Goal: Task Accomplishment & Management: Manage account settings

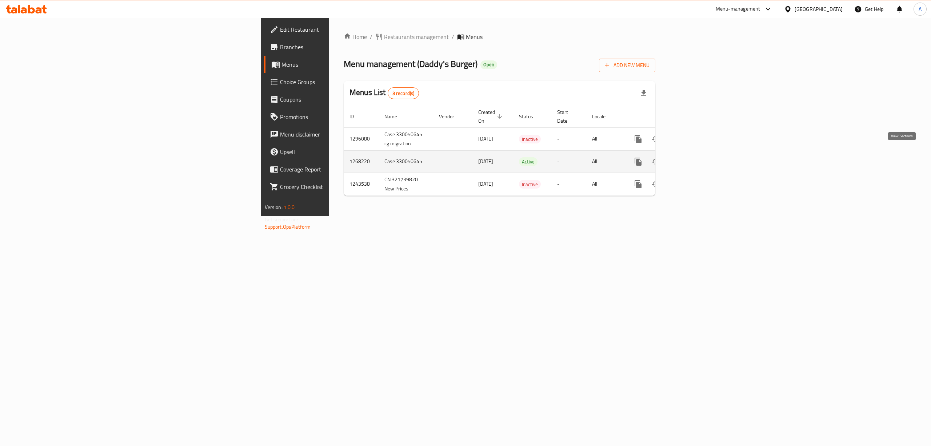
click at [694, 158] on icon "enhanced table" at bounding box center [690, 161] width 7 height 7
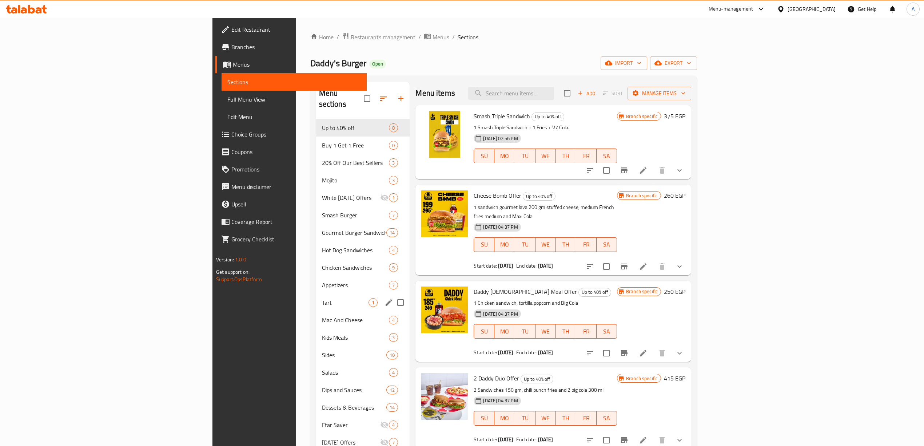
scroll to position [97, 0]
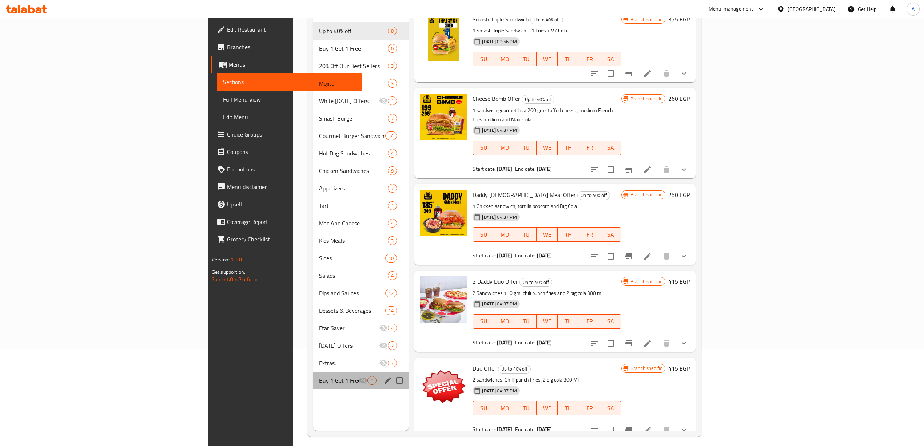
click at [313, 374] on div "Buy 1 Get 1 Free 0" at bounding box center [361, 379] width 96 height 17
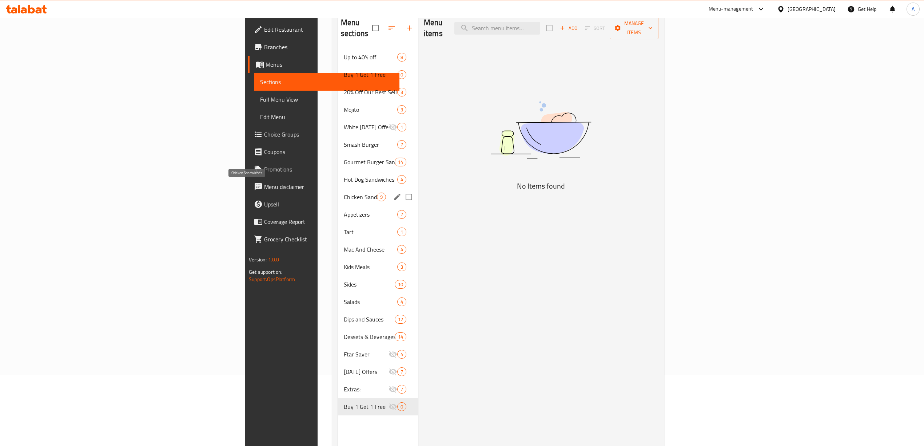
scroll to position [48, 0]
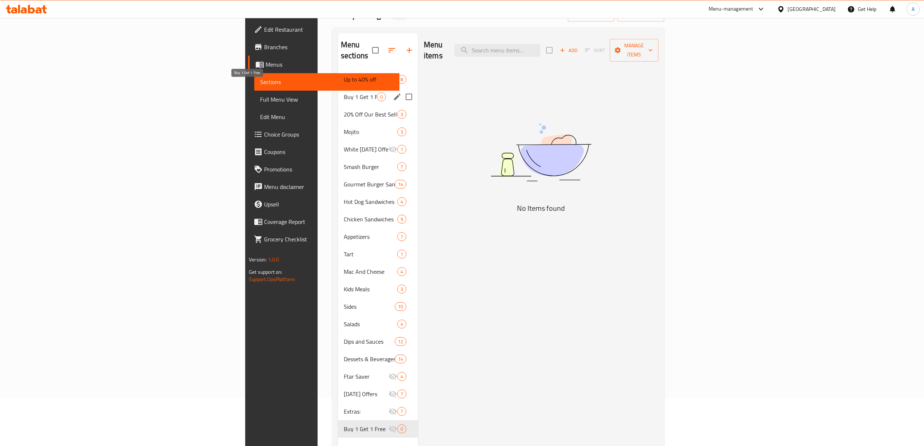
click at [344, 92] on span "Buy 1 Get 1 Free" at bounding box center [360, 96] width 33 height 9
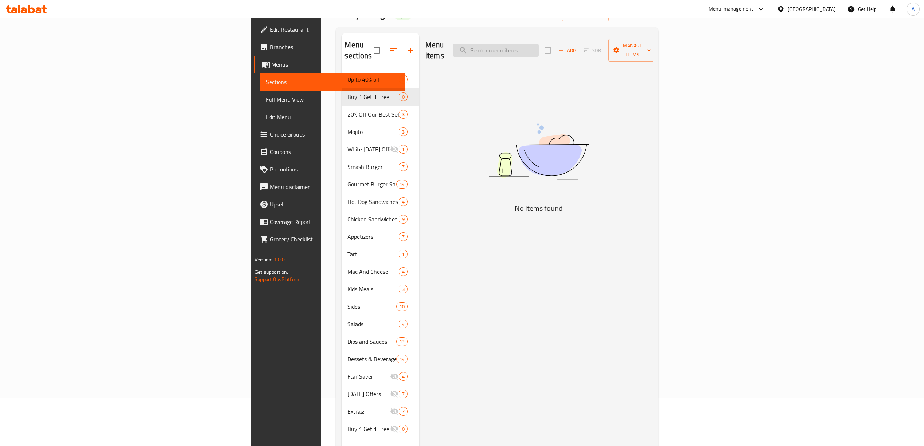
click at [539, 47] on input "search" at bounding box center [496, 50] width 86 height 13
paste input "Ranch chicken"
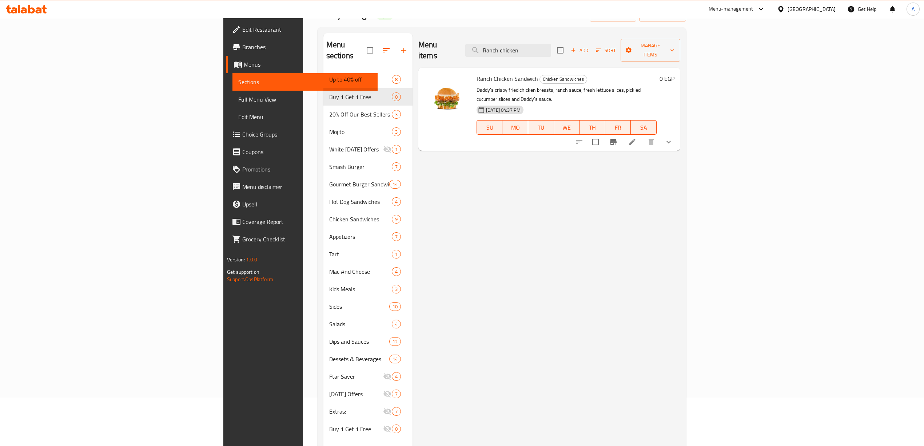
drag, startPoint x: 607, startPoint y: 44, endPoint x: 524, endPoint y: 44, distance: 83.3
click at [526, 44] on div "Menu items Ranch chicken Add Sort Manage items" at bounding box center [549, 50] width 262 height 35
paste input "FireBird chicke"
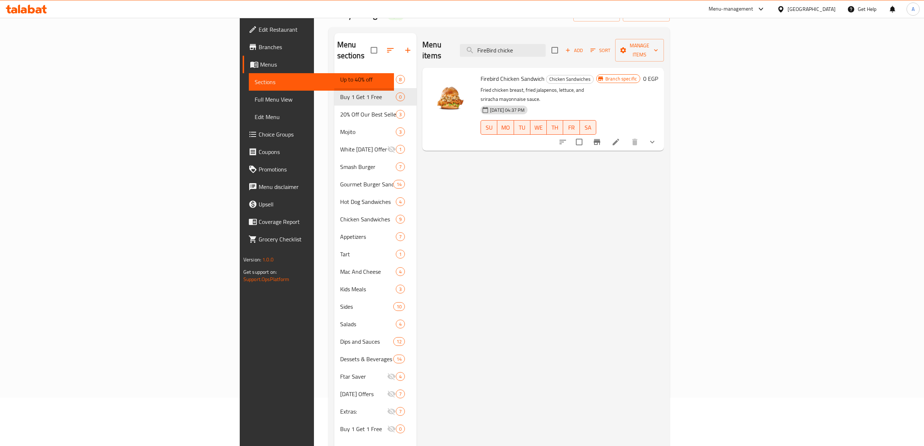
drag, startPoint x: 607, startPoint y: 45, endPoint x: 414, endPoint y: 24, distance: 194.3
click at [414, 25] on div "Home / Restaurants management / Menus / Sections Daddy's Burger Open import exp…" at bounding box center [499, 234] width 342 height 500
paste input "Buffalo chicken"
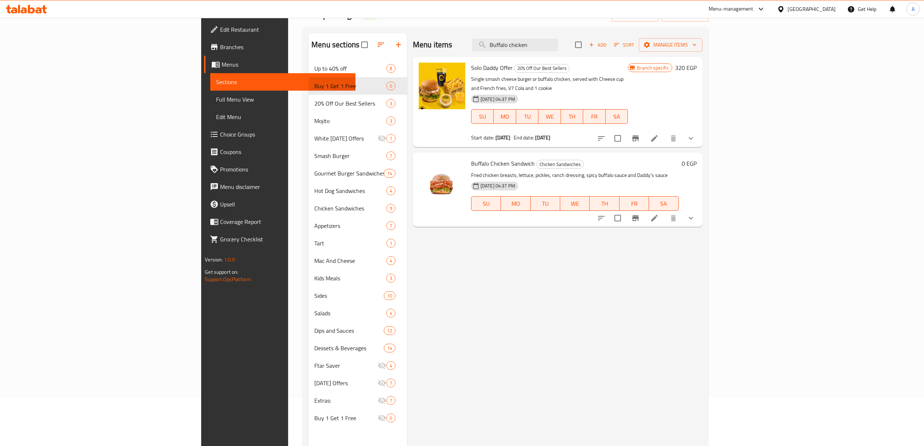
drag, startPoint x: 610, startPoint y: 46, endPoint x: 646, endPoint y: 31, distance: 38.8
click at [423, 16] on div "​ Menu-management [GEOGRAPHIC_DATA] Get Help A Edit Restaurant Branches Menus S…" at bounding box center [462, 183] width 924 height 428
paste input "Smoke house"
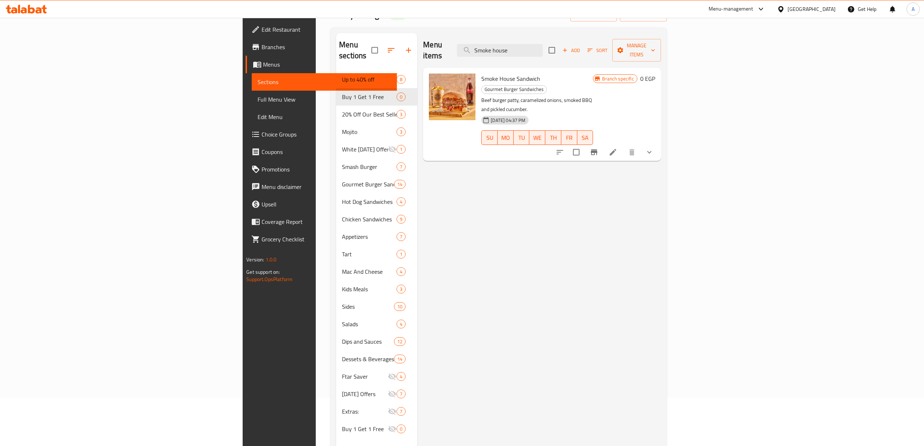
type input "Smoke house"
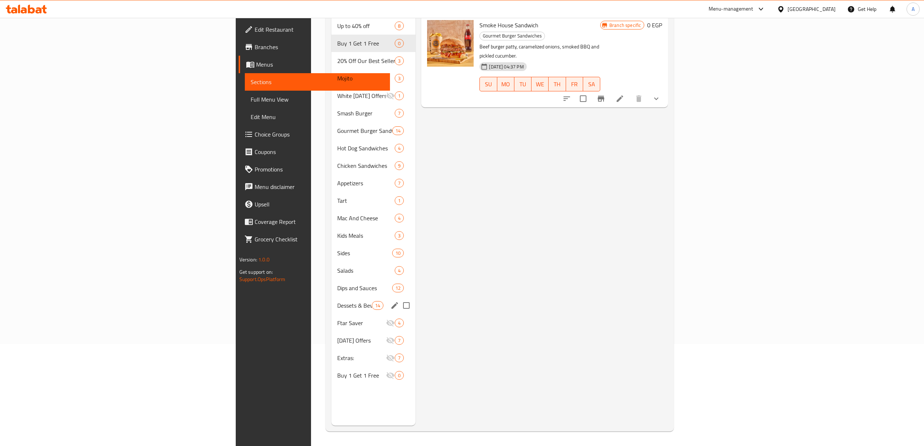
scroll to position [54, 0]
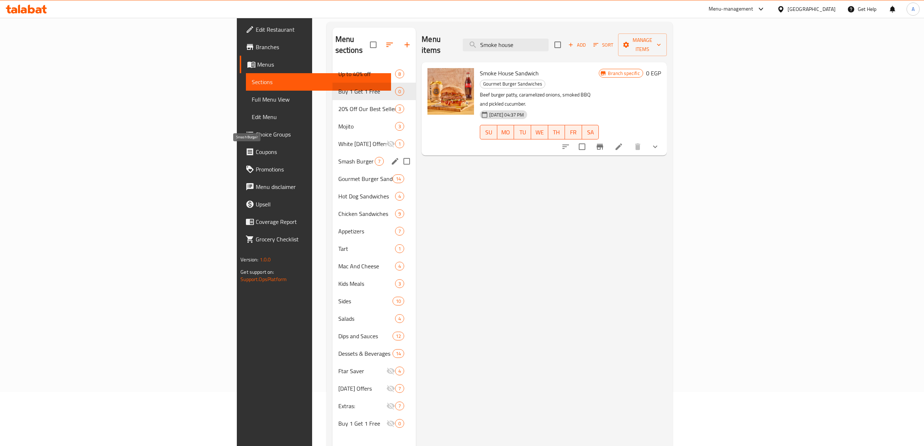
click at [338, 157] on span "Smash Burger" at bounding box center [356, 161] width 37 height 9
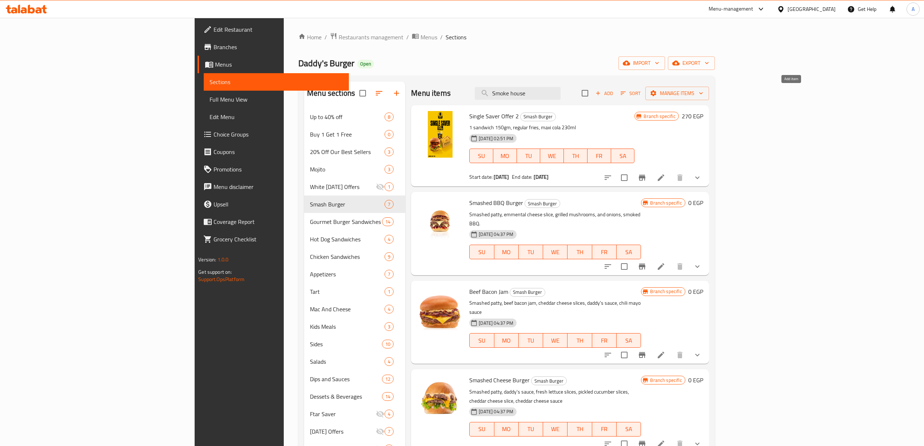
click at [614, 96] on span "Add" at bounding box center [604, 93] width 20 height 8
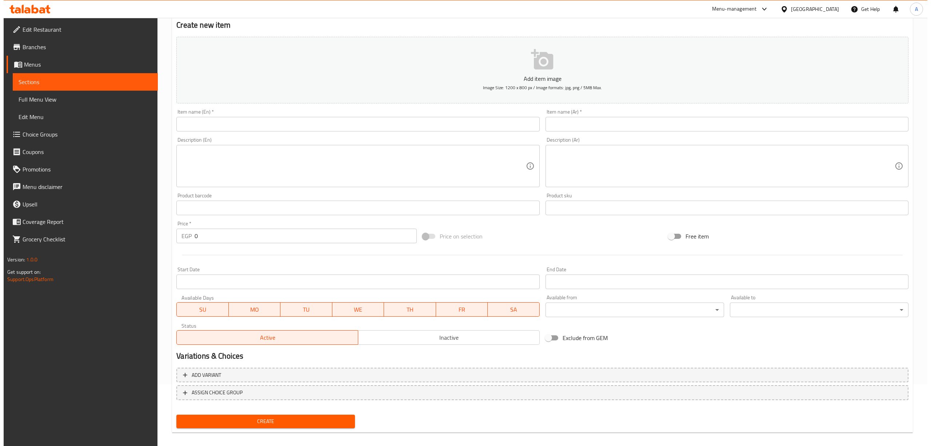
scroll to position [68, 0]
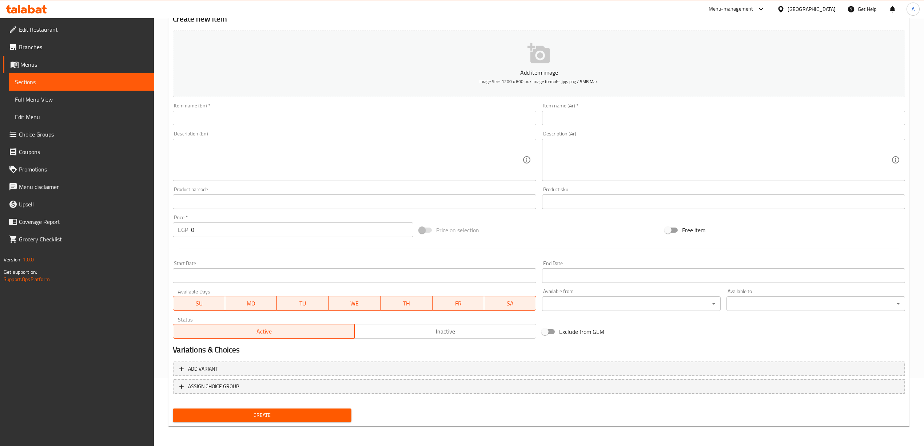
click at [193, 304] on span "SU" at bounding box center [199, 303] width 46 height 11
click at [263, 306] on span "MO" at bounding box center [251, 303] width 46 height 11
click at [359, 306] on span "WE" at bounding box center [355, 303] width 46 height 11
click at [400, 302] on span "TH" at bounding box center [406, 303] width 46 height 11
drag, startPoint x: 456, startPoint y: 303, endPoint x: 498, endPoint y: 303, distance: 41.5
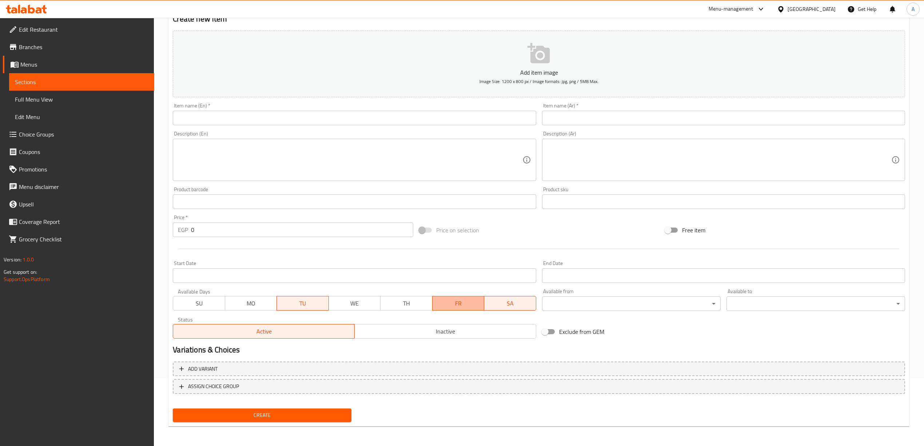
click at [457, 303] on span "FR" at bounding box center [458, 303] width 46 height 11
click at [519, 304] on span "SA" at bounding box center [510, 303] width 46 height 11
click at [682, 334] on div "Exclude from GEM" at bounding box center [662, 332] width 246 height 20
click at [407, 329] on span "Inactive" at bounding box center [446, 331] width 176 height 11
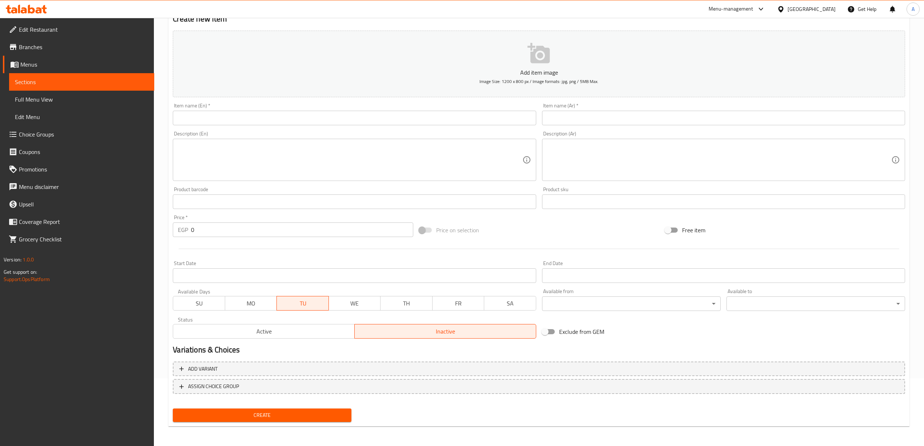
click at [664, 347] on h2 "Variations & Choices" at bounding box center [539, 349] width 732 height 11
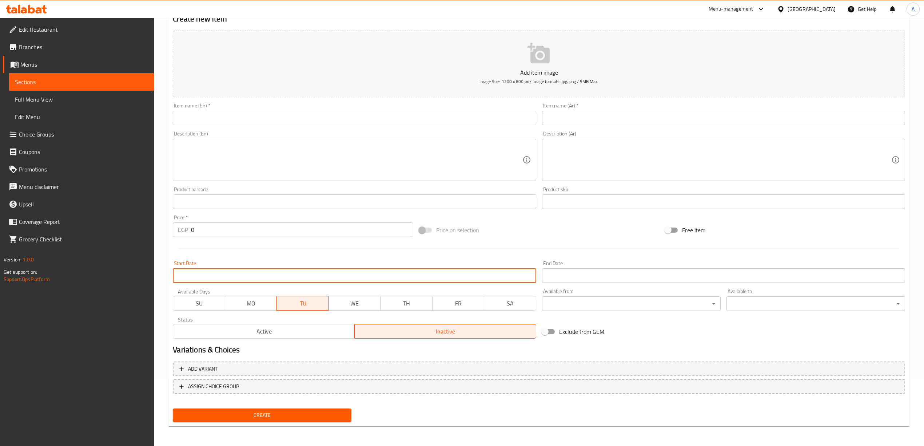
click at [232, 280] on input "Start Date" at bounding box center [354, 275] width 363 height 15
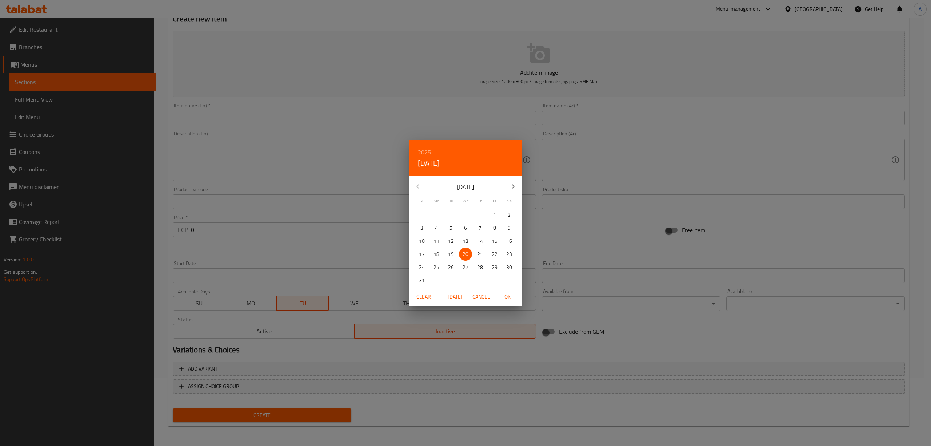
click at [467, 252] on p "20" at bounding box center [466, 254] width 6 height 9
click at [510, 298] on span "OK" at bounding box center [507, 296] width 17 height 9
type input "[DATE]"
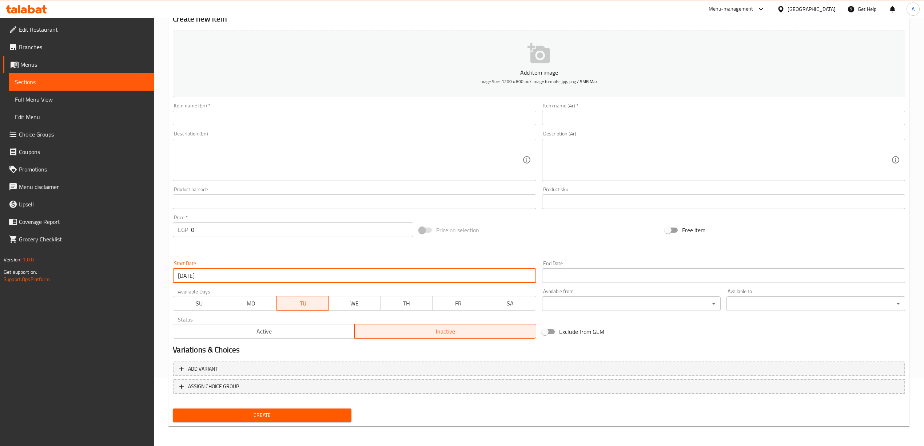
click at [306, 255] on div at bounding box center [539, 249] width 738 height 18
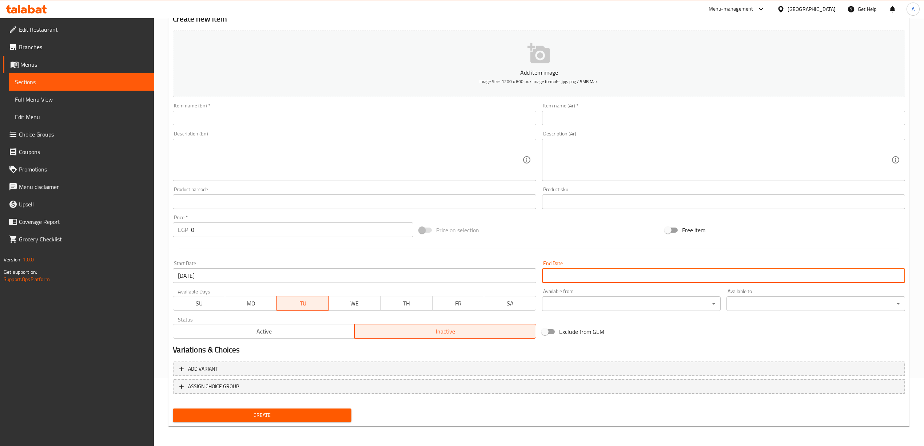
click at [642, 277] on input "Start Date" at bounding box center [723, 275] width 363 height 15
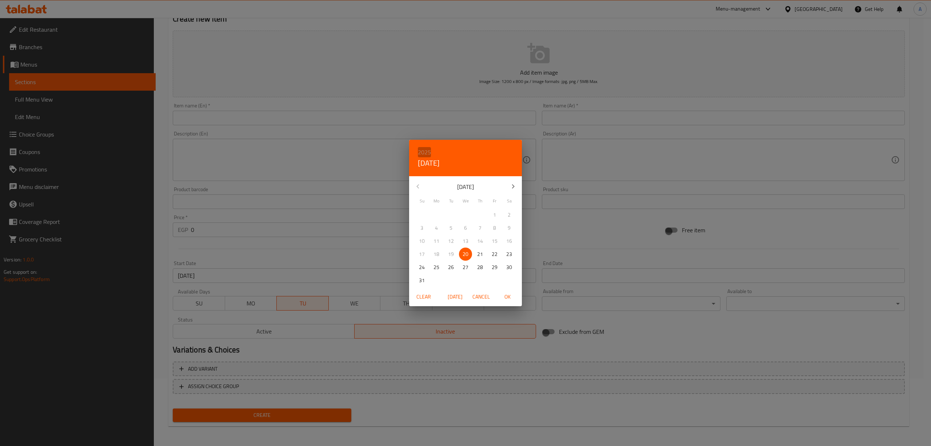
click at [428, 149] on h6 "2025" at bounding box center [424, 152] width 13 height 10
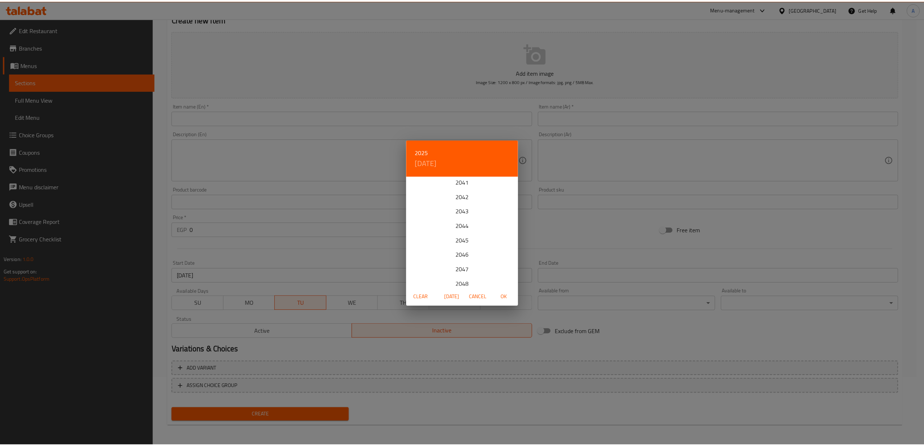
scroll to position [194, 0]
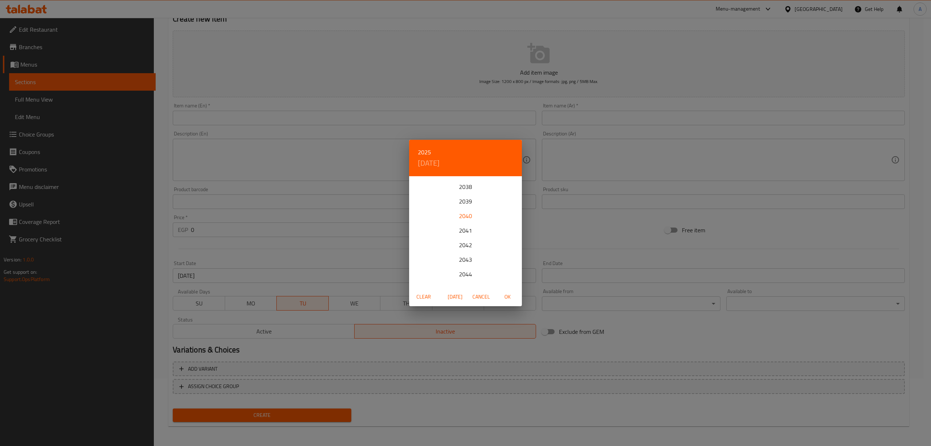
click at [474, 211] on div "2040" at bounding box center [465, 215] width 113 height 15
click at [496, 265] on p "31" at bounding box center [495, 267] width 6 height 9
click at [508, 298] on span "OK" at bounding box center [507, 296] width 17 height 9
type input "[DATE]"
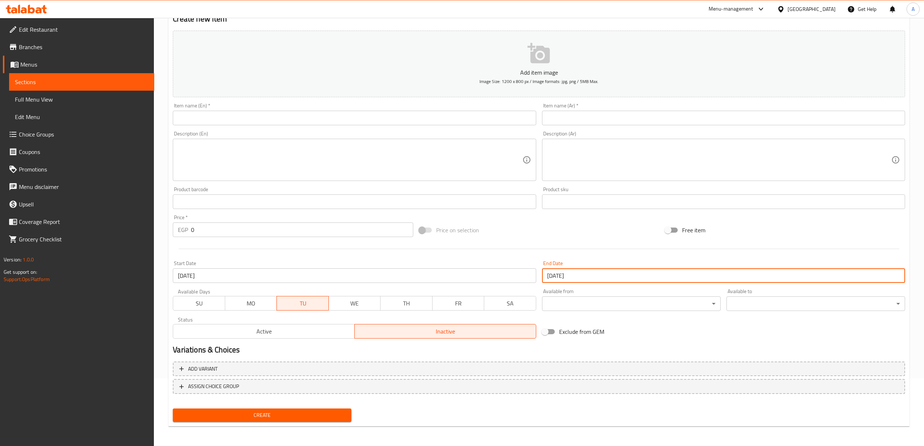
click at [699, 338] on div "Exclude from GEM" at bounding box center [662, 332] width 246 height 20
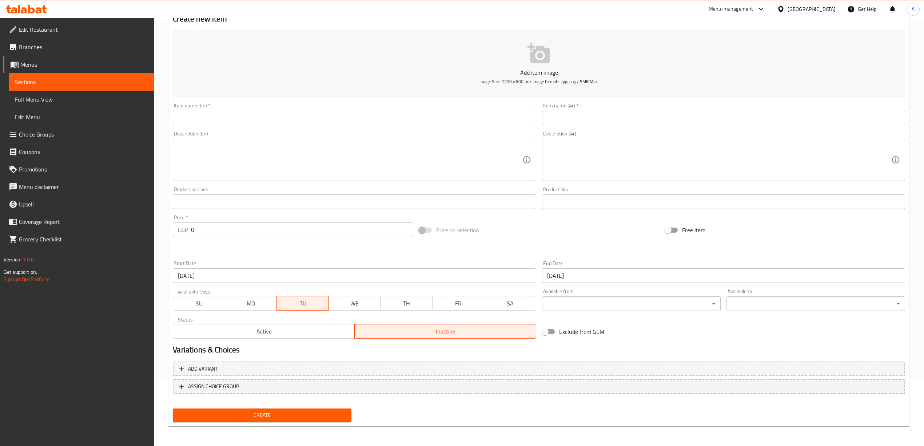
click at [687, 329] on div "Exclude from GEM" at bounding box center [662, 332] width 246 height 20
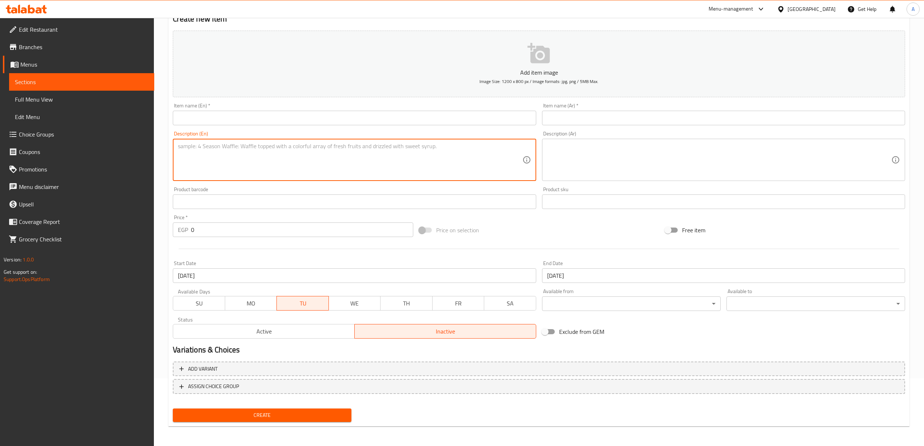
click at [233, 151] on textarea at bounding box center [350, 160] width 344 height 35
paste textarea "[DATE] Offer"
type textarea "[DATE] Offer"
drag, startPoint x: 233, startPoint y: 147, endPoint x: 137, endPoint y: 139, distance: 96.0
click at [137, 139] on div "Edit Restaurant Branches Menus Sections Full Menu View Edit Menu Choice Groups …" at bounding box center [462, 198] width 924 height 496
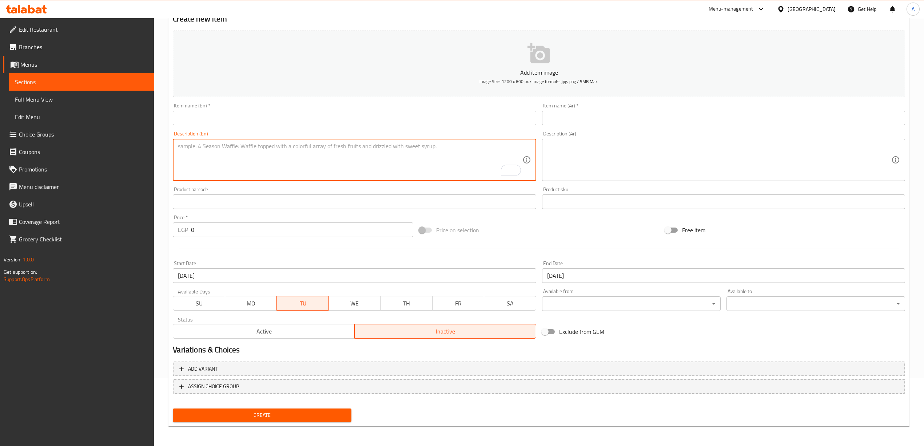
click at [197, 120] on input "text" at bounding box center [354, 118] width 363 height 15
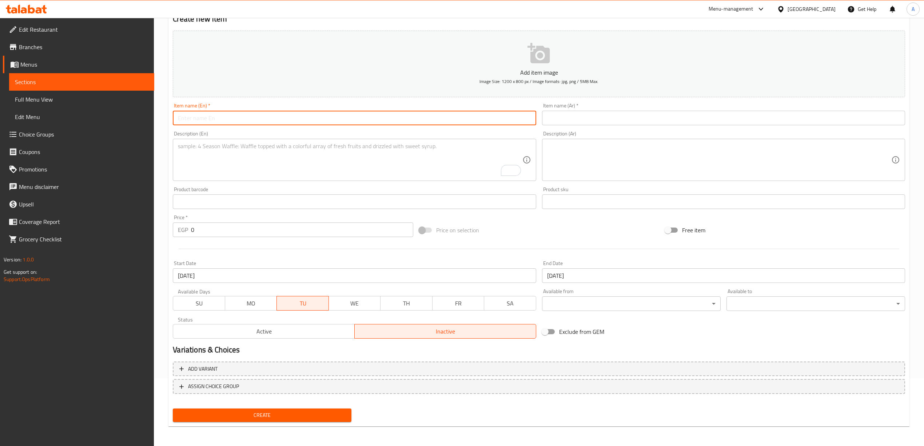
paste input "[DATE] Offer"
type input "[DATE] Offer"
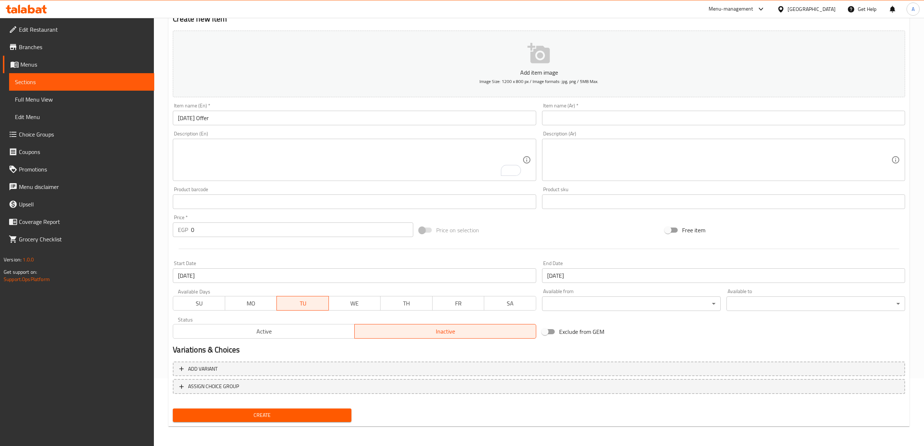
click at [351, 19] on h2 "Create new item" at bounding box center [539, 18] width 732 height 11
click at [161, 117] on div "Home / Restaurants management / Menus / Sections / item / create Smash Burger s…" at bounding box center [539, 198] width 770 height 496
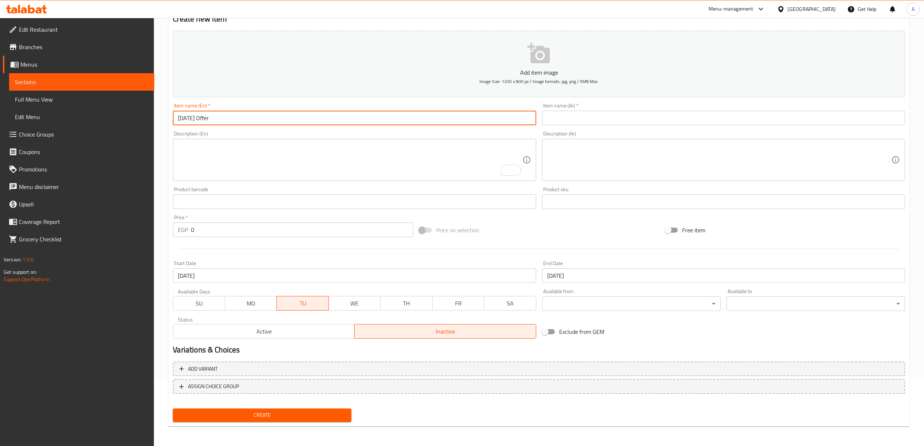
click at [589, 231] on div "Price on selection" at bounding box center [539, 230] width 246 height 20
drag, startPoint x: 216, startPoint y: 117, endPoint x: 163, endPoint y: 117, distance: 52.7
click at [163, 117] on div "Home / Restaurants management / Menus / Sections / item / create Smash Burger s…" at bounding box center [539, 198] width 770 height 496
click at [624, 117] on input "text" at bounding box center [723, 118] width 363 height 15
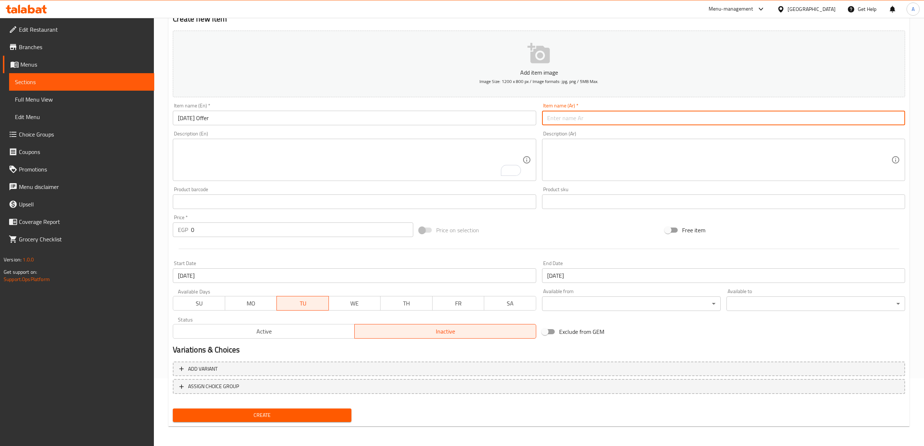
paste input "عرض الثلاثاء"
type input "عرض الثلاثاء"
click at [162, 194] on div "Home / Restaurants management / Menus / Sections / item / create Smash Burger s…" at bounding box center [539, 198] width 770 height 496
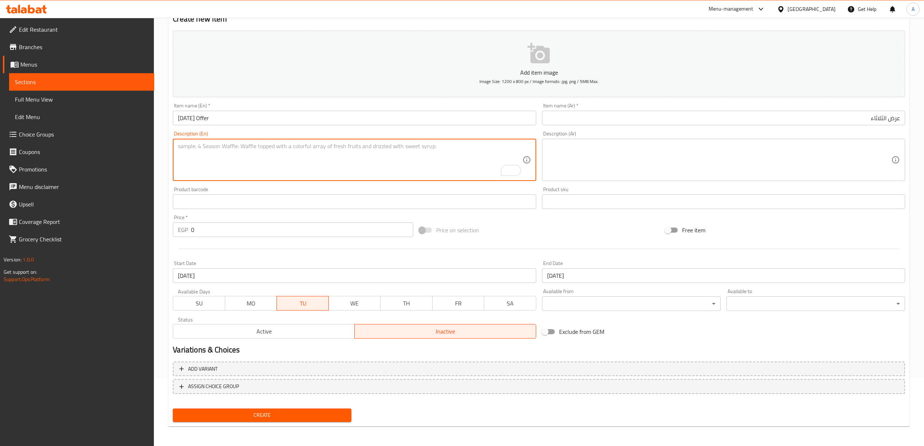
click at [179, 146] on textarea "To enrich screen reader interactions, please activate Accessibility in Grammarl…" at bounding box center [350, 160] width 344 height 35
paste textarea "Buy one get one sandwich 2 sandwiches + v7 cola+ fries"
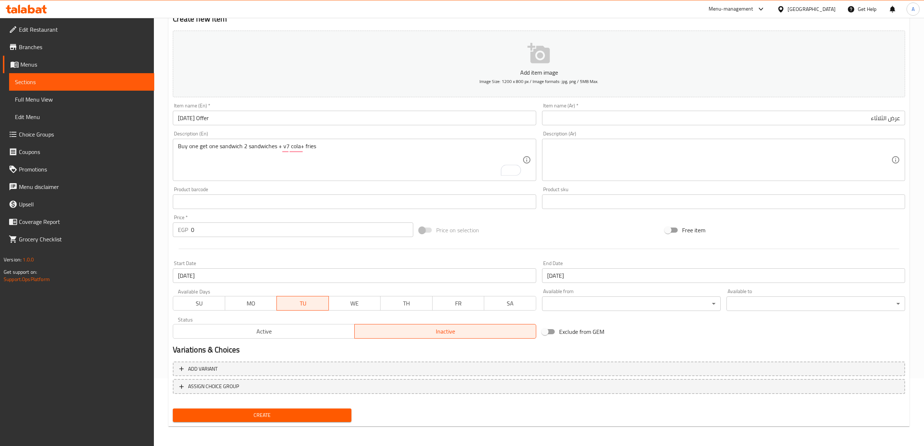
click at [167, 193] on div "Home / Restaurants management / Menus / Sections / item / create Smash Burger s…" at bounding box center [539, 198] width 770 height 496
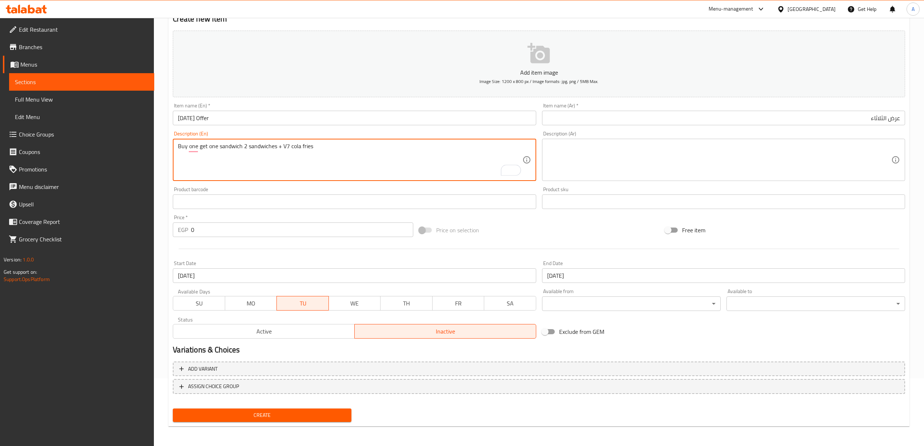
click at [308, 146] on textarea "Buy one get one sandwich 2 sandwiches + V7 cola fries" at bounding box center [350, 160] width 344 height 35
drag, startPoint x: 319, startPoint y: 148, endPoint x: 301, endPoint y: 147, distance: 17.5
click at [301, 147] on textarea "Buy one get one sandwich 2 sandwiches + V7 cola fries" at bounding box center [350, 160] width 344 height 35
drag, startPoint x: 351, startPoint y: 150, endPoint x: 177, endPoint y: 144, distance: 173.6
click at [177, 144] on div "Buy one get one sandwich 2 sandwiches + V7 cola + French fries Description (En)" at bounding box center [354, 160] width 363 height 42
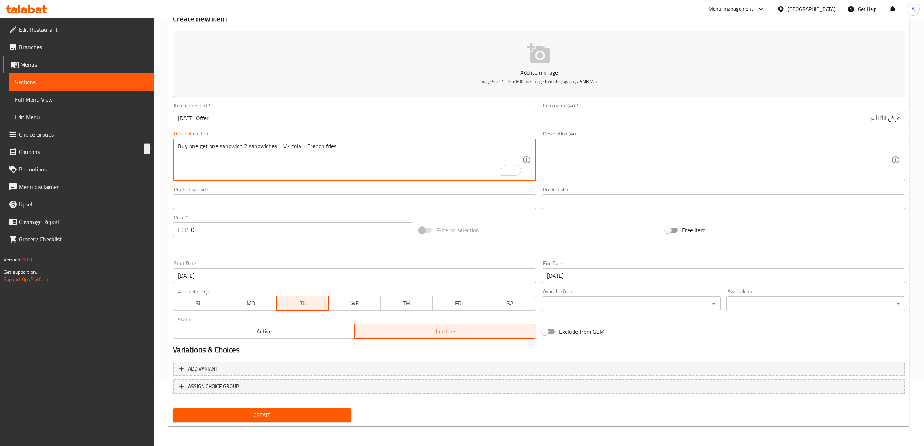
type textarea "Buy one get one sandwich 2 sandwiches + V7 cola + French fries"
click at [398, 155] on textarea "Buy one get one sandwich 2 sandwiches + V7 cola + French fries" at bounding box center [350, 160] width 344 height 35
drag, startPoint x: 338, startPoint y: 147, endPoint x: 175, endPoint y: 152, distance: 163.0
click at [175, 152] on div "Buy one get one sandwich 2 sandwiches + V7 cola + French fries Description (En)" at bounding box center [354, 160] width 363 height 42
click at [646, 147] on textarea at bounding box center [719, 160] width 344 height 35
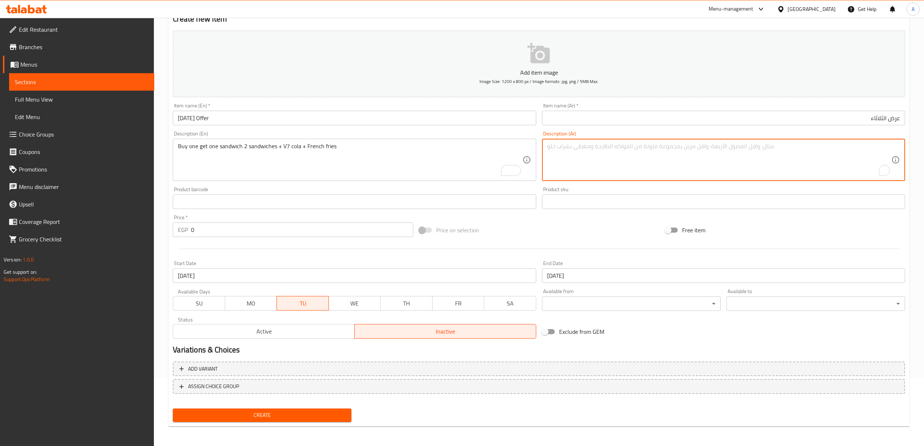
paste textarea "اشتري ساندويتش واحد واحصل على الثاني مجانًا + 2 ساندويتش + كولا V7 + بطاطس مقلية"
click at [721, 147] on textarea "اشتري ساندويتش واحد واحصل على الثاني مجانًا + 2 ساندويتش + كولا V7 + بطاطس مقلية" at bounding box center [719, 160] width 344 height 35
click at [667, 149] on textarea "اشتري ساندويتش واحد واحصل على الثاني مجانًا + 2 ساندويتش + كولا في 7 + بطاطس مق…" at bounding box center [719, 160] width 344 height 35
type textarea "اشتري ساندويتش واحد واحصل على الثاني مجانًا + 2 ساندويتش + كولا في 7 + بطاطس مق…"
click at [393, 258] on div "Start Date [DATE] Start Date" at bounding box center [354, 272] width 369 height 28
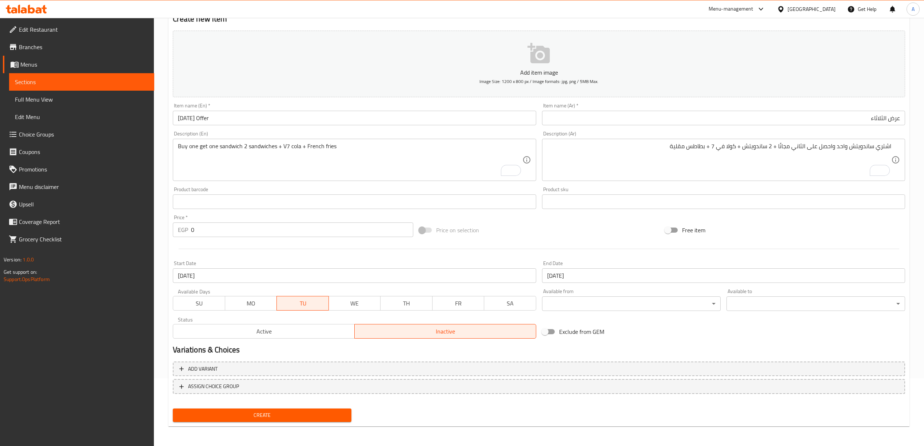
click at [165, 198] on div "Home / Restaurants management / Menus / Sections / item / create Smash Burger s…" at bounding box center [539, 198] width 770 height 496
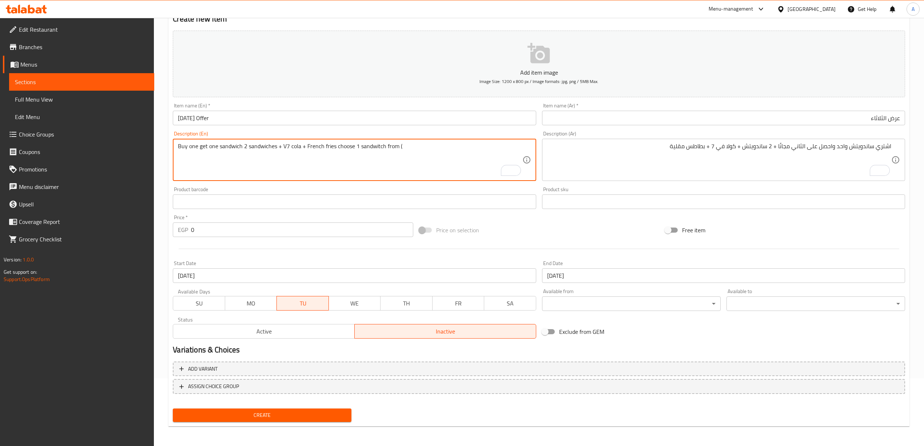
click at [415, 152] on textarea "Buy one get one sandwich 2 sandwiches + V7 cola + French fries choose 1 sandwit…" at bounding box center [350, 160] width 344 height 35
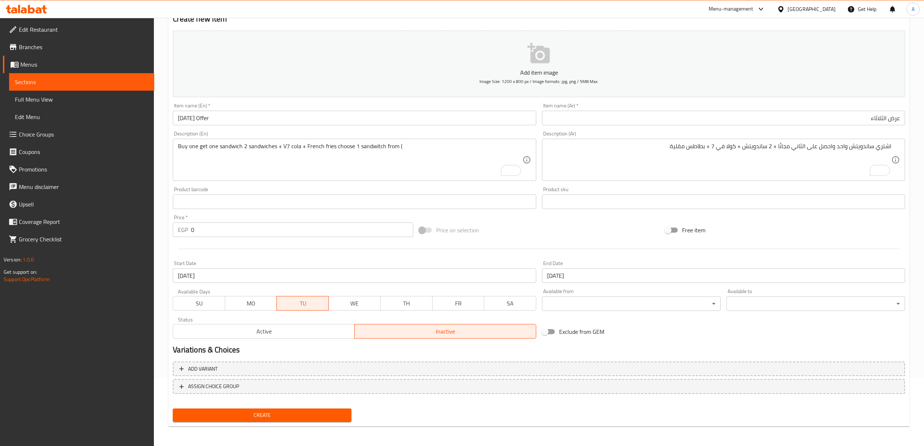
click at [262, 188] on div "Product barcode Product barcode" at bounding box center [354, 198] width 363 height 22
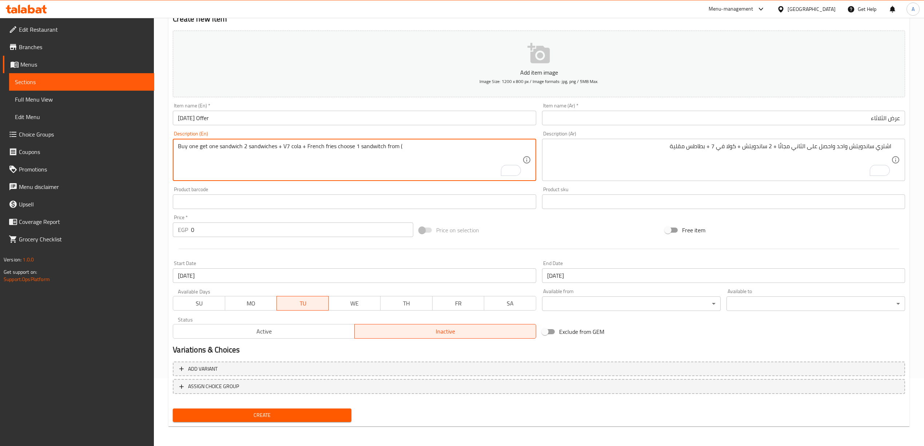
paste textarea "Gladiator 200gm"
click at [374, 147] on textarea "Buy one get one sandwich 2 sandwiches + V7 cola + French fries choose 1 sandwit…" at bounding box center [350, 160] width 344 height 35
click at [391, 188] on div "Product barcode Product barcode" at bounding box center [354, 198] width 363 height 22
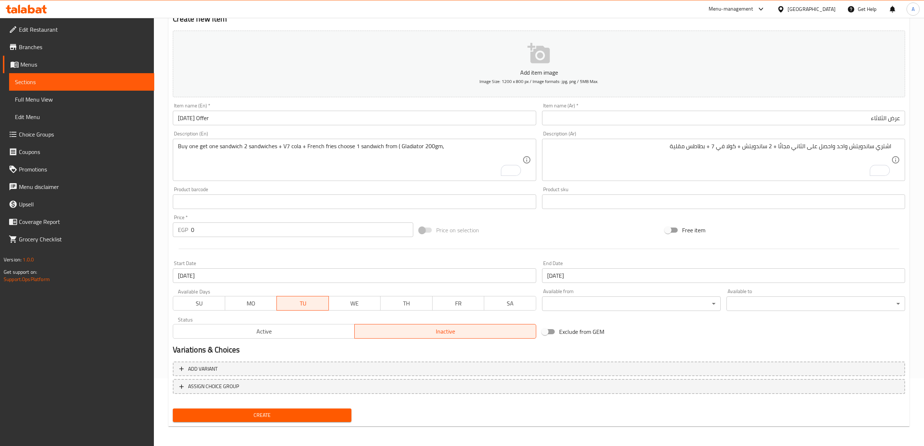
drag, startPoint x: 166, startPoint y: 213, endPoint x: 204, endPoint y: 201, distance: 39.6
click at [166, 213] on div "Home / Restaurants management / Menus / Sections / item / create Smash Burger s…" at bounding box center [539, 198] width 770 height 496
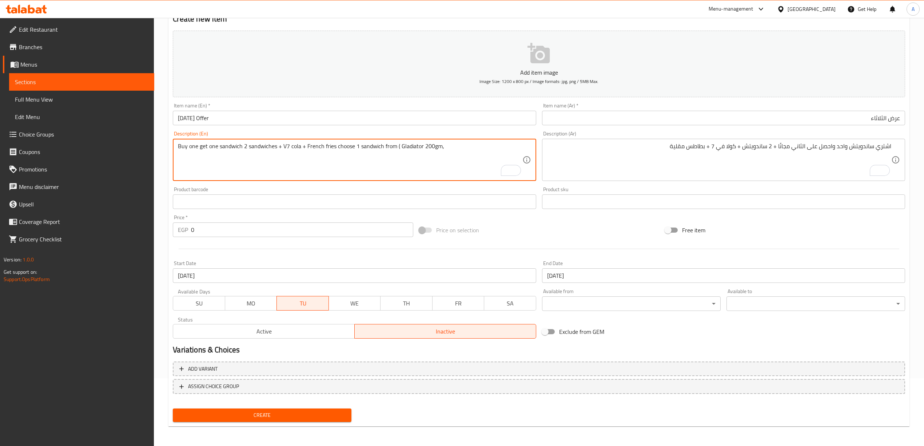
paste textarea "Daddy’s Shrooms 200gm"
click at [485, 148] on textarea "Buy one get one sandwich 2 sandwiches + V7 cola + French fries choose 1 sandwic…" at bounding box center [350, 160] width 344 height 35
drag, startPoint x: 483, startPoint y: 146, endPoint x: 465, endPoint y: 147, distance: 18.2
click at [465, 147] on textarea "Buy one get one sandwich 2 sandwiches + V7 cola + French fries choose 1 sandwic…" at bounding box center [350, 160] width 344 height 35
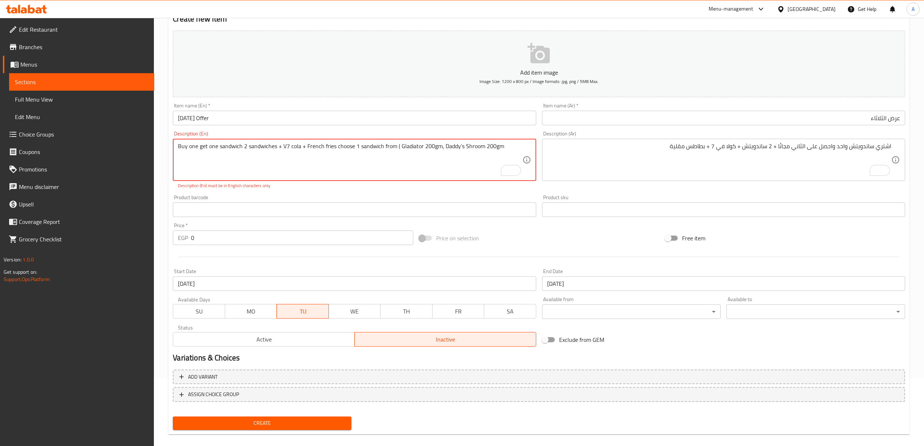
click at [443, 162] on textarea "Buy one get one sandwich 2 sandwiches + V7 cola + French fries choose 1 sandwic…" at bounding box center [350, 160] width 344 height 35
click at [351, 195] on div "Product barcode Product barcode" at bounding box center [354, 206] width 363 height 22
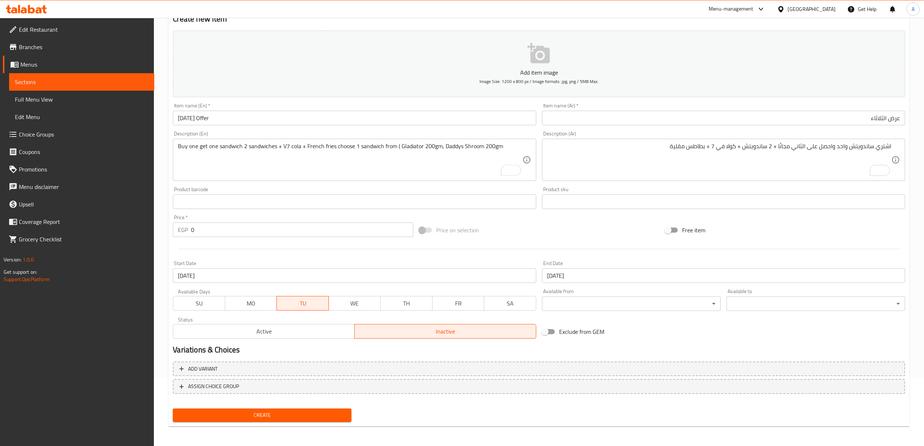
click at [453, 196] on div "Product barcode Product barcode" at bounding box center [354, 198] width 363 height 22
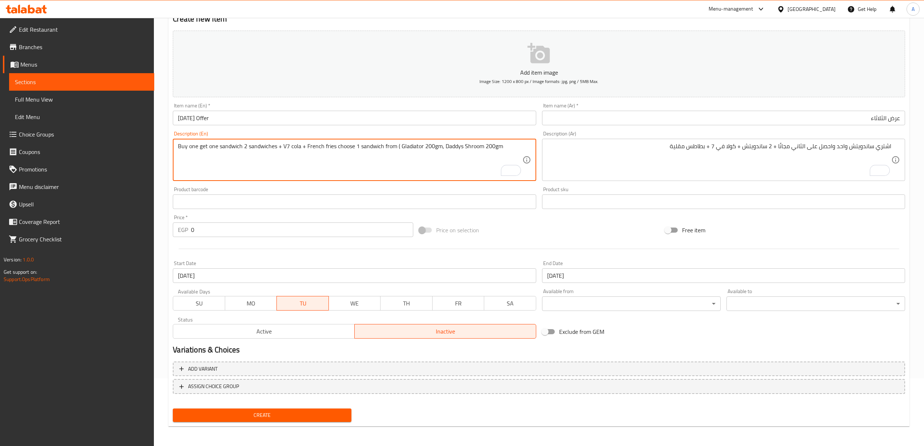
drag, startPoint x: 453, startPoint y: 145, endPoint x: 419, endPoint y: 187, distance: 53.6
click at [419, 187] on div "Product barcode Product barcode" at bounding box center [354, 198] width 363 height 22
click at [514, 234] on div "Price on selection" at bounding box center [539, 230] width 246 height 20
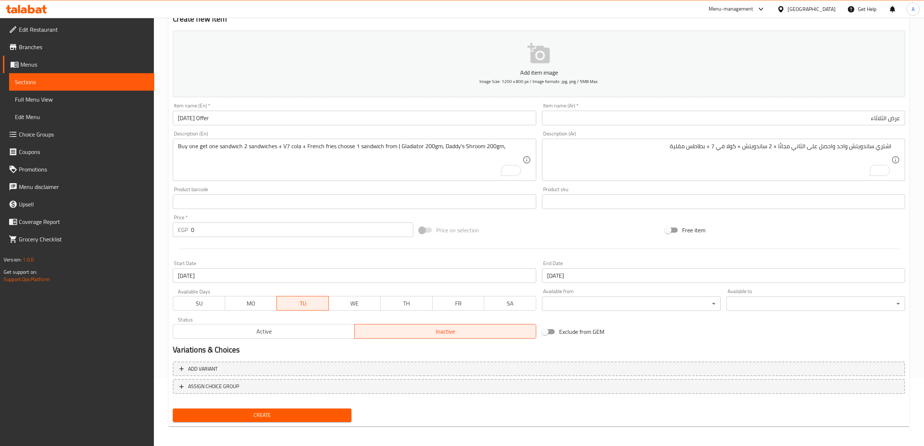
drag, startPoint x: 238, startPoint y: 214, endPoint x: 262, endPoint y: 216, distance: 24.8
click at [238, 214] on div "Price   * EGP 0 Price *" at bounding box center [293, 226] width 246 height 28
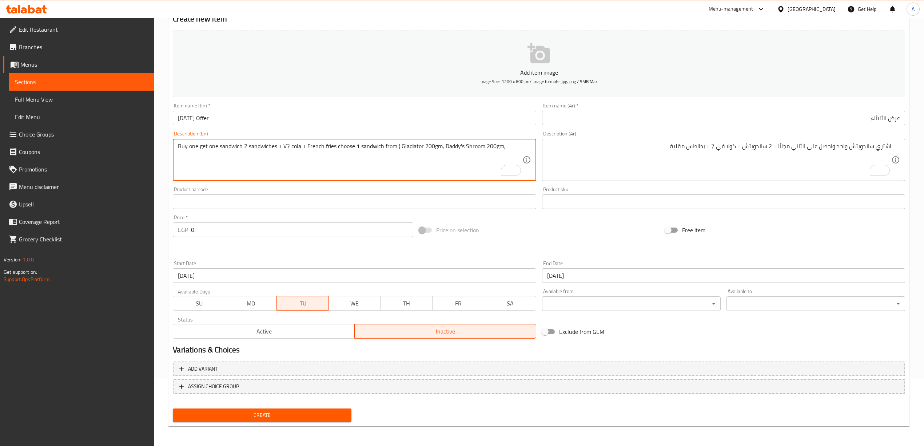
paste textarea "Double BBQ"
click at [188, 153] on textarea "Buy one get one sandwich 2 sandwiches + V7 cola + French fries choose 1 sandwic…" at bounding box center [350, 160] width 344 height 35
click at [213, 185] on div "Product barcode Product barcode" at bounding box center [354, 198] width 369 height 28
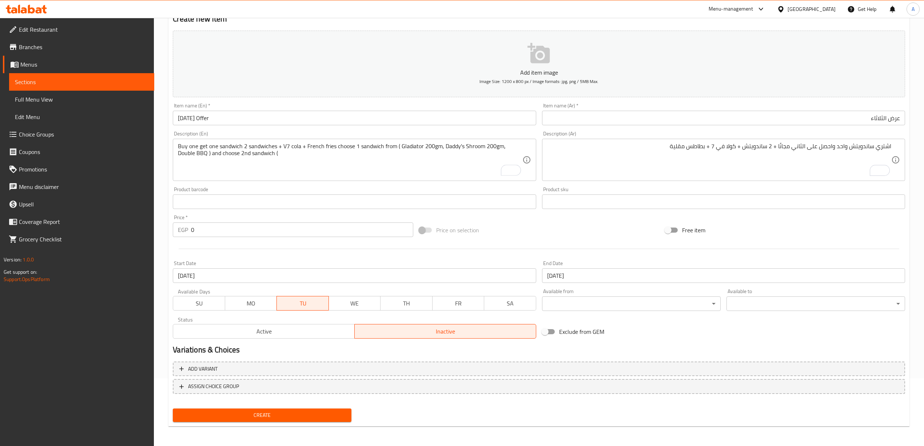
click at [538, 229] on div "Price on selection" at bounding box center [539, 230] width 246 height 20
click at [235, 261] on div "Start Date [DATE] Start Date" at bounding box center [354, 271] width 363 height 22
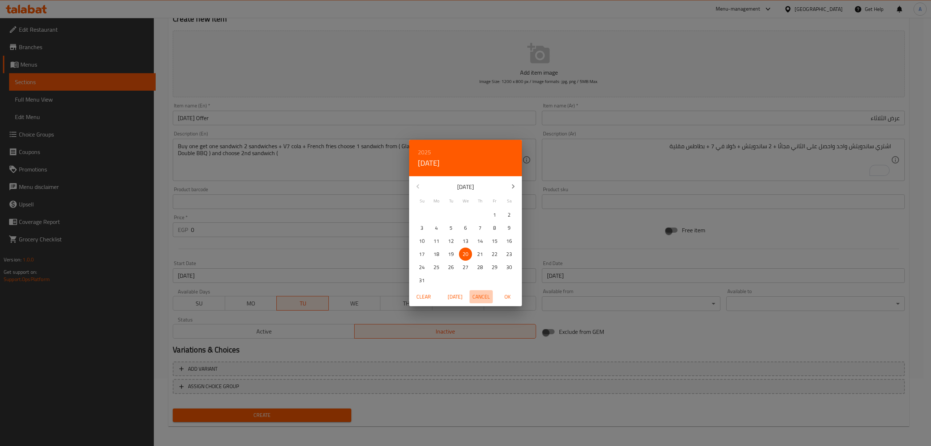
click at [474, 297] on span "Cancel" at bounding box center [480, 296] width 17 height 9
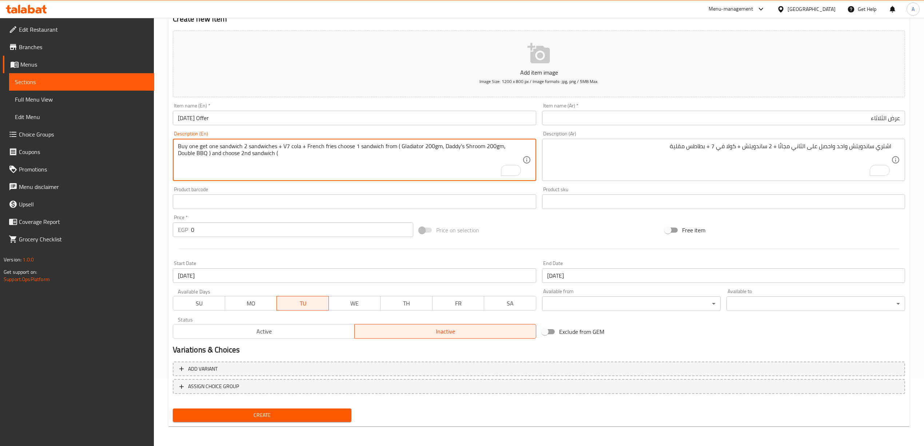
paste textarea "Ranch chicken"
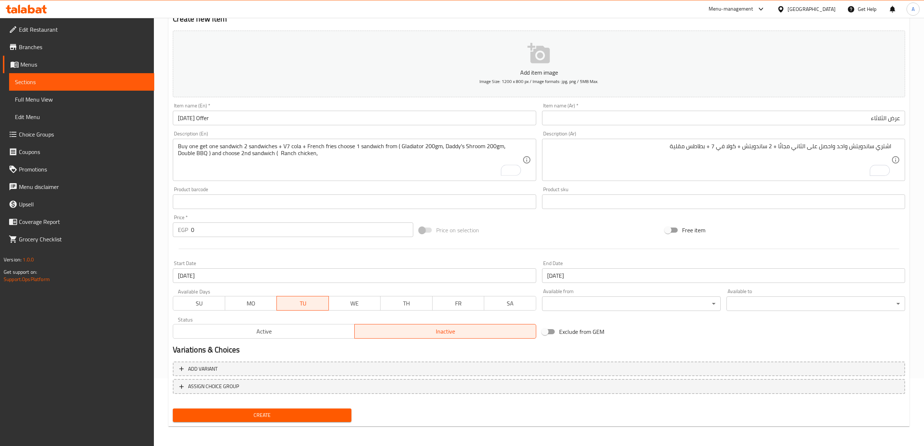
click at [252, 250] on div at bounding box center [539, 249] width 738 height 18
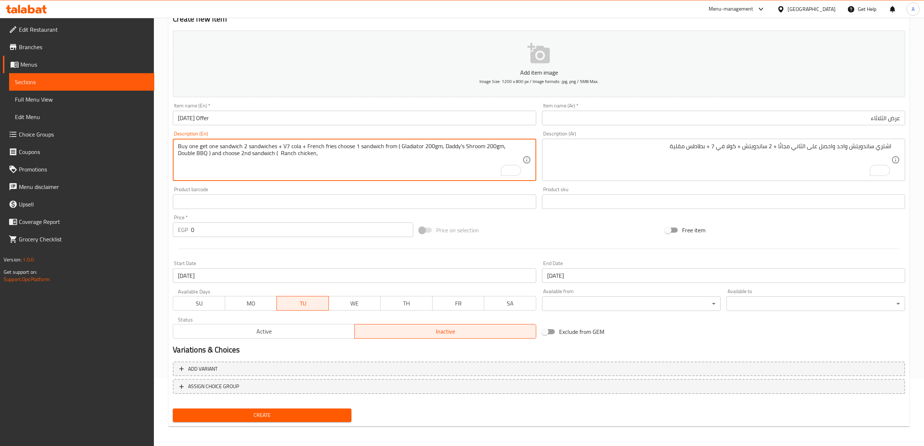
paste textarea "FireBird chicken"
click at [565, 238] on div "Price on selection" at bounding box center [539, 230] width 246 height 20
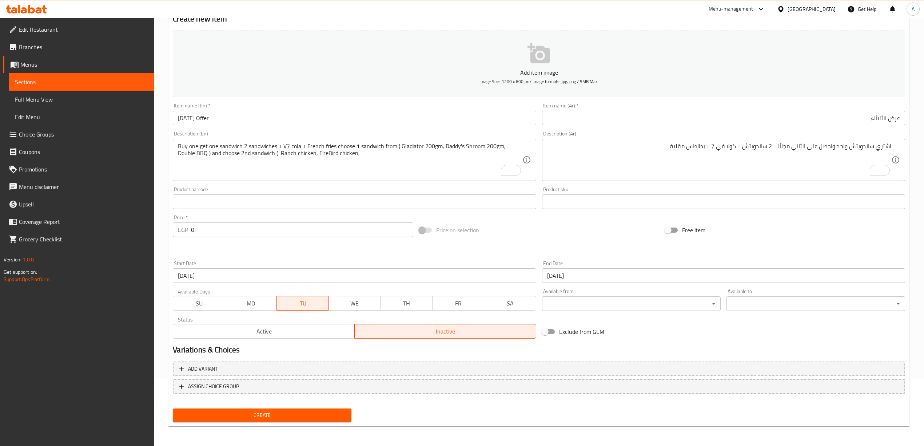
click at [254, 254] on div at bounding box center [539, 249] width 738 height 18
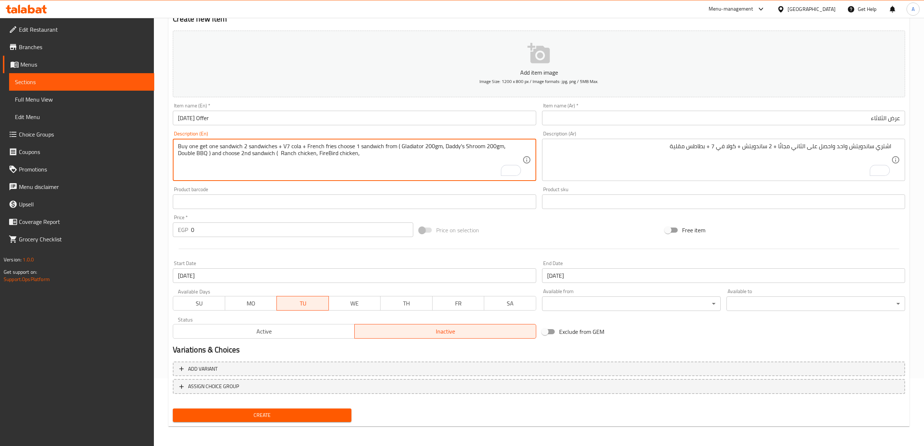
paste textarea "Buffalo chicken"
click at [338, 153] on textarea "Buy one get one sandwich 2 sandwiches + V7 cola + French fries choose 1 sandwic…" at bounding box center [350, 160] width 344 height 35
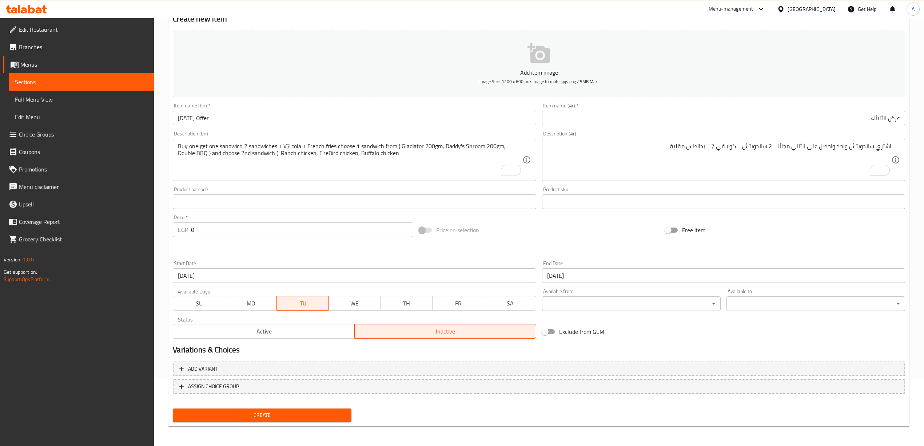
click at [350, 188] on div "Product barcode Product barcode" at bounding box center [354, 198] width 363 height 22
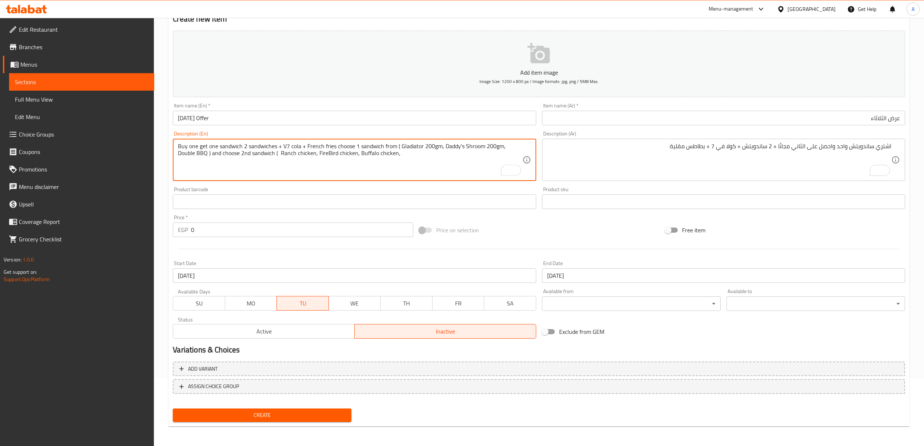
click at [523, 227] on div "Price on selection" at bounding box center [539, 230] width 246 height 20
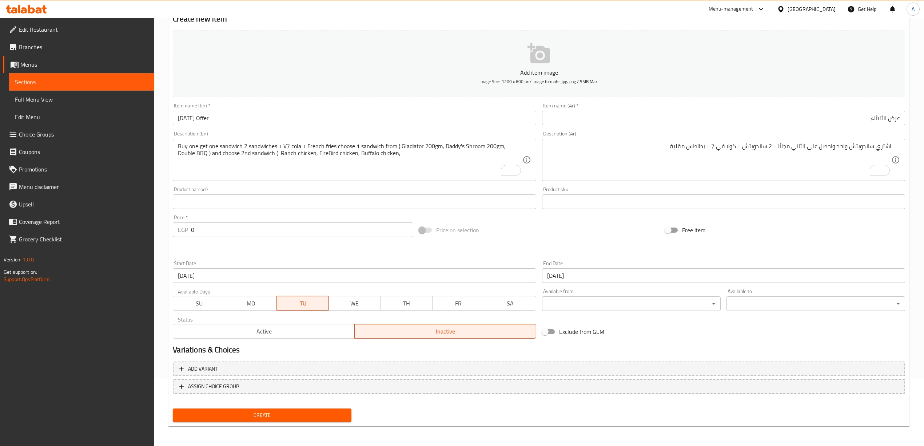
click at [252, 252] on div at bounding box center [539, 249] width 738 height 18
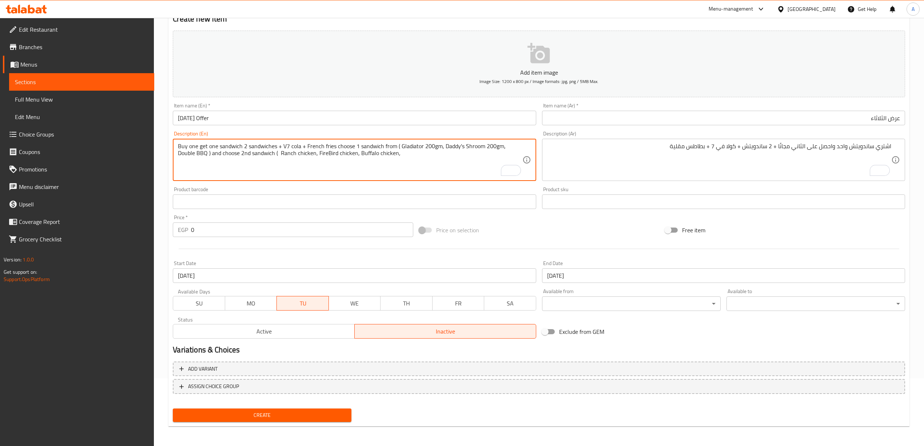
paste textarea "Smoke house 150gm"
click at [432, 155] on textarea "Buy one get one sandwich 2 sandwiches + V7 cola + French fries choose 1 sandwic…" at bounding box center [350, 160] width 344 height 35
click at [399, 188] on div "Product barcode Product barcode" at bounding box center [354, 198] width 363 height 22
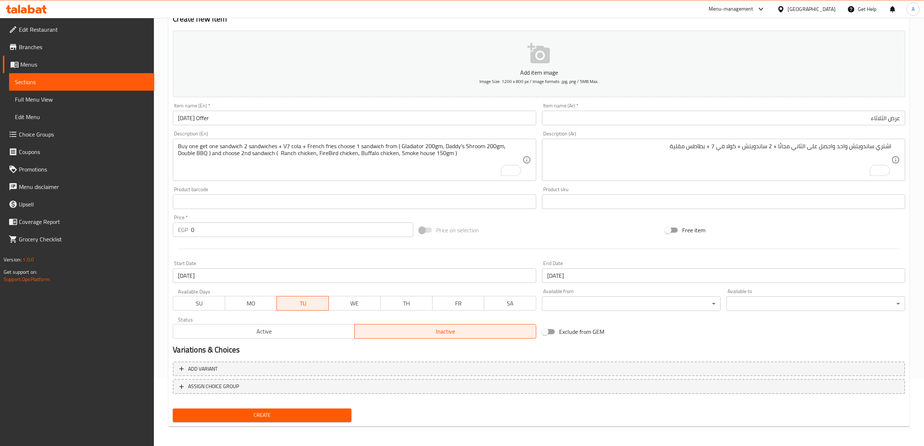
click at [164, 230] on div "Home / Restaurants management / Menus / Sections / item / create Smash Burger s…" at bounding box center [539, 198] width 770 height 496
click at [654, 339] on div "Exclude from GEM" at bounding box center [662, 332] width 246 height 20
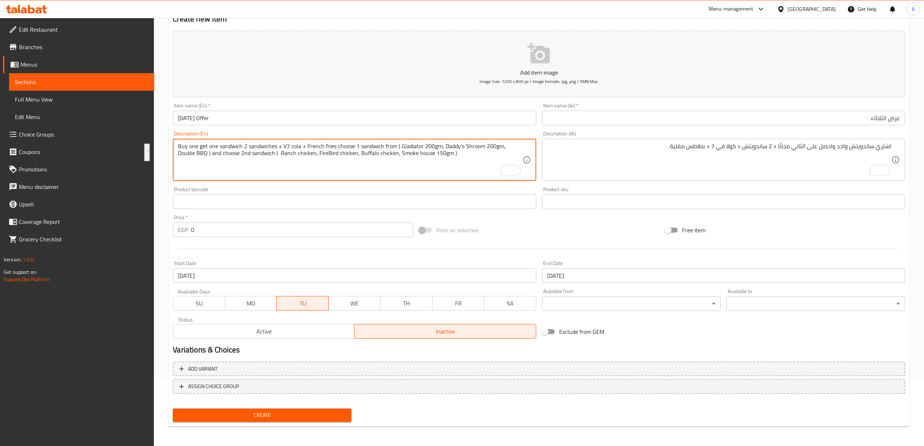
drag, startPoint x: 437, startPoint y: 153, endPoint x: 173, endPoint y: 142, distance: 263.6
drag, startPoint x: 448, startPoint y: 156, endPoint x: 432, endPoint y: 156, distance: 16.4
click at [432, 156] on textarea "Buy one get one sandwich 2 sandwiches + V7 cola + French fries. Choose 1 sandwi…" at bounding box center [350, 160] width 344 height 35
type textarea "Buy one get one sandwich 2 sandwiches + V7 cola + French fries. Choose 1 sandwi…"
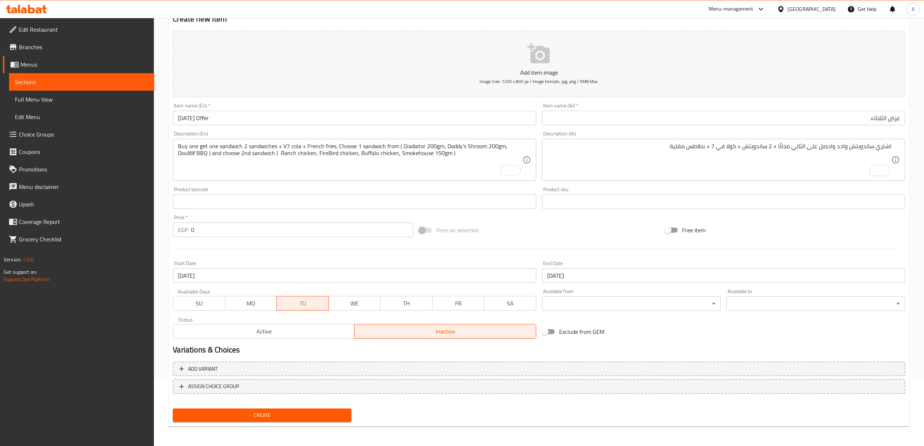
click at [439, 187] on div "Product barcode Product barcode" at bounding box center [354, 198] width 363 height 22
click at [384, 192] on div "Product barcode Product barcode" at bounding box center [354, 198] width 363 height 22
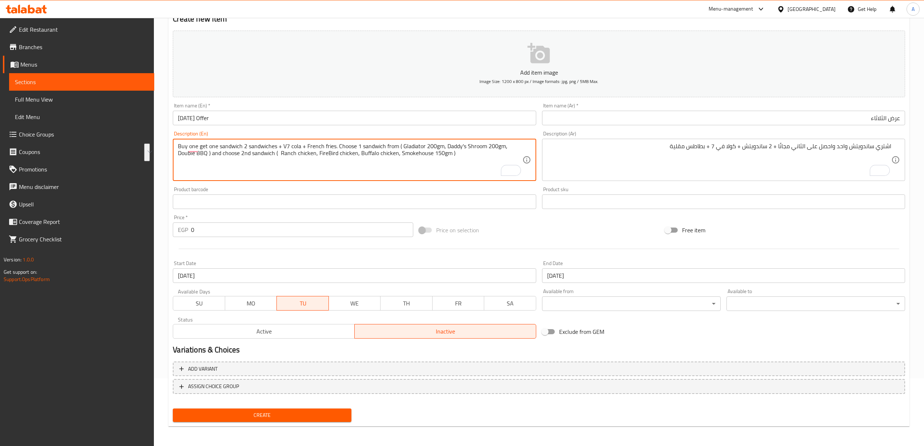
drag, startPoint x: 454, startPoint y: 154, endPoint x: 165, endPoint y: 145, distance: 289.3
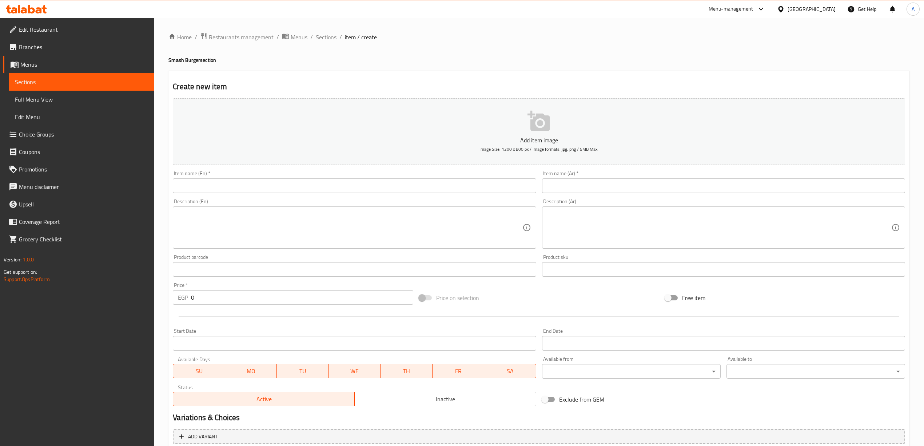
click at [319, 35] on span "Sections" at bounding box center [326, 37] width 21 height 9
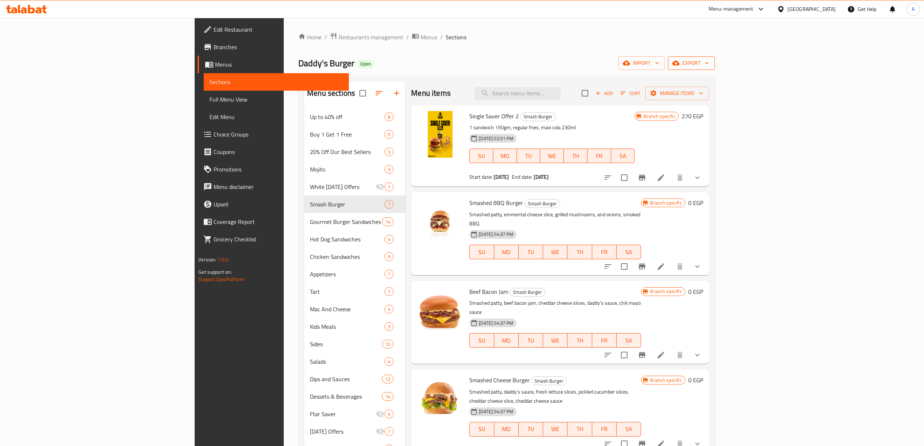
click at [709, 63] on span "export" at bounding box center [691, 63] width 35 height 9
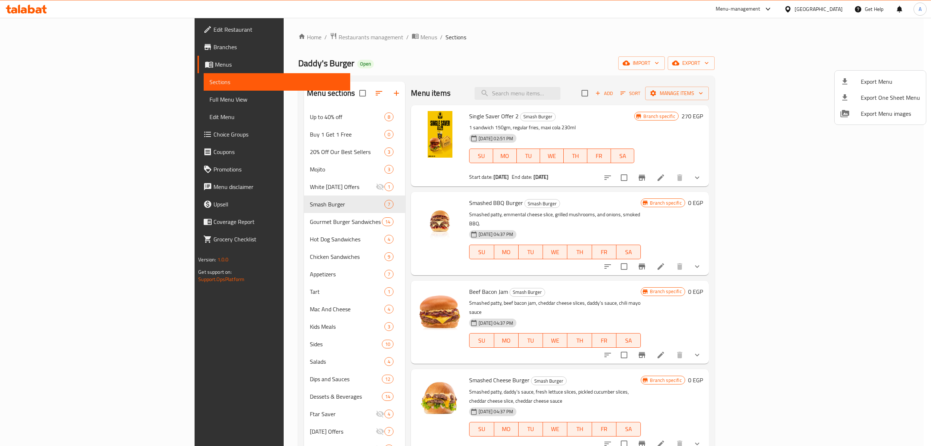
click at [874, 77] on span "Export Menu" at bounding box center [890, 81] width 59 height 9
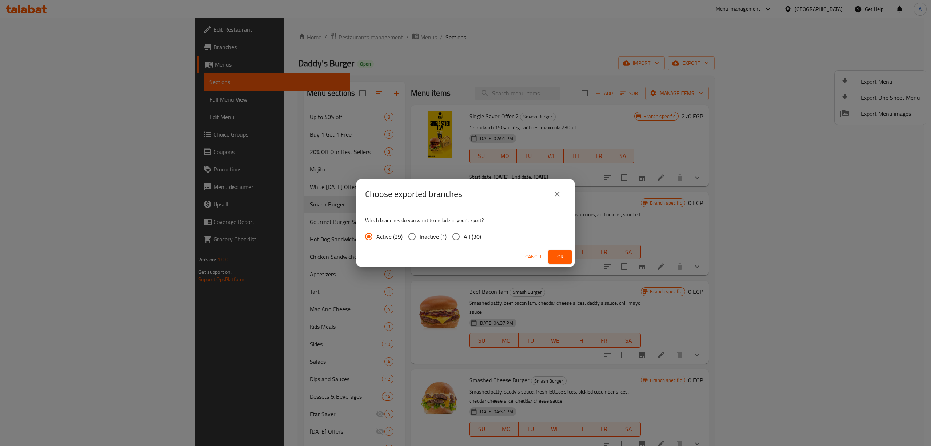
click at [457, 235] on input "All (30)" at bounding box center [455, 236] width 15 height 15
radio input "true"
click at [561, 254] on span "Ok" at bounding box center [560, 256] width 12 height 9
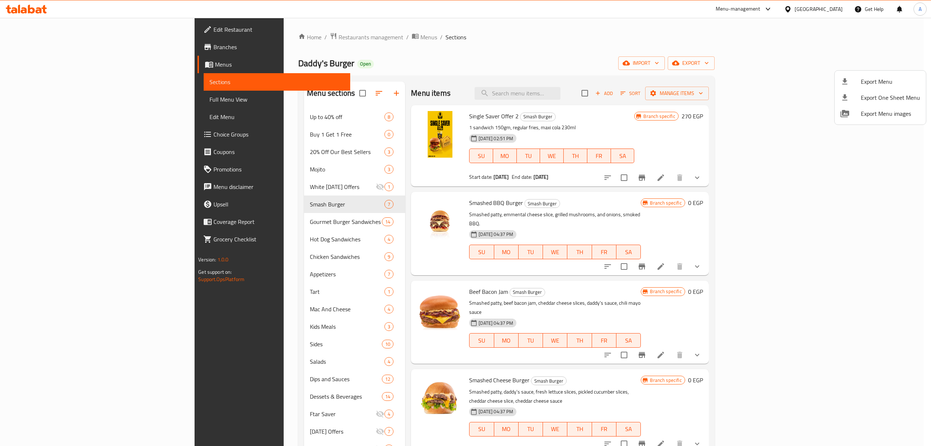
click at [523, 96] on div at bounding box center [465, 223] width 931 height 446
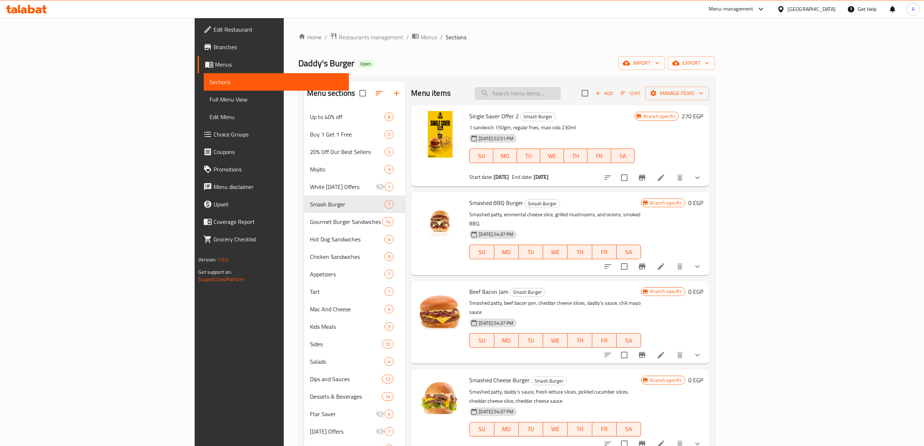
click at [560, 92] on input "search" at bounding box center [518, 93] width 86 height 13
type input "v"
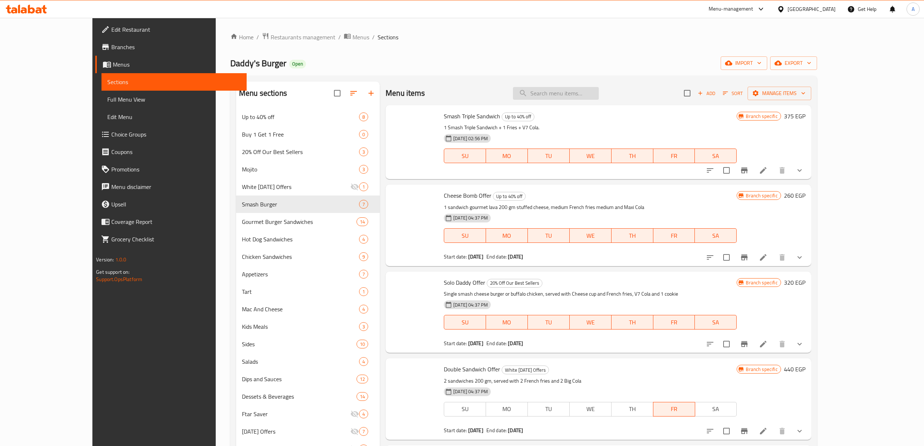
paste input "Gladiator 200gm"
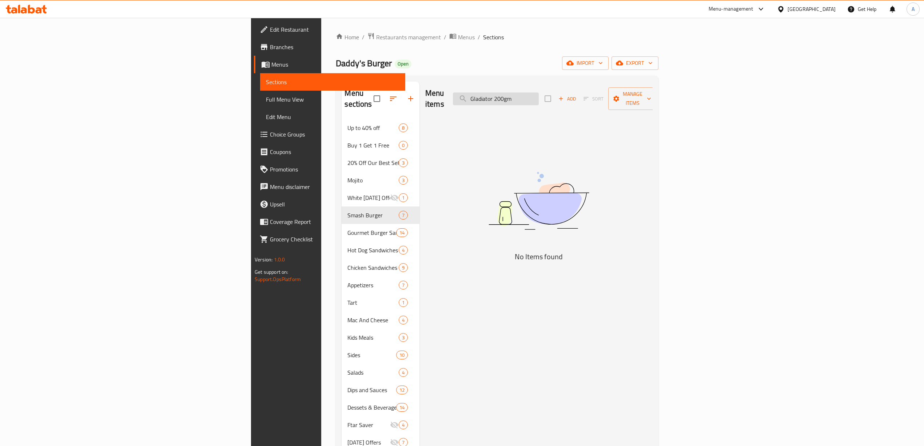
drag, startPoint x: 614, startPoint y: 96, endPoint x: 589, endPoint y: 95, distance: 25.1
click at [539, 95] on input "Gladiator 200gm" at bounding box center [496, 98] width 86 height 13
type input "G"
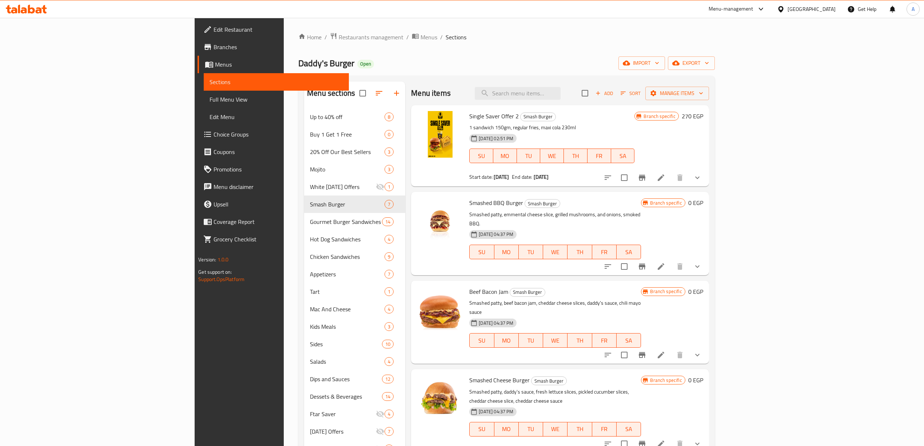
click at [466, 89] on div "Menu items Add Sort Manage items" at bounding box center [560, 93] width 298 height 24
click at [560, 89] on input "search" at bounding box center [518, 93] width 86 height 13
paste input "Daddy’s Shrooms 200gm"
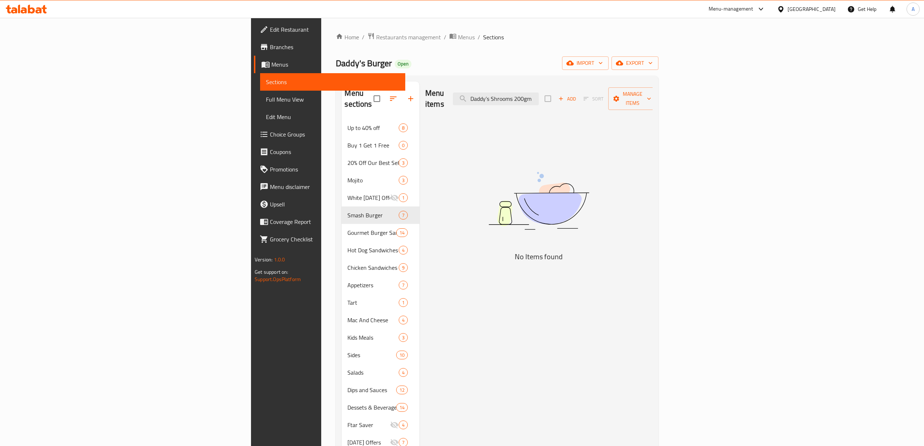
drag, startPoint x: 608, startPoint y: 95, endPoint x: 651, endPoint y: 97, distance: 43.0
click at [651, 97] on div "Menu items Daddy’s Shrooms 200gm Add Sort Manage items" at bounding box center [538, 98] width 227 height 35
drag, startPoint x: 567, startPoint y: 95, endPoint x: 540, endPoint y: 95, distance: 26.9
click at [540, 95] on div "Menu items Daddy’s Shrooms Add Sort Manage items" at bounding box center [538, 98] width 227 height 35
drag, startPoint x: 585, startPoint y: 93, endPoint x: 476, endPoint y: 89, distance: 109.2
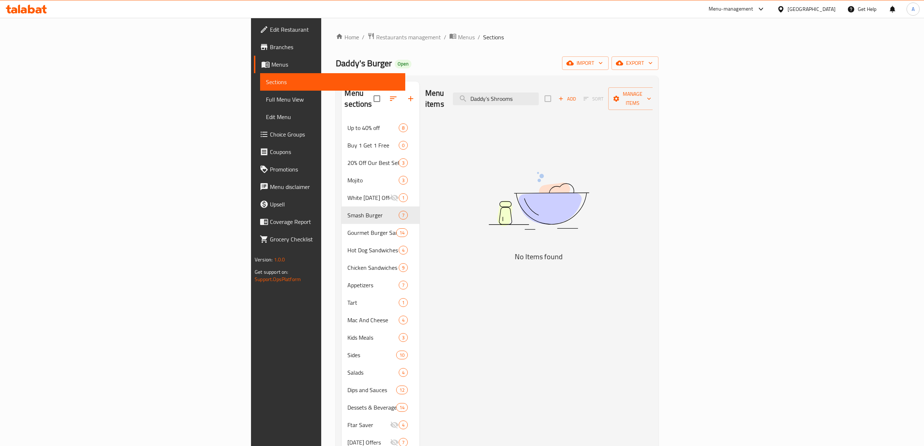
click at [476, 89] on div "Menu items Daddy’s Shrooms Add Sort Manage items" at bounding box center [538, 98] width 227 height 35
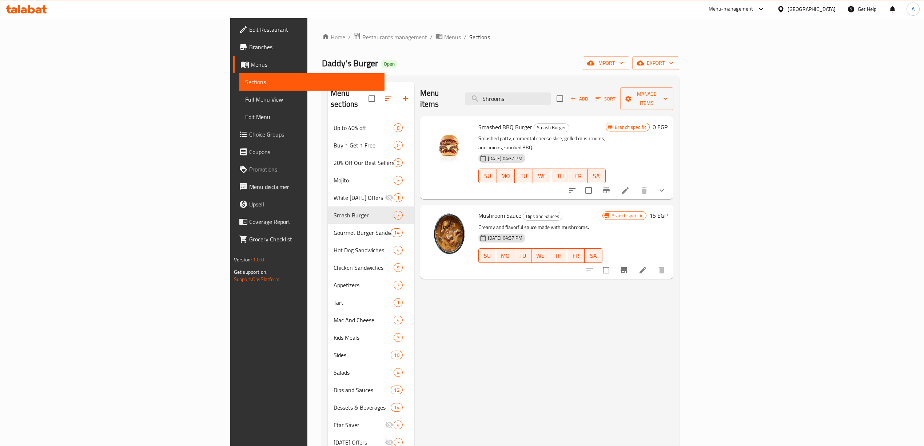
drag, startPoint x: 505, startPoint y: 88, endPoint x: 634, endPoint y: 60, distance: 131.7
click at [386, 63] on div "Home / Restaurants management / Menus / Sections Daddy's Burger Open import exp…" at bounding box center [500, 282] width 357 height 500
paste input "Double smash cheeseburger"
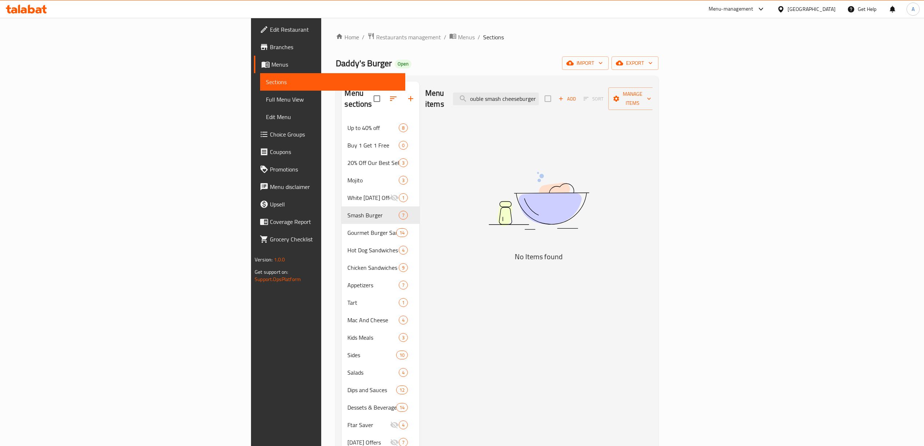
drag, startPoint x: 595, startPoint y: 96, endPoint x: 690, endPoint y: 107, distance: 95.2
click at [652, 107] on div "Menu items Double smash cheeseburger Add Sort Manage items No Items found" at bounding box center [535, 304] width 233 height 446
click at [539, 95] on input "Double smash" at bounding box center [496, 98] width 86 height 13
drag, startPoint x: 600, startPoint y: 92, endPoint x: 733, endPoint y: 130, distance: 137.8
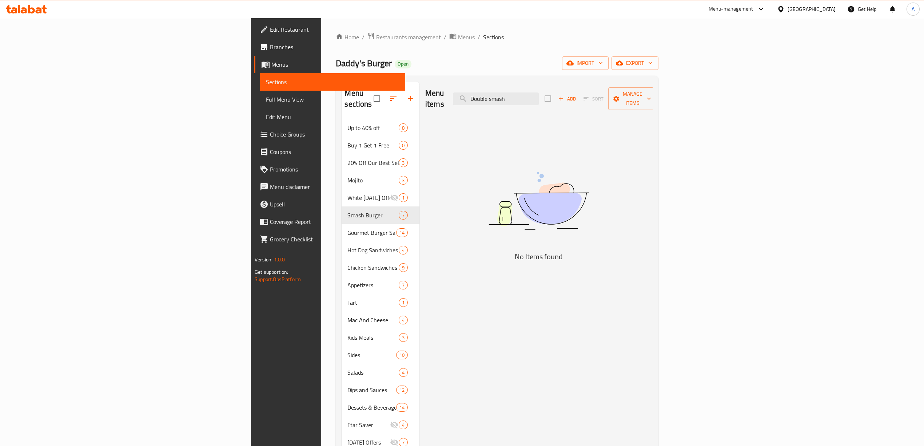
click at [390, 78] on div "Menu sections Up to 40% off 8 Buy 1 Get 1 Free 0 20% Off Our Best Sellers 3 Moj…" at bounding box center [497, 304] width 322 height 457
paste input "Double BBQ"
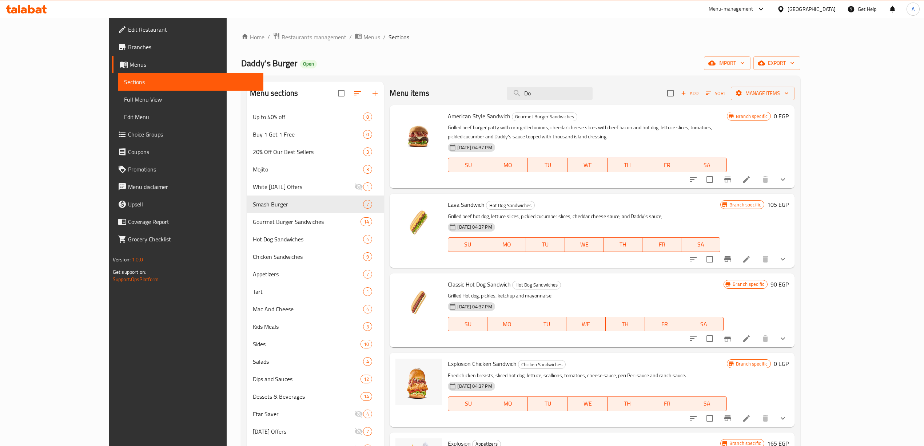
scroll to position [102, 0]
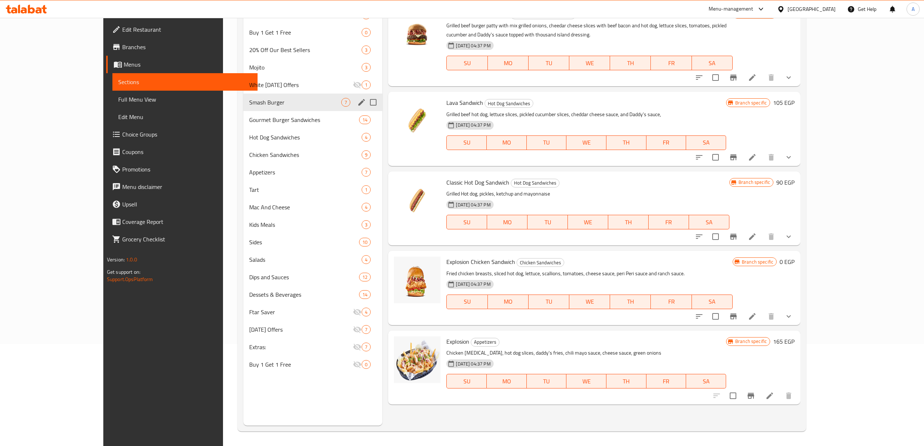
type input "Do"
click at [243, 95] on div "Smash Burger 7" at bounding box center [312, 101] width 139 height 17
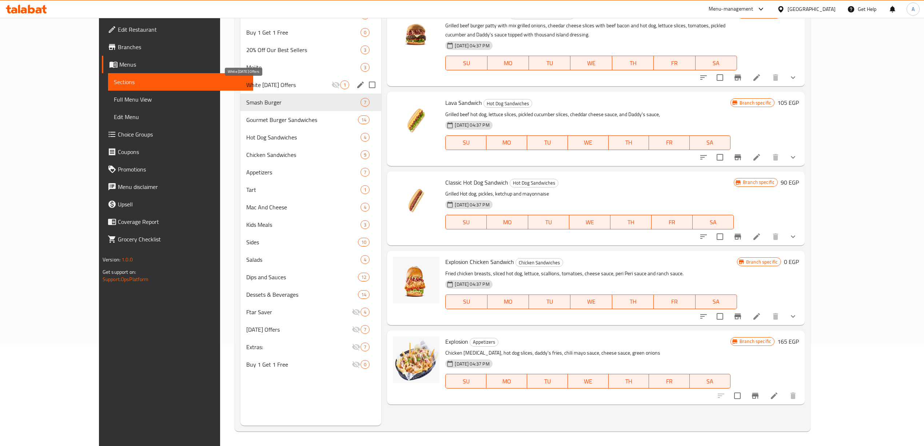
scroll to position [0, 0]
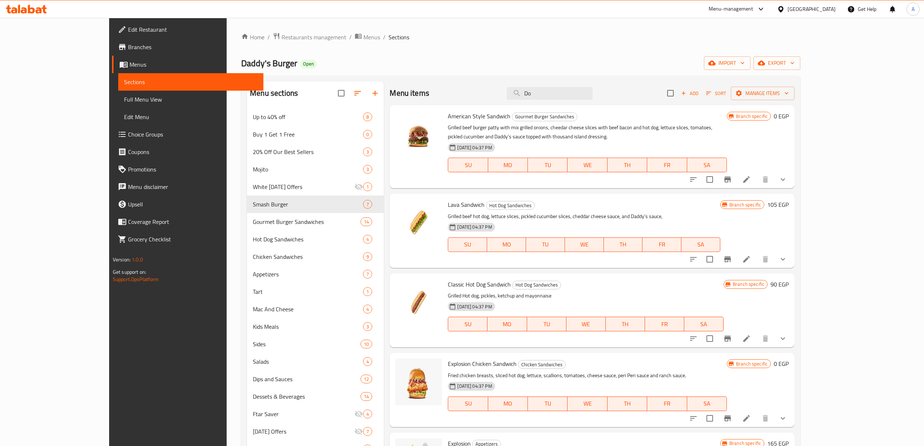
drag, startPoint x: 613, startPoint y: 93, endPoint x: 476, endPoint y: 114, distance: 138.3
click at [128, 49] on div "Edit Restaurant Branches Menus Sections Full Menu View Edit Menu Choice Groups …" at bounding box center [462, 283] width 706 height 530
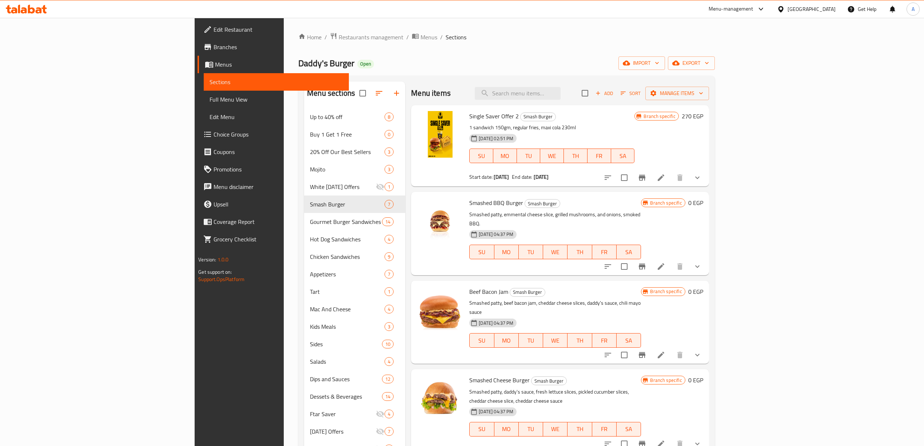
click at [589, 125] on p "1 sandwich 150gm, regular fries, maxi cola 230ml" at bounding box center [551, 127] width 165 height 9
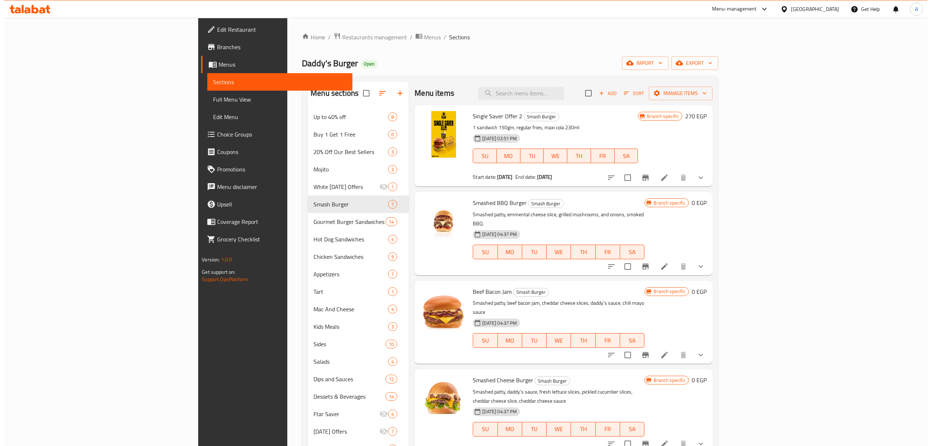
scroll to position [48, 0]
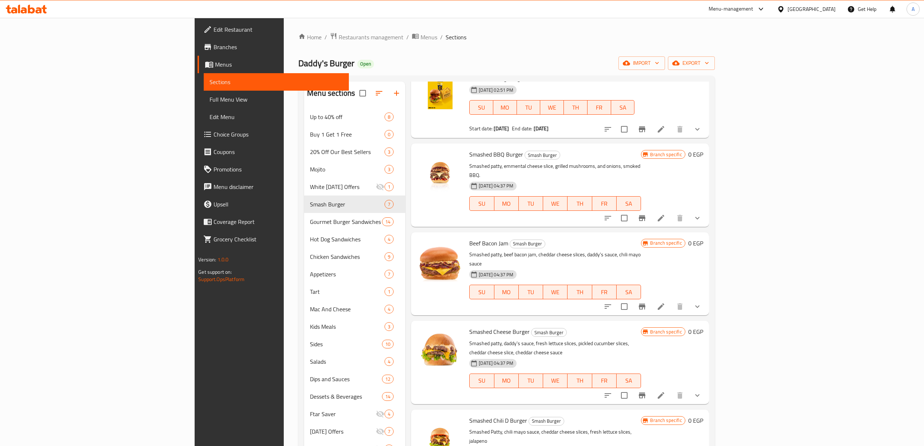
click at [702, 213] on icon "show more" at bounding box center [697, 217] width 9 height 9
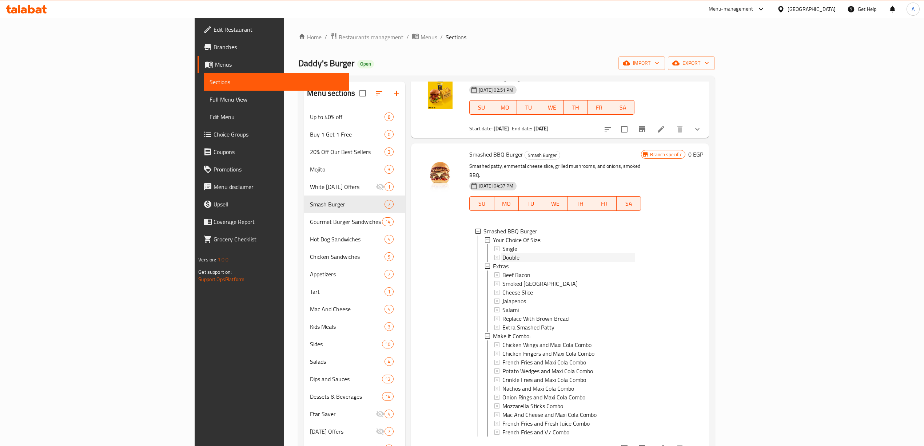
click at [555, 253] on div "Double" at bounding box center [568, 257] width 133 height 9
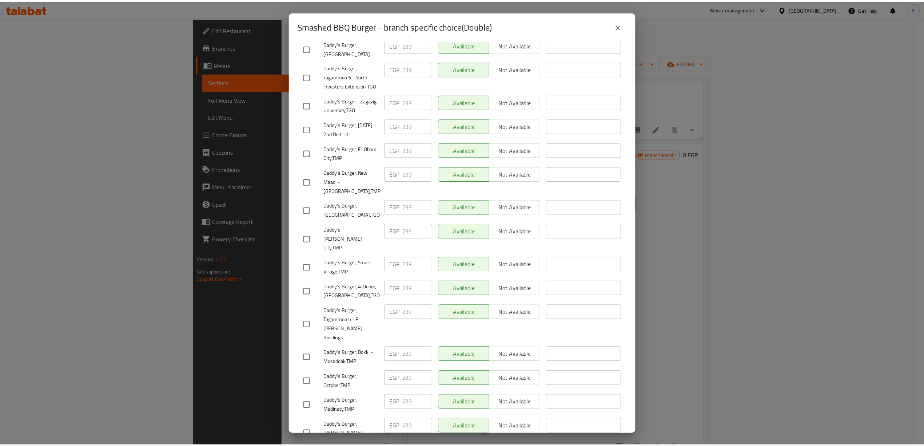
scroll to position [532, 0]
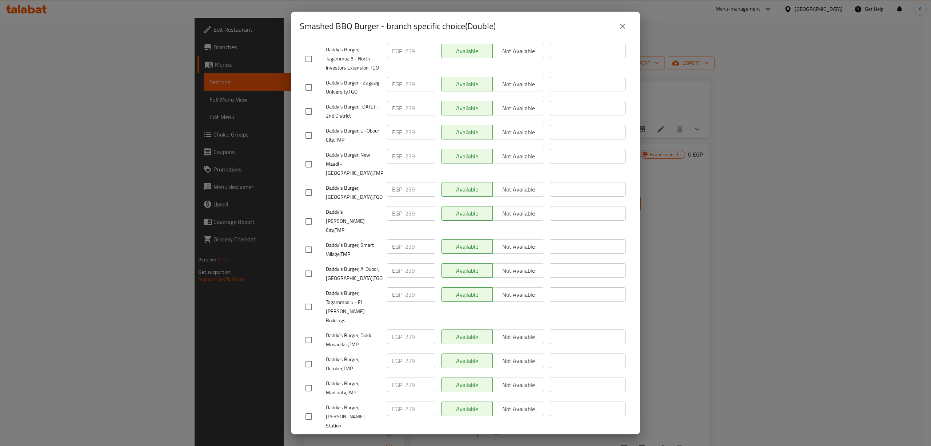
click at [623, 31] on button "close" at bounding box center [622, 25] width 17 height 17
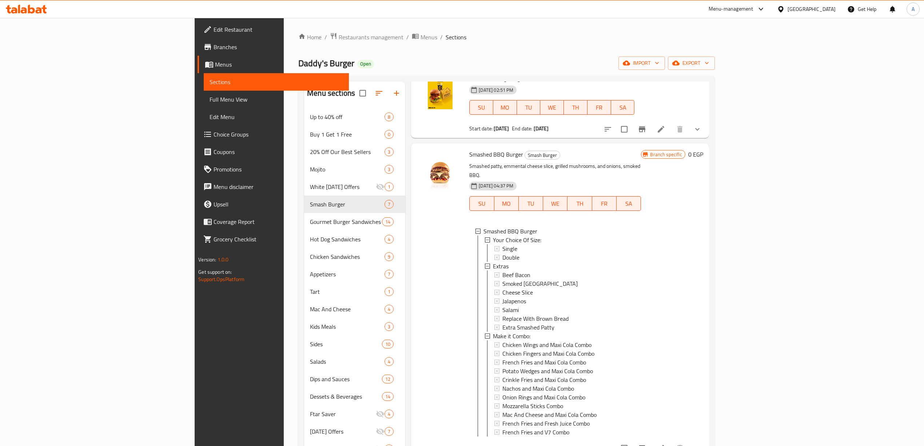
click at [588, 66] on div "Daddy's Burger Open import export" at bounding box center [506, 62] width 416 height 13
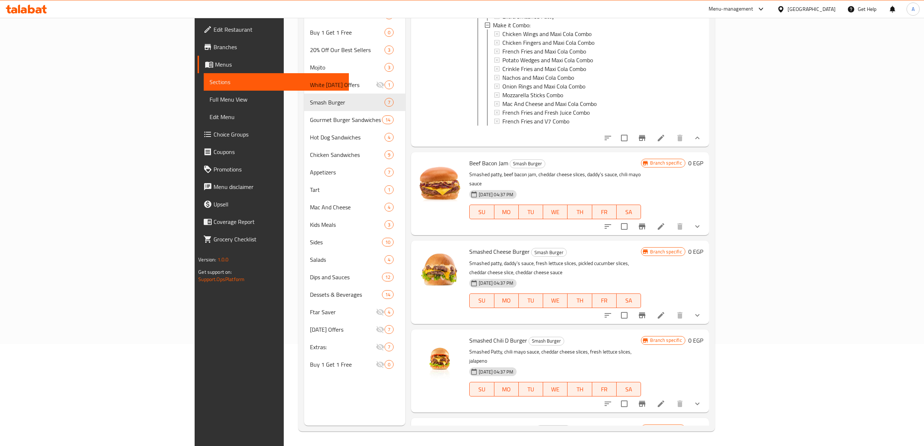
scroll to position [227, 0]
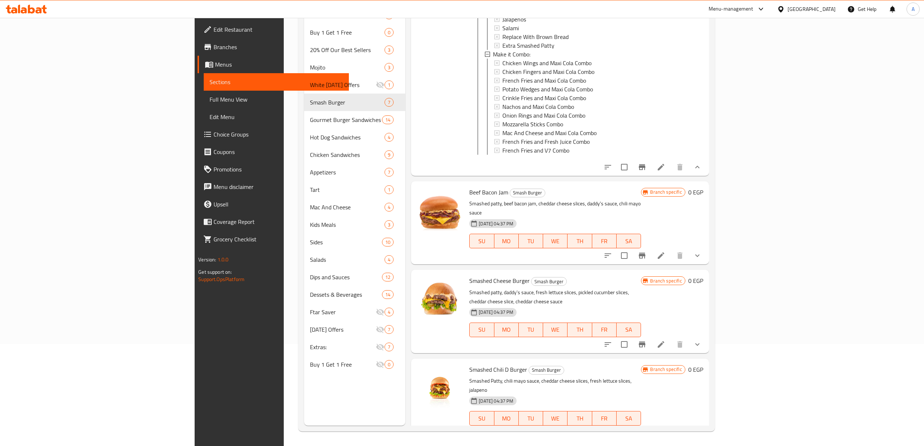
click at [604, 165] on div "Smashed BBQ Burger Smash Burger Smashed patty, emmental cheese slice, grilled m…" at bounding box center [554, 18] width 177 height 307
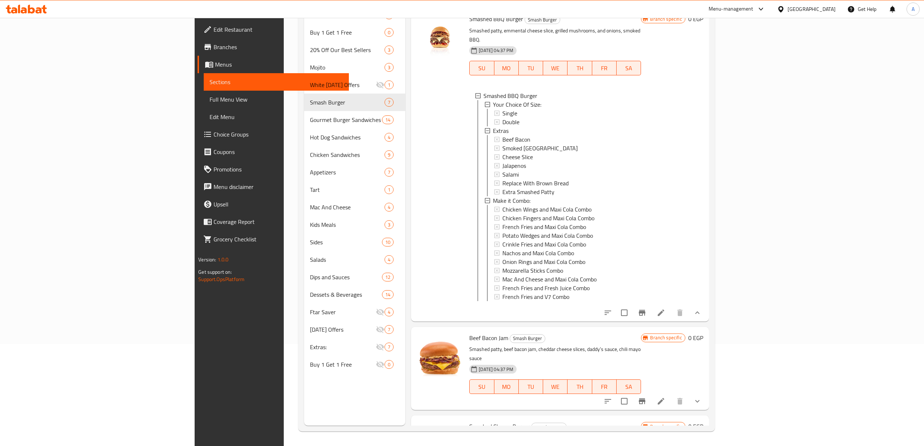
scroll to position [33, 0]
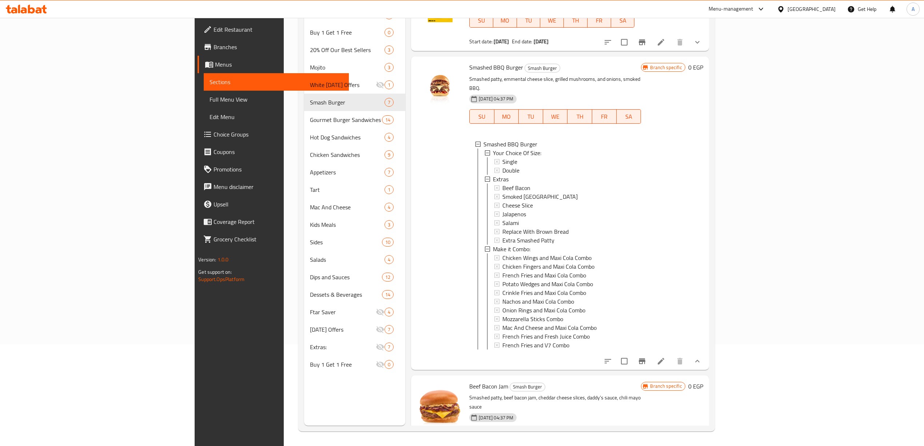
click at [414, 214] on div at bounding box center [440, 212] width 52 height 307
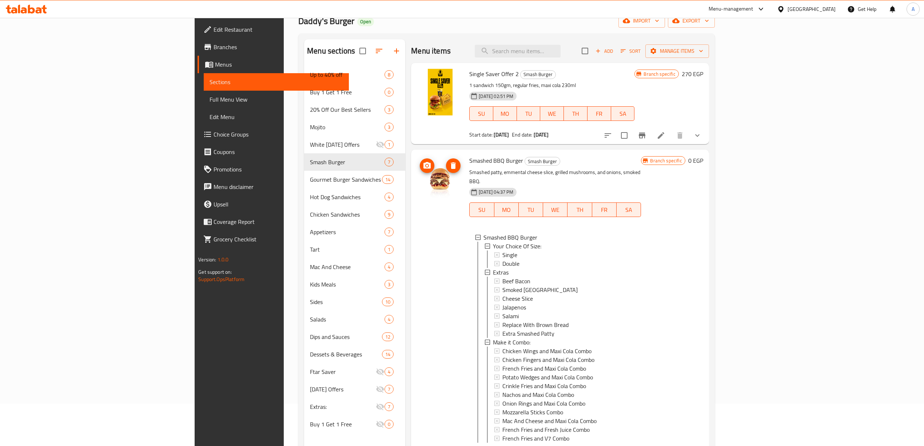
scroll to position [0, 0]
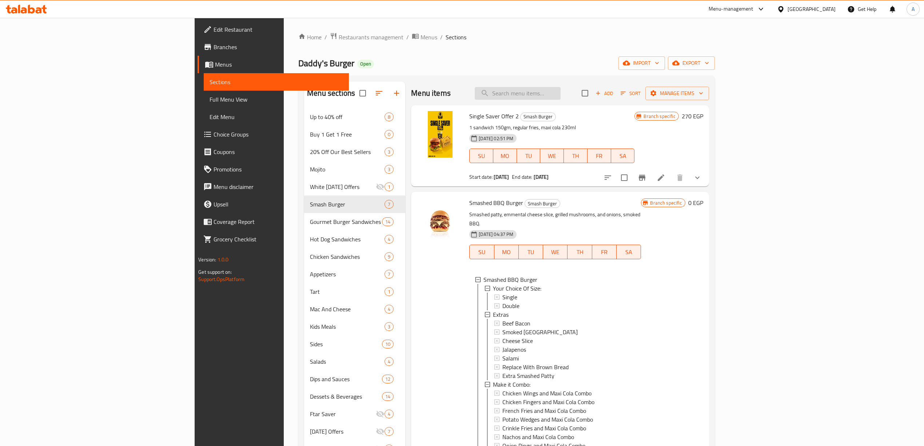
click at [560, 96] on input "search" at bounding box center [518, 93] width 86 height 13
paste input "Ranch chicken"
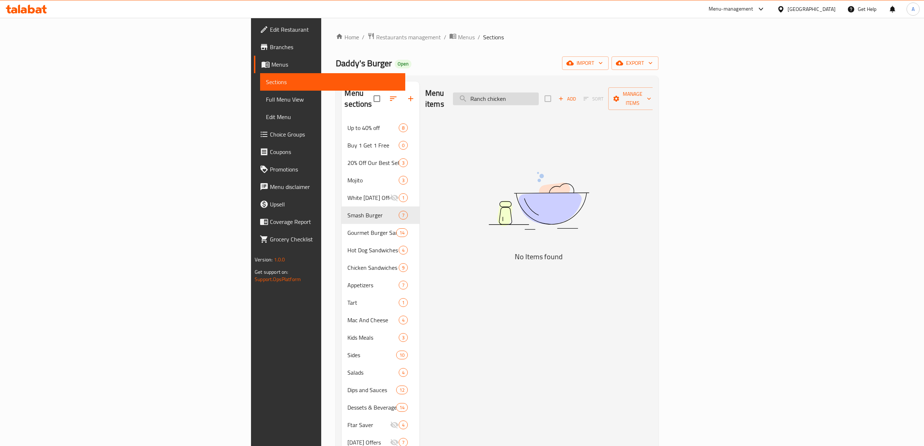
drag, startPoint x: 616, startPoint y: 95, endPoint x: 582, endPoint y: 96, distance: 34.2
click at [539, 96] on input "Ranch chicken" at bounding box center [496, 98] width 86 height 13
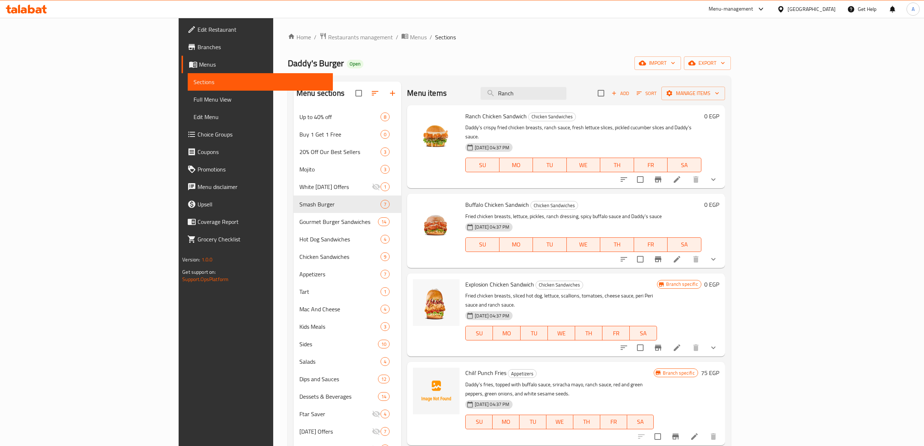
drag, startPoint x: 610, startPoint y: 93, endPoint x: 480, endPoint y: 73, distance: 131.3
click at [480, 73] on div "Home / Restaurants management / Menus / Sections Daddy's Burger Open import exp…" at bounding box center [509, 282] width 443 height 500
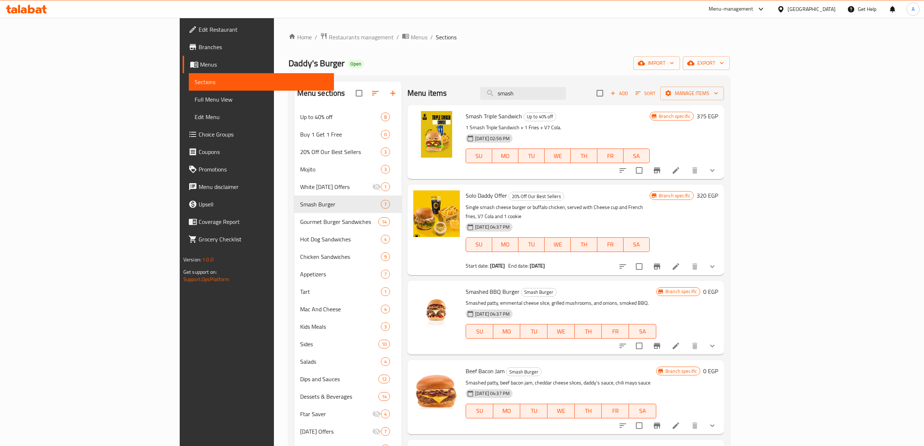
click at [721, 338] on button "show more" at bounding box center [711, 345] width 17 height 17
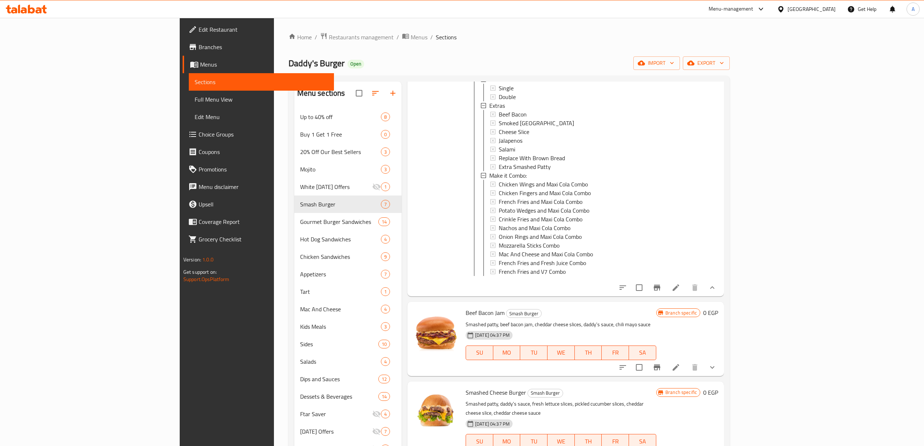
scroll to position [291, 0]
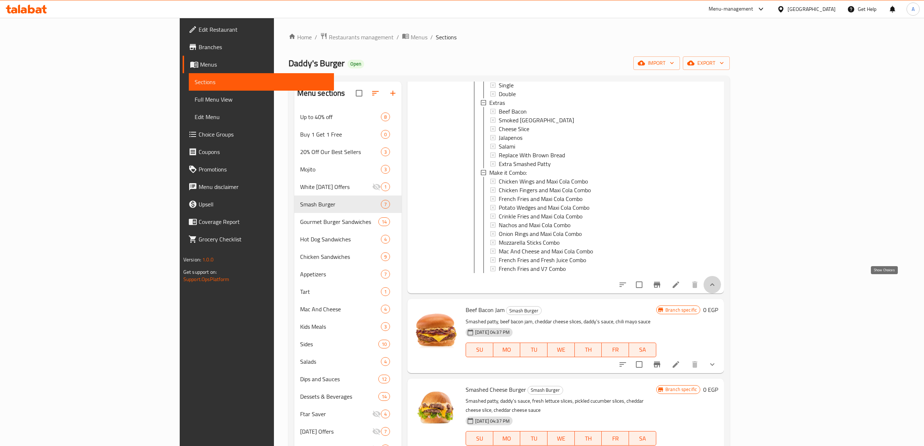
click at [717, 286] on icon "show more" at bounding box center [712, 284] width 9 height 9
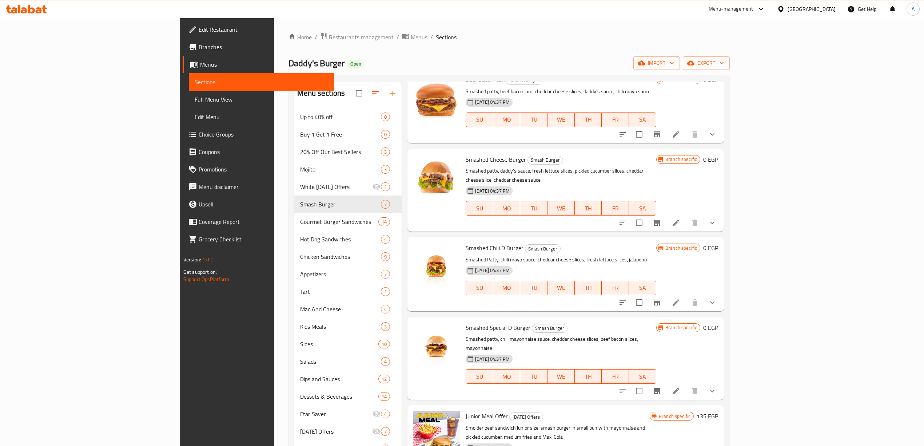
scroll to position [0, 0]
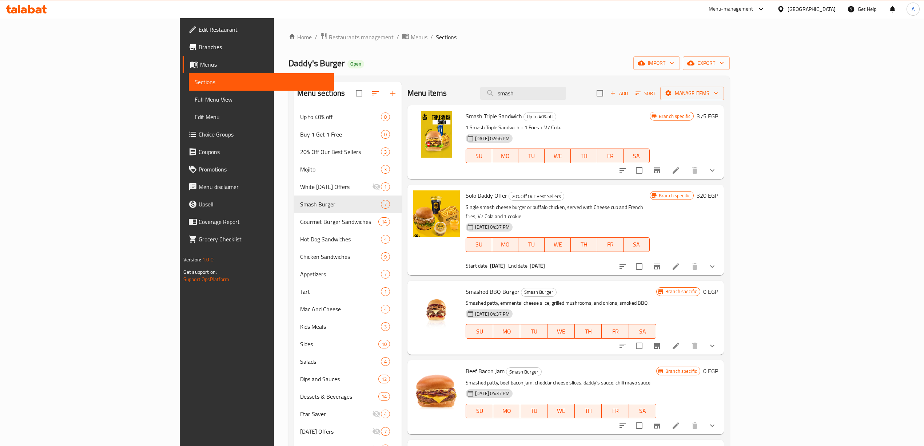
drag, startPoint x: 586, startPoint y: 92, endPoint x: 466, endPoint y: 86, distance: 120.5
click at [467, 88] on div "Menu items smash Add Sort Manage items" at bounding box center [565, 93] width 316 height 24
paste input "Smoke house 150gm"
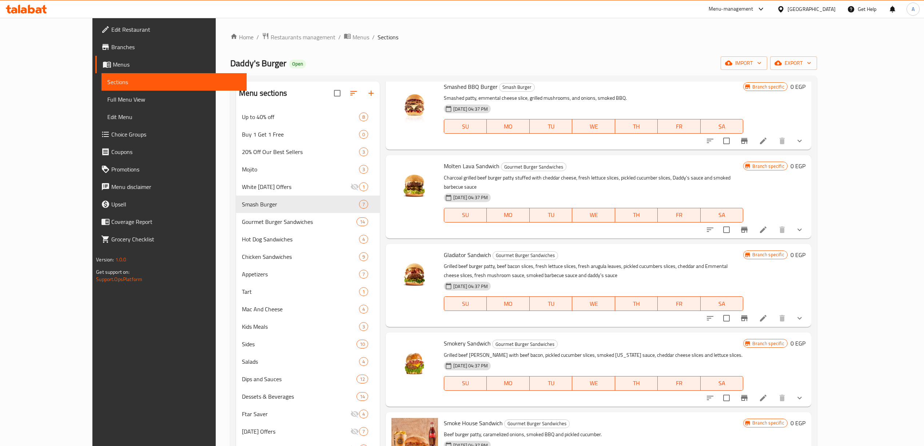
scroll to position [58, 0]
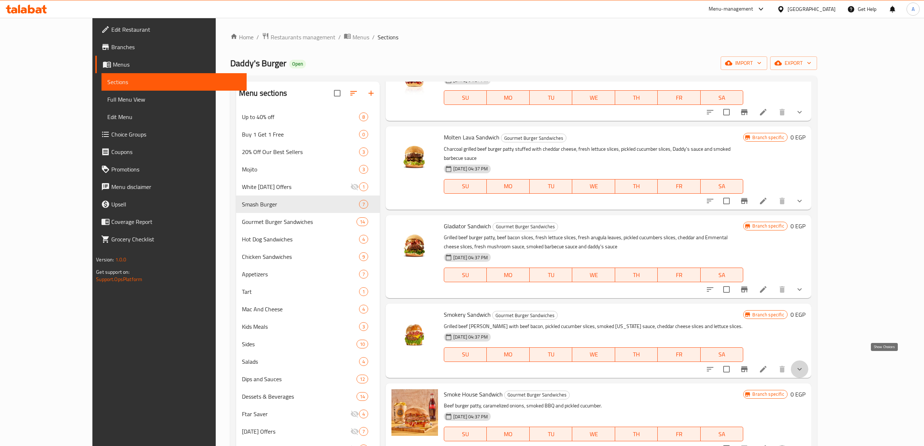
click at [802, 367] on icon "show more" at bounding box center [799, 368] width 4 height 3
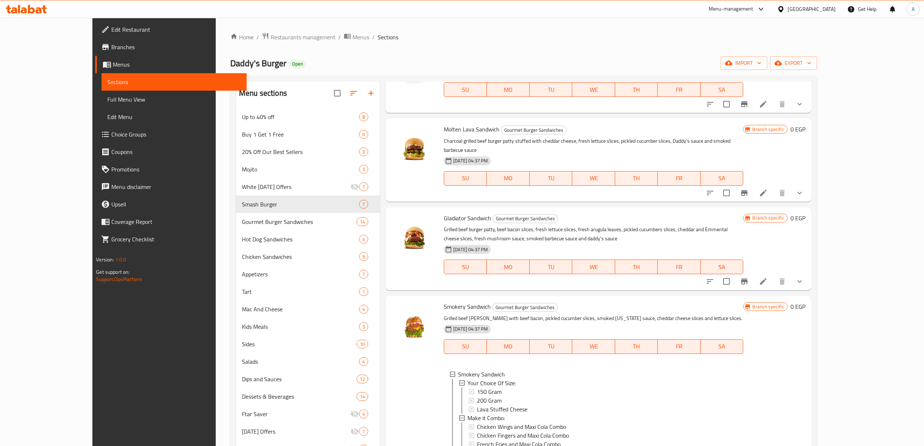
scroll to position [0, 0]
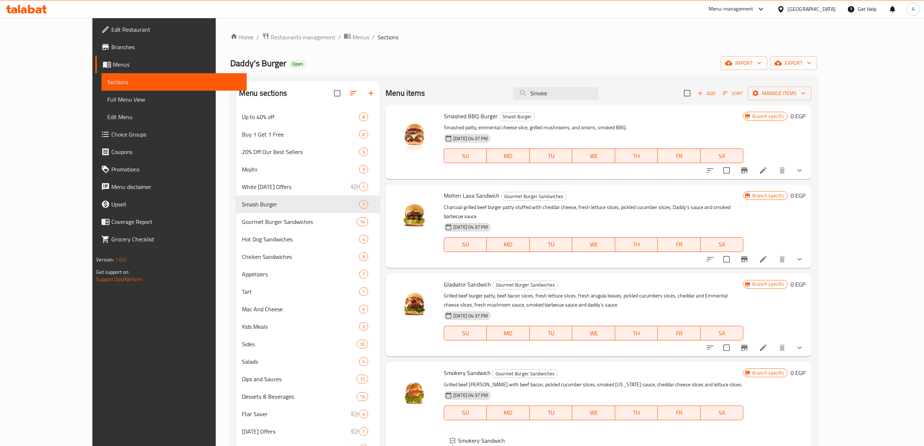
click at [705, 128] on p "Smashed patty, emmental cheese slice, grilled mushrooms, and onions, smoked BBQ." at bounding box center [593, 127] width 299 height 9
drag, startPoint x: 592, startPoint y: 95, endPoint x: 457, endPoint y: 80, distance: 136.0
click at [428, 85] on div "Menu items Smoke Add Sort Manage items" at bounding box center [599, 93] width 426 height 24
paste input "Buffalo chicken"
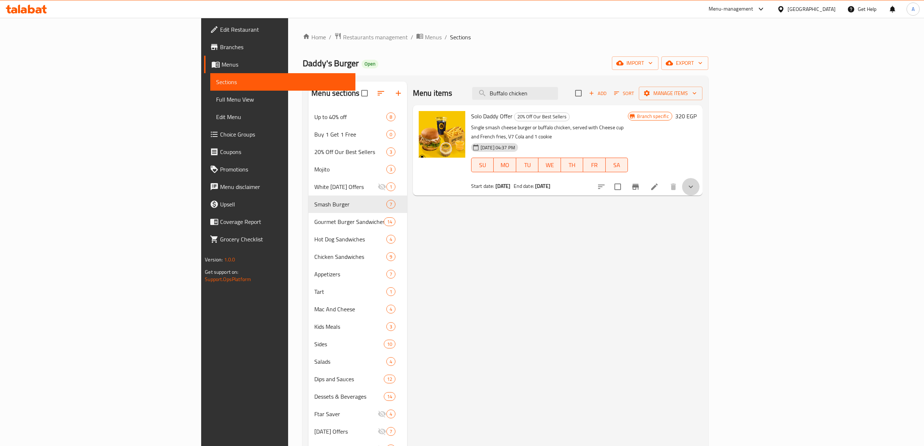
click at [699, 178] on button "show more" at bounding box center [690, 186] width 17 height 17
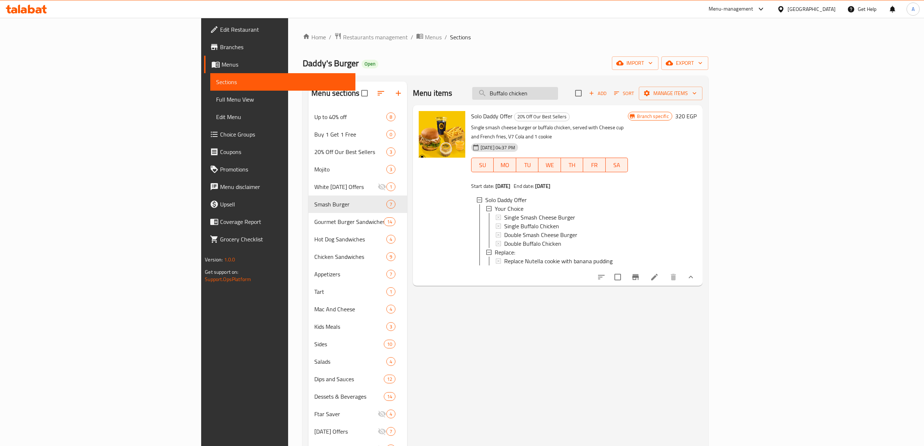
click at [558, 88] on input "Buffalo chicken" at bounding box center [515, 93] width 86 height 13
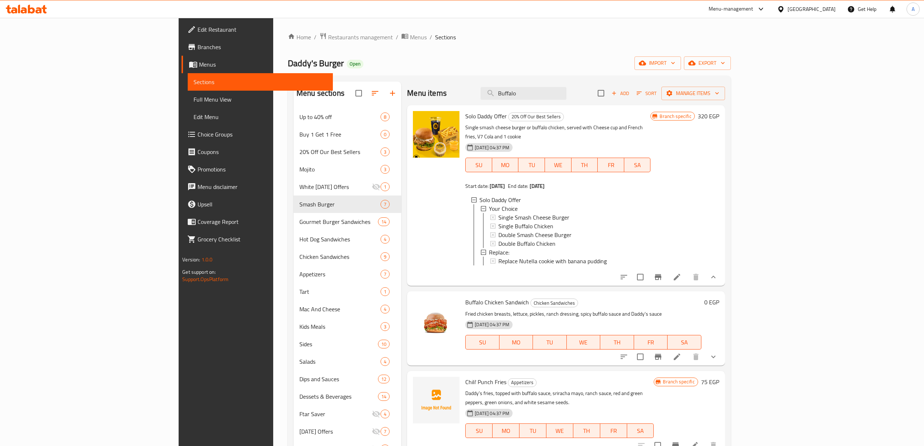
drag, startPoint x: 588, startPoint y: 94, endPoint x: 534, endPoint y: 95, distance: 53.8
click at [534, 95] on div "Menu items Buffalo Add Sort Manage items" at bounding box center [566, 93] width 318 height 24
paste input "FireBird chicken"
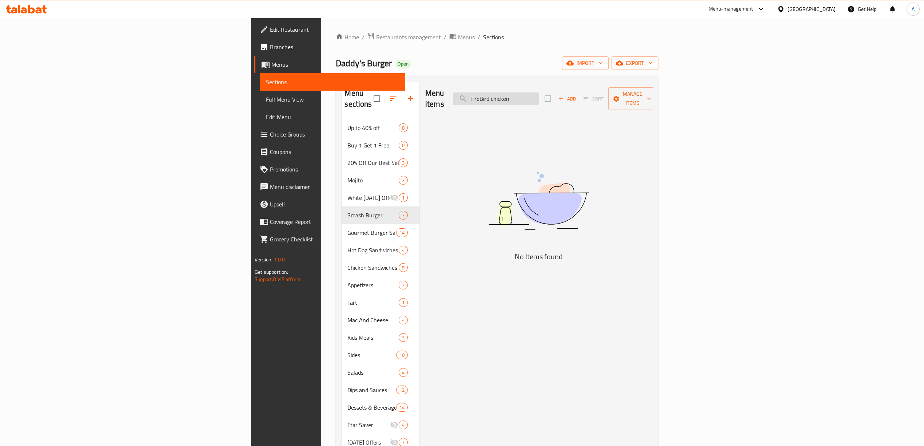
click at [539, 95] on input "FireBird chicken" at bounding box center [496, 98] width 86 height 13
click at [652, 103] on div "Menu items Fire Bird chicken Add Sort Manage items" at bounding box center [538, 98] width 227 height 35
click at [539, 95] on input "Fire Bird chicken" at bounding box center [496, 98] width 86 height 13
click at [539, 96] on input "FireBird chicken" at bounding box center [496, 98] width 86 height 13
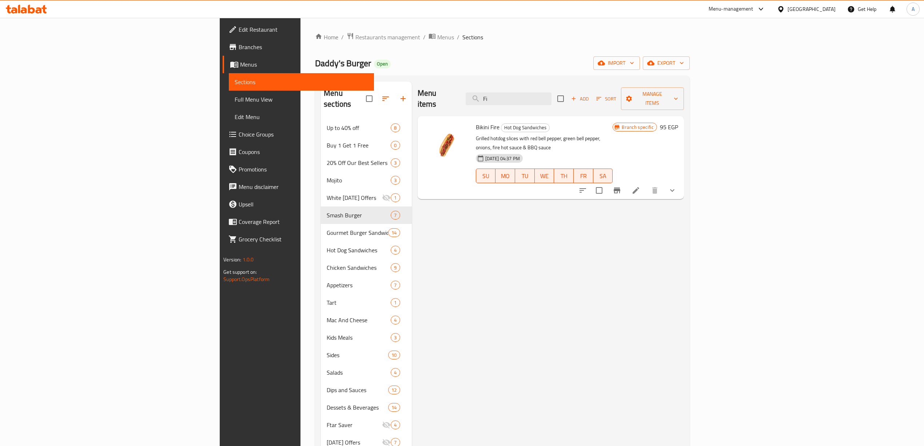
type input "F"
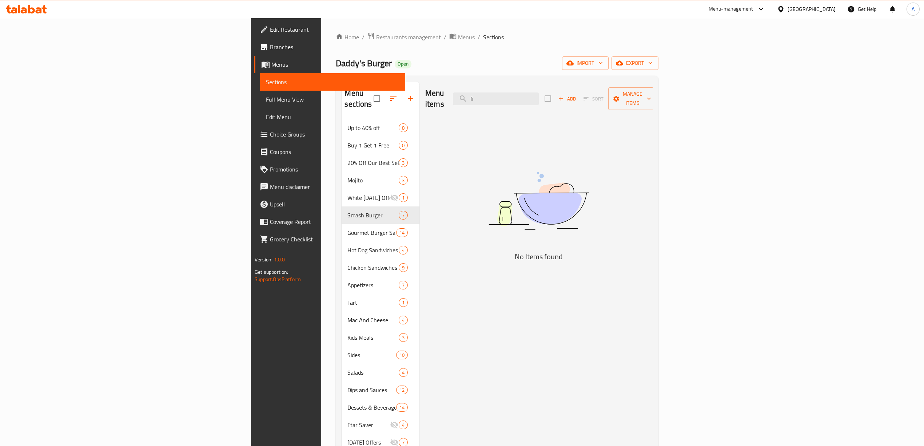
type input "f"
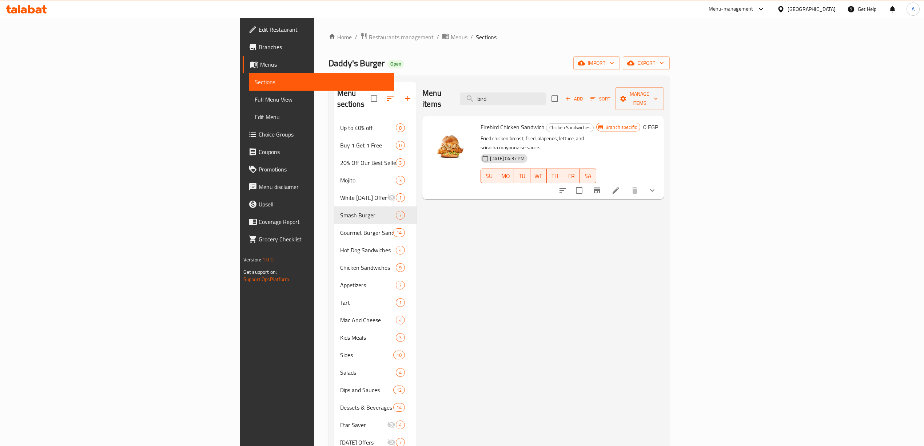
drag, startPoint x: 587, startPoint y: 93, endPoint x: 577, endPoint y: 111, distance: 20.0
click at [443, 96] on div "Menu items bird Add Sort Manage items" at bounding box center [543, 98] width 242 height 35
paste input "Shrooms"
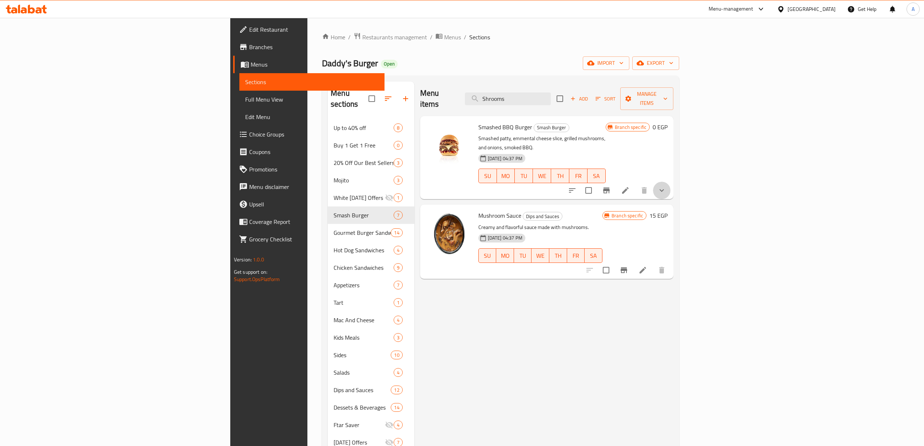
click at [670, 181] on button "show more" at bounding box center [661, 189] width 17 height 17
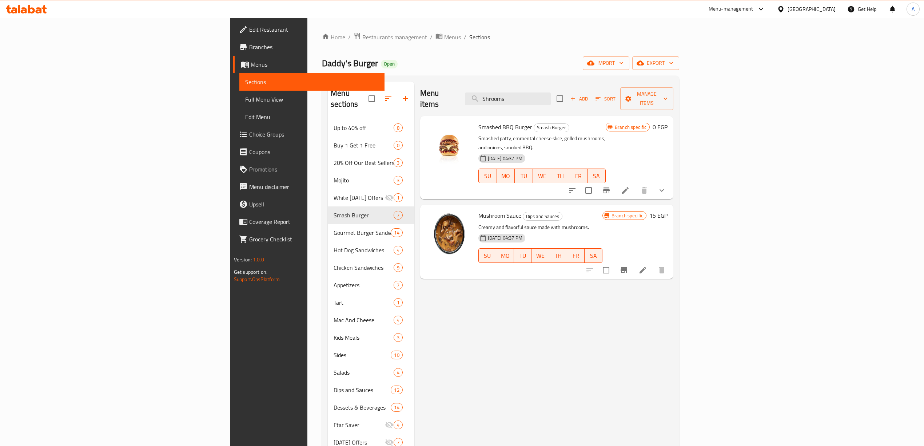
drag, startPoint x: 593, startPoint y: 95, endPoint x: 535, endPoint y: 97, distance: 58.3
click at [535, 97] on div "Menu items Shrooms Add Sort Manage items" at bounding box center [547, 98] width 254 height 35
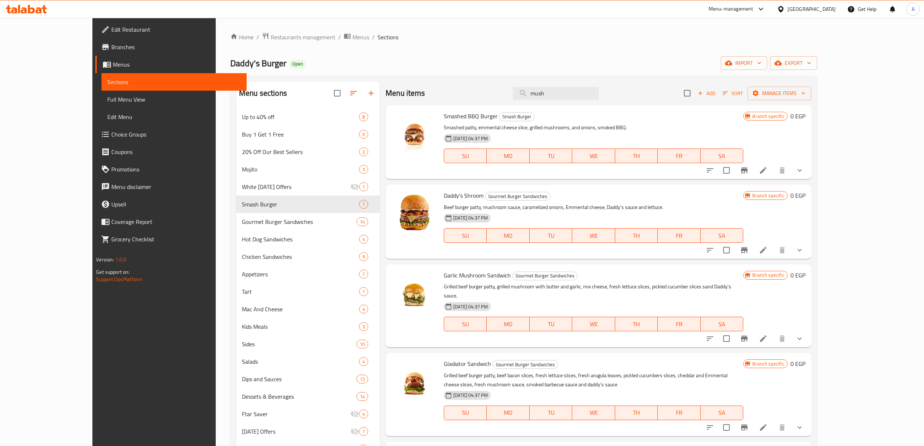
click at [703, 352] on div "Gladiator Sandwich Gourmet Burger Sandwiches Grilled beef burger patty, beef ba…" at bounding box center [599, 393] width 426 height 83
drag, startPoint x: 590, startPoint y: 95, endPoint x: 462, endPoint y: 68, distance: 130.5
click at [462, 69] on div "Home / Restaurants management / Menus / Sections Daddy's Burger Open import exp…" at bounding box center [523, 282] width 587 height 500
paste input "Shroom"
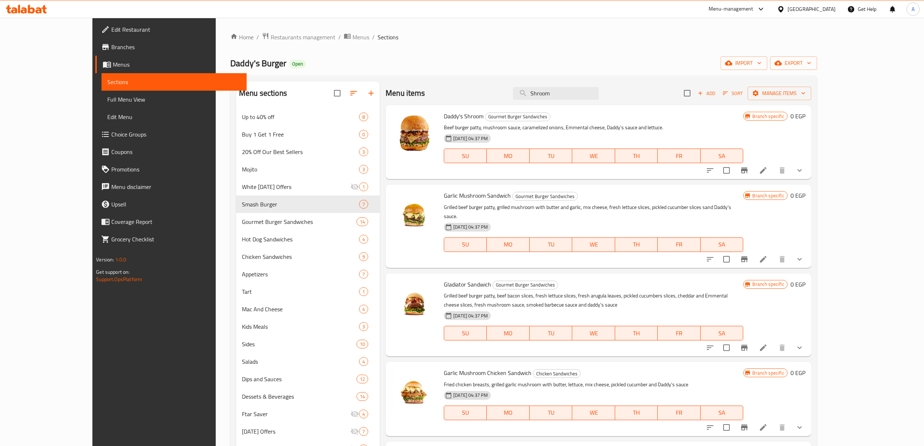
drag, startPoint x: 588, startPoint y: 91, endPoint x: 514, endPoint y: 50, distance: 84.2
click at [384, 57] on div "Home / Restaurants management / Menus / Sections Daddy's Burger Open import exp…" at bounding box center [523, 282] width 587 height 500
paste input "smash cheeseburger"
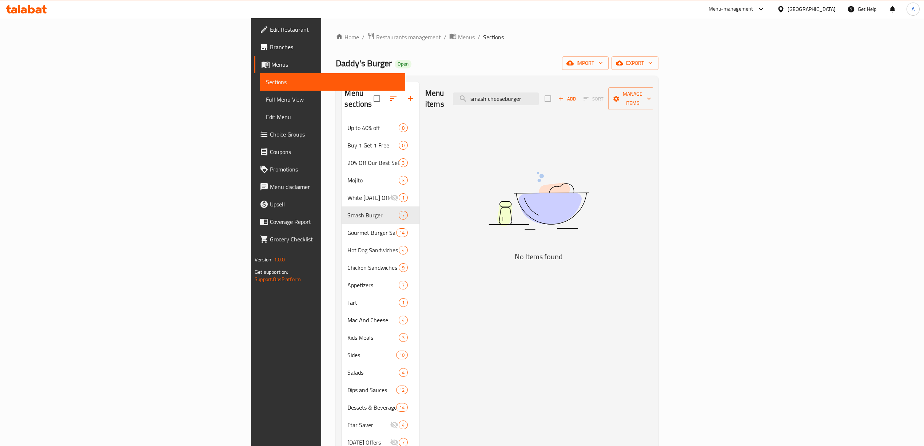
drag, startPoint x: 583, startPoint y: 99, endPoint x: 506, endPoint y: 102, distance: 77.2
click at [506, 102] on div "Menu items smash cheeseburger Add Sort Manage items" at bounding box center [538, 98] width 227 height 35
click at [539, 96] on input "cheeseburger" at bounding box center [496, 98] width 86 height 13
click at [539, 97] on input "cheeseburger" at bounding box center [496, 98] width 86 height 13
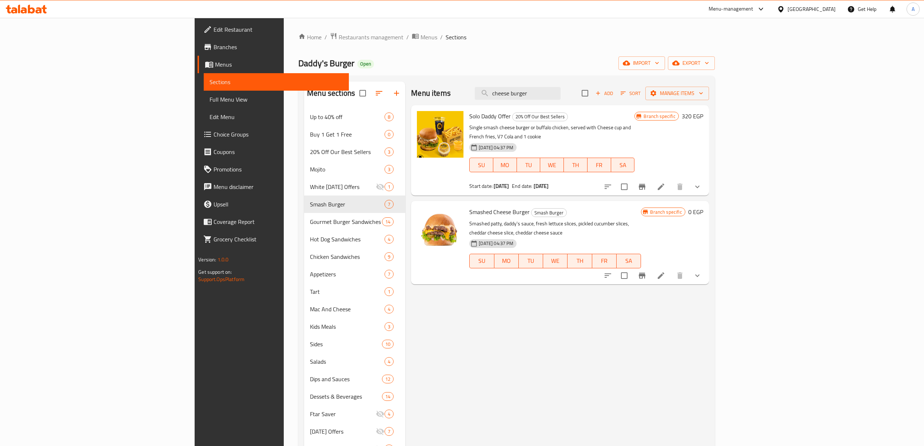
type input "cheese burger"
click at [634, 124] on p "Single smash cheese burger or buffalo chicken, served with Cheese cup and Frenc…" at bounding box center [551, 132] width 165 height 18
click at [213, 132] on span "Choice Groups" at bounding box center [277, 134] width 129 height 9
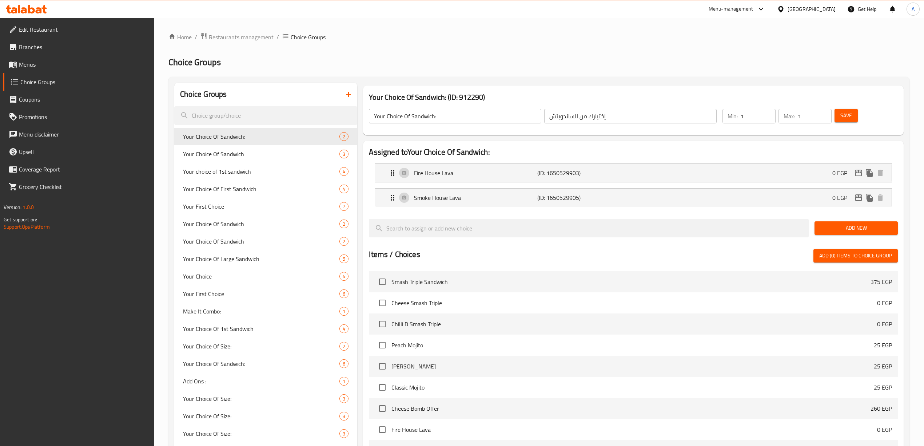
click at [346, 92] on icon "button" at bounding box center [348, 94] width 9 height 9
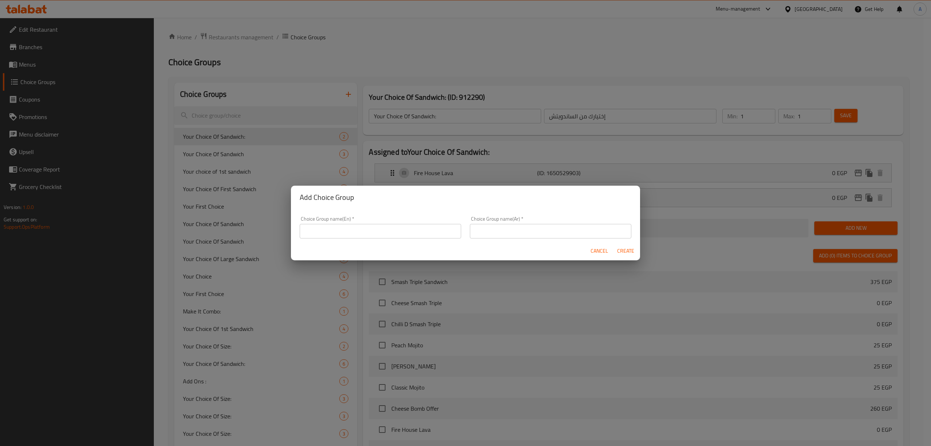
click at [361, 226] on input "text" at bounding box center [380, 231] width 161 height 15
type input "غ"
type input "y"
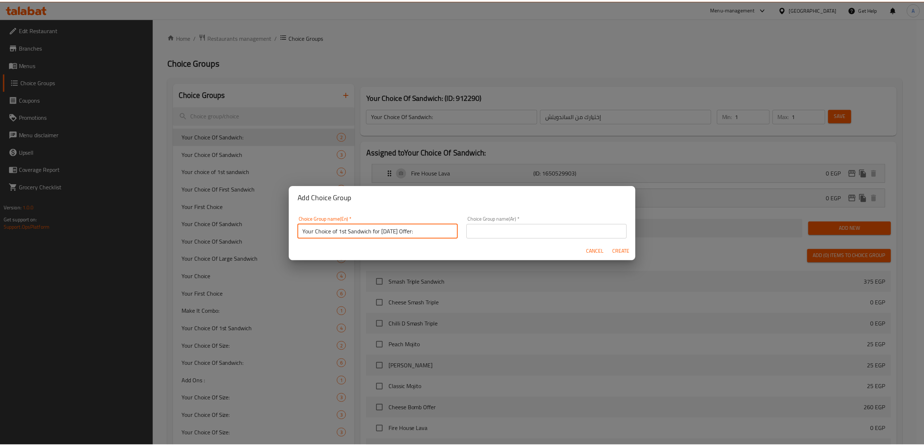
scroll to position [2, 0]
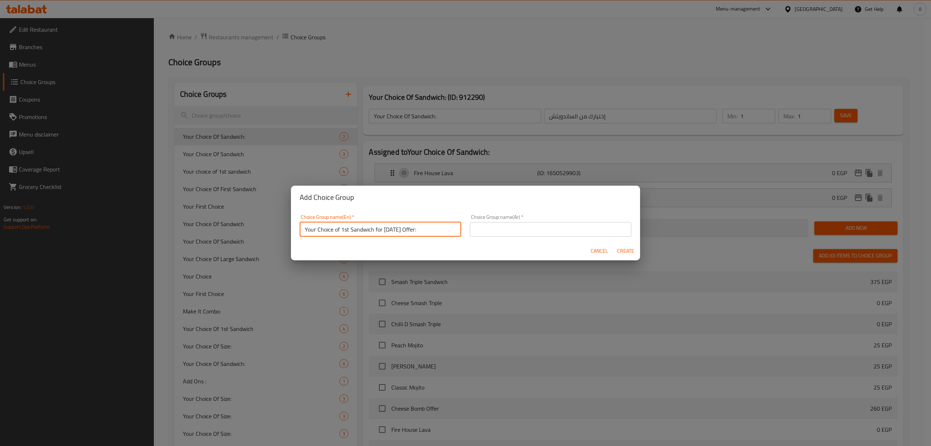
drag, startPoint x: 426, startPoint y: 231, endPoint x: 290, endPoint y: 234, distance: 135.3
click at [290, 234] on div "Add Choice Group Choice Group name(En)   * Your Choice of 1st Sandwich for Tues…" at bounding box center [465, 223] width 931 height 446
type input "Your Choice of 1st Sandwich for Tuesday Offer:"
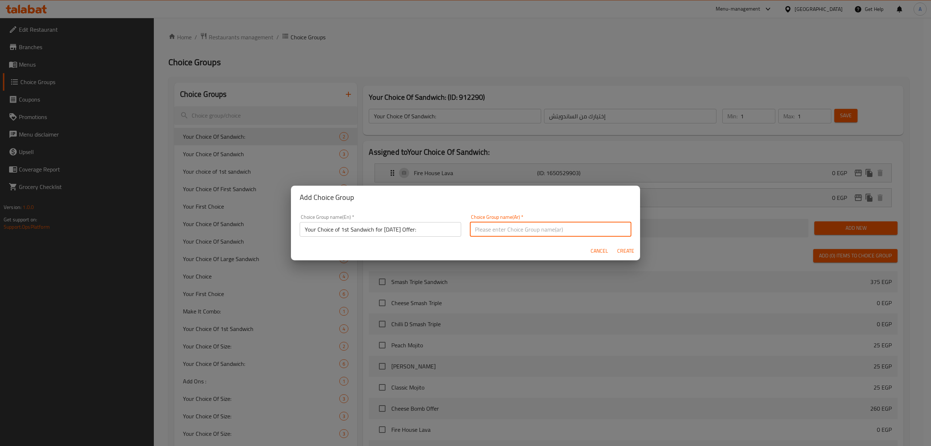
click at [533, 227] on input "text" at bounding box center [550, 229] width 161 height 15
type input "اختيارك الاول من سندويتش عرض يوم الثلاثاء:"
click at [623, 251] on span "Create" at bounding box center [625, 250] width 17 height 9
type input "Your Choice of 1st Sandwich for Tuesday Offer:"
type input "اختيارك الاول من سندويتش عرض يوم الثلاثاء:"
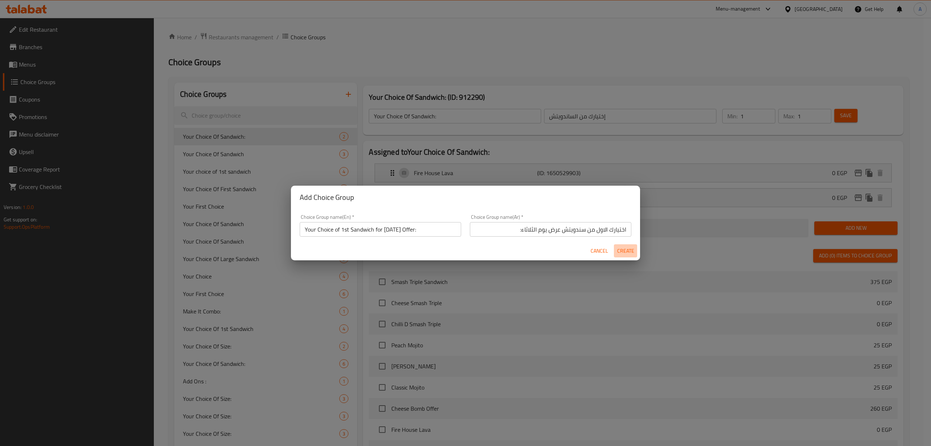
type input "0"
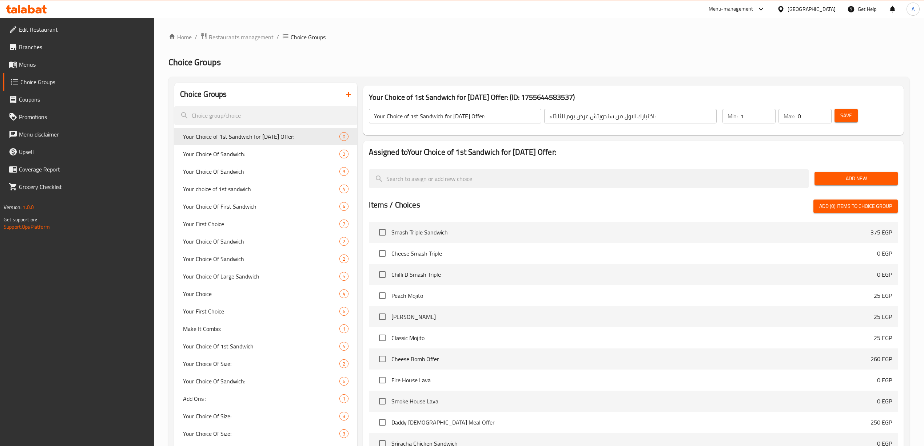
type input "1"
click at [767, 112] on input "1" at bounding box center [758, 116] width 35 height 15
type input "1"
click at [822, 114] on input "1" at bounding box center [815, 116] width 34 height 15
click at [850, 174] on span "Add New" at bounding box center [856, 178] width 72 height 9
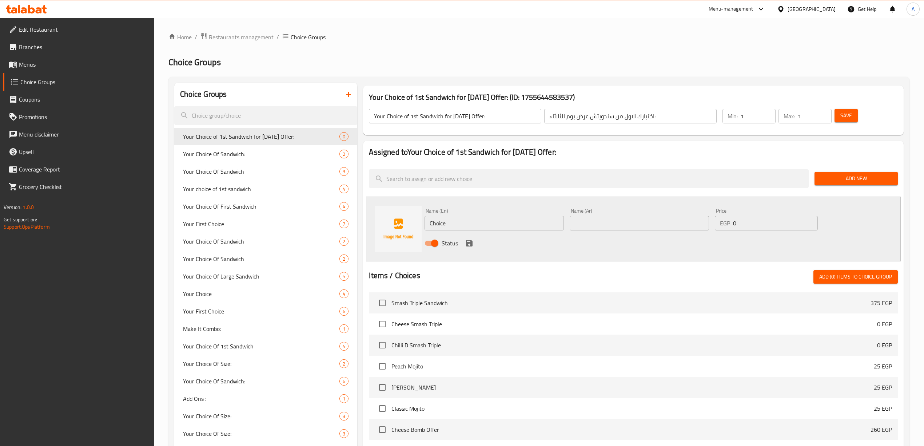
drag, startPoint x: 573, startPoint y: 252, endPoint x: 548, endPoint y: 247, distance: 25.8
click at [573, 252] on div "Status" at bounding box center [639, 243] width 435 height 20
drag, startPoint x: 494, startPoint y: 222, endPoint x: 387, endPoint y: 211, distance: 107.1
click at [380, 212] on div "Name (En) Choice Name (En) Name (Ar) Name (Ar) Price EGP 0 Price Status" at bounding box center [633, 228] width 534 height 65
paste input "Gladiator 200gm"
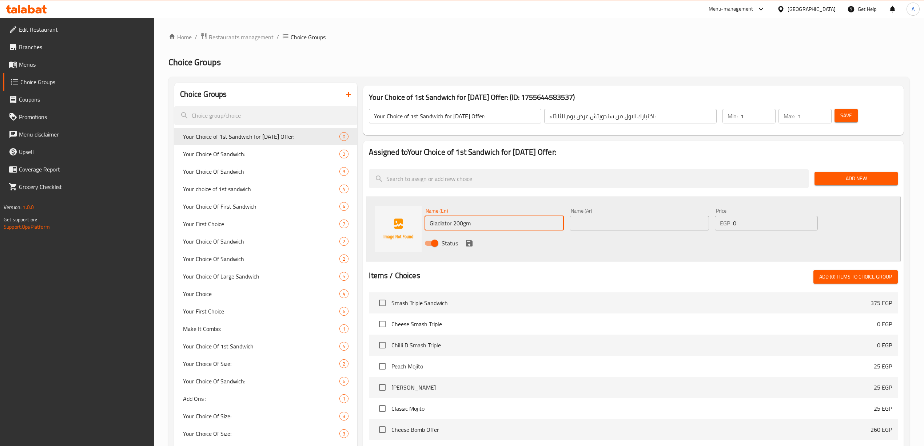
type input "Gladiator 200gm"
click at [534, 247] on div "Status" at bounding box center [639, 243] width 435 height 20
click at [586, 222] on input "text" at bounding box center [639, 223] width 139 height 15
type input "جلاديتور 200 جم"
click at [580, 257] on div "Name (En) Gladiator 200gm Name (En) Name (Ar) جلاديتور 200 جم Name (Ar) Price E…" at bounding box center [633, 228] width 534 height 65
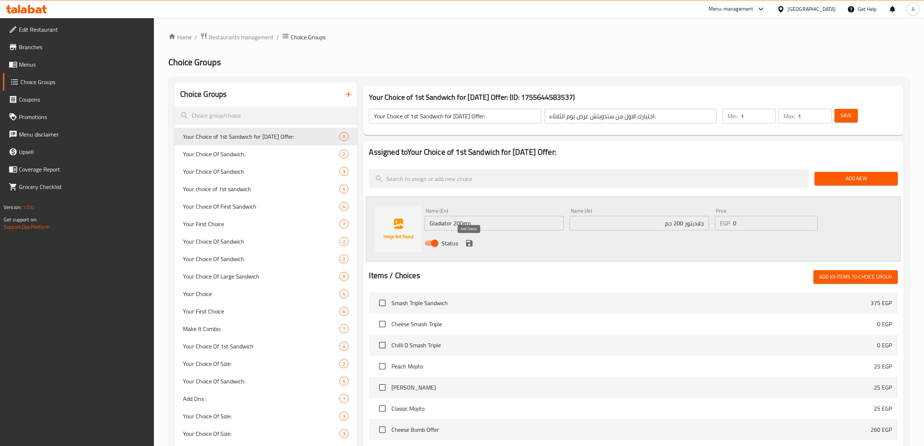
click at [469, 246] on icon "save" at bounding box center [469, 243] width 7 height 7
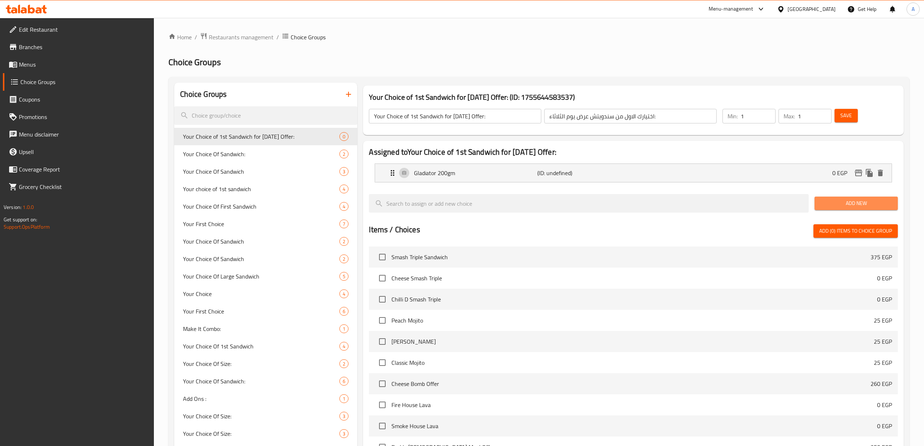
click at [826, 200] on span "Add New" at bounding box center [856, 203] width 72 height 9
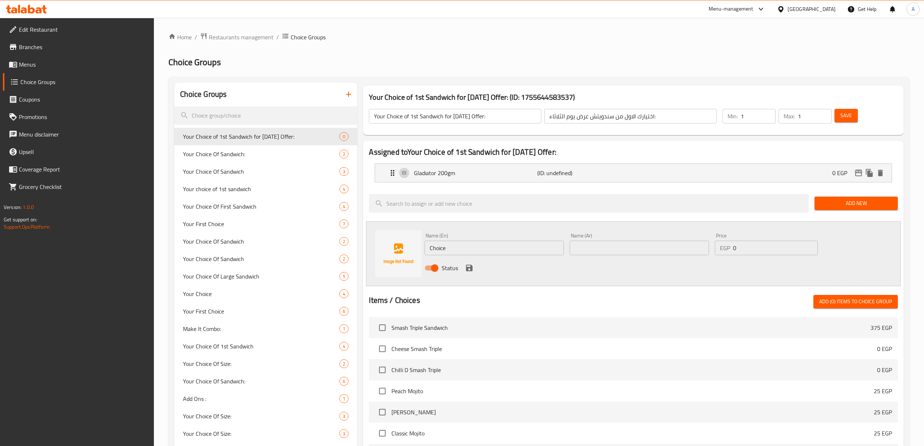
click at [559, 274] on div "Status" at bounding box center [639, 268] width 435 height 20
drag, startPoint x: 491, startPoint y: 251, endPoint x: 462, endPoint y: 248, distance: 28.9
click at [395, 245] on div "Name (En) Choice Name (En) Name (Ar) Name (Ar) Price EGP 0 Price Status" at bounding box center [633, 253] width 534 height 65
paste input "Daddy’s Shrooms 200gm"
click at [473, 251] on input "Daddy’s Shrooms 200gm" at bounding box center [493, 247] width 139 height 15
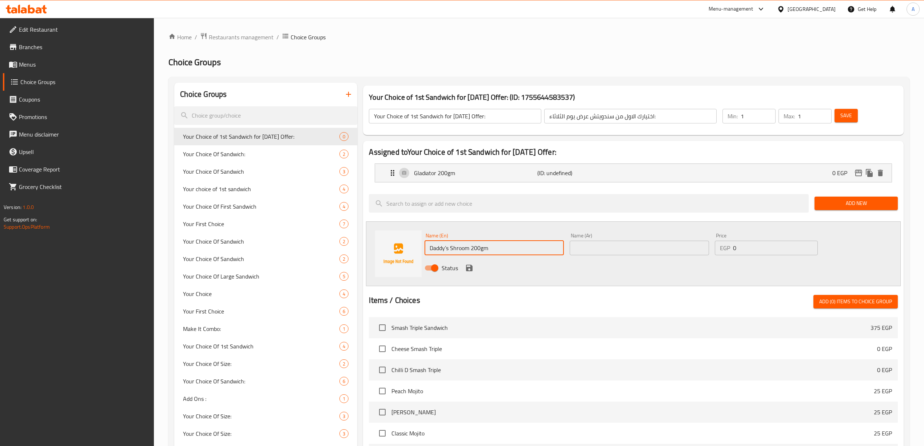
type input "Daddy’s Shroom 200gm"
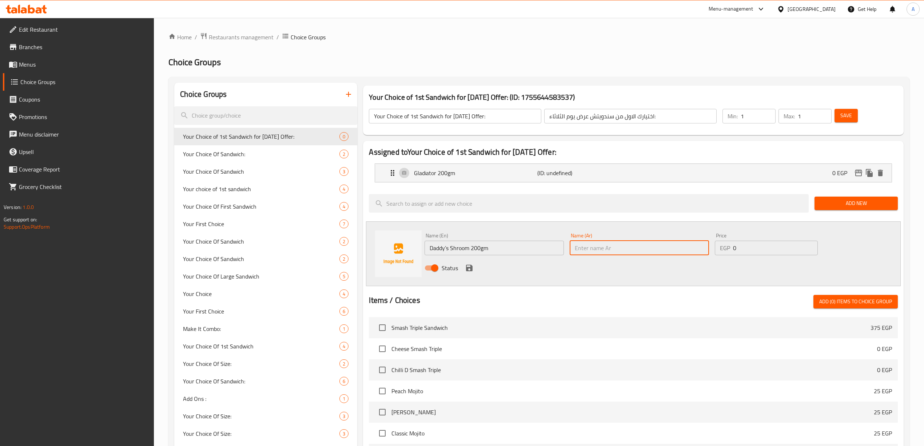
drag, startPoint x: 589, startPoint y: 248, endPoint x: 608, endPoint y: 265, distance: 26.0
click at [589, 248] on input "text" at bounding box center [639, 247] width 139 height 15
type input "داديز شروم 200 جم"
click at [609, 269] on div "Status" at bounding box center [639, 268] width 435 height 20
click at [470, 268] on icon "save" at bounding box center [469, 267] width 7 height 7
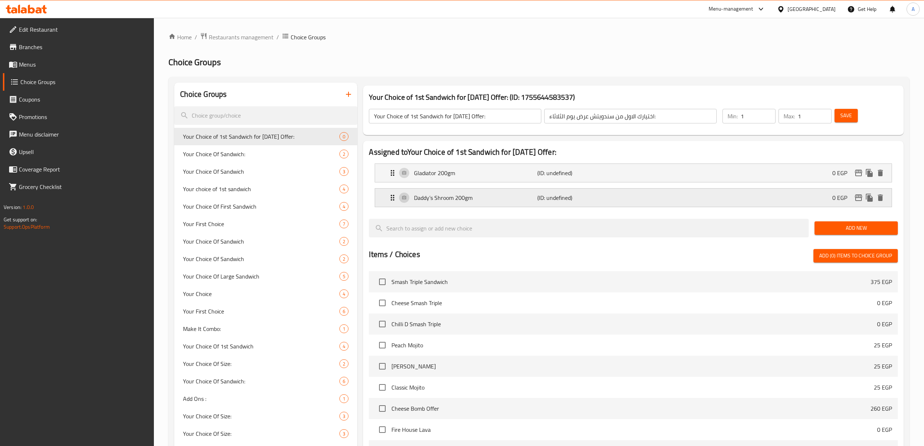
click at [839, 206] on div "Daddy’s Shroom 200gm (ID: undefined) 0 EGP" at bounding box center [635, 197] width 494 height 18
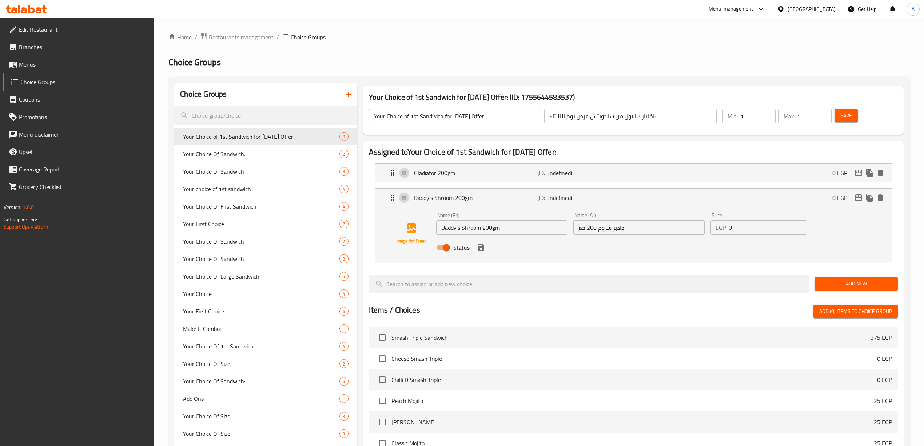
click at [840, 238] on div "Status" at bounding box center [638, 248] width 411 height 20
click at [796, 200] on div "Daddy’s Shroom 200gm (ID: undefined) 0 EGP" at bounding box center [635, 197] width 494 height 18
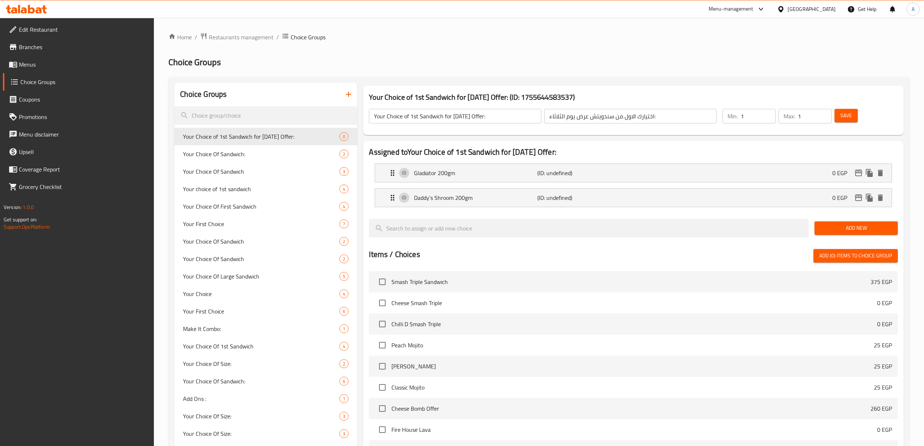
click at [849, 228] on span "Add New" at bounding box center [856, 227] width 72 height 9
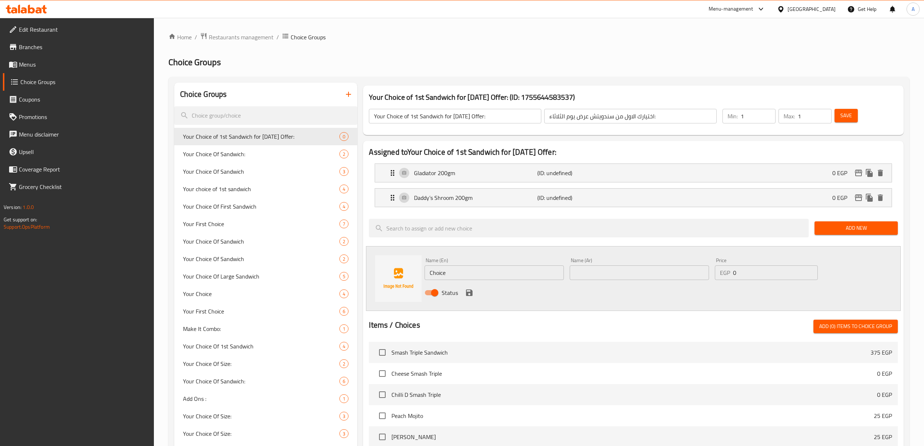
click at [579, 300] on div "Status" at bounding box center [639, 293] width 435 height 20
drag, startPoint x: 491, startPoint y: 270, endPoint x: 385, endPoint y: 271, distance: 105.8
click at [385, 271] on div "Name (En) Choice Name (En) Name (Ar) Name (Ar) Price EGP 0 Price Status" at bounding box center [633, 278] width 534 height 65
paste input "Double smash cheeseburger"
type input "Double smash cheeseburger"
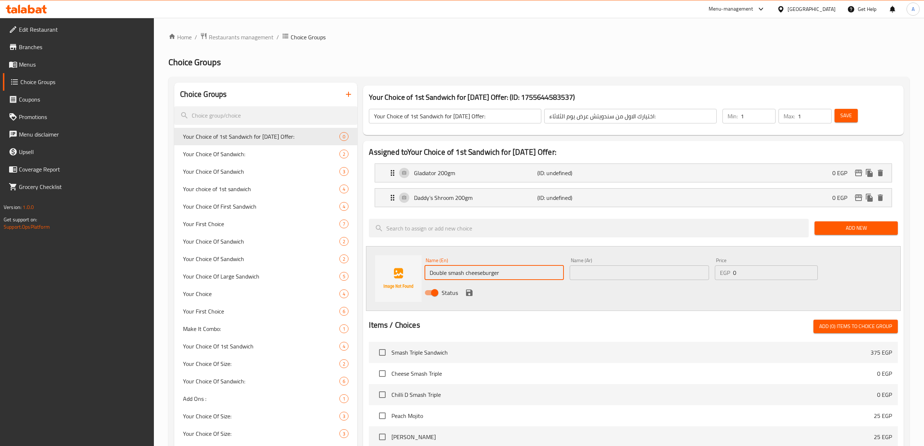
click at [605, 274] on input "text" at bounding box center [639, 272] width 139 height 15
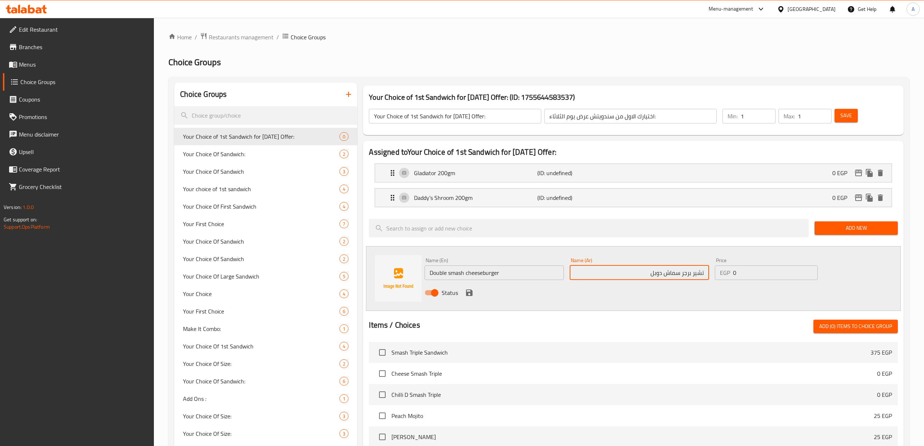
type input "تشير برجر سماش دوبل"
click at [582, 303] on div "Name (En) Double smash cheeseburger Name (En) Name (Ar) تشير برجر سماش دوبل Nam…" at bounding box center [633, 278] width 534 height 65
click at [471, 295] on icon "save" at bounding box center [469, 292] width 7 height 7
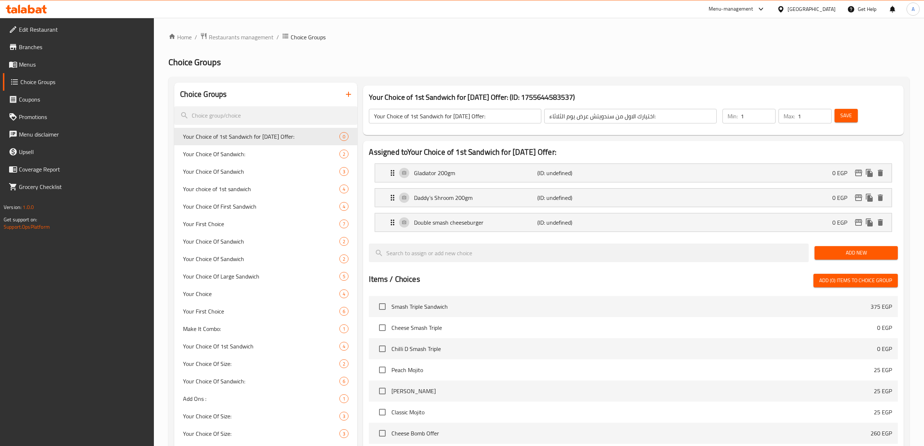
click at [846, 256] on span "Add New" at bounding box center [856, 252] width 72 height 9
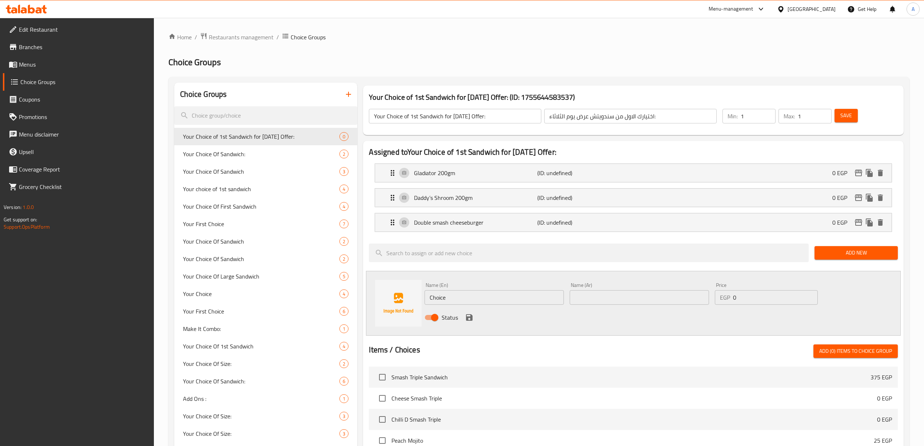
drag, startPoint x: 595, startPoint y: 322, endPoint x: 567, endPoint y: 322, distance: 28.0
click at [595, 322] on div "Status" at bounding box center [639, 317] width 435 height 20
paste input "Double BBQ"
type input "Double BBQ"
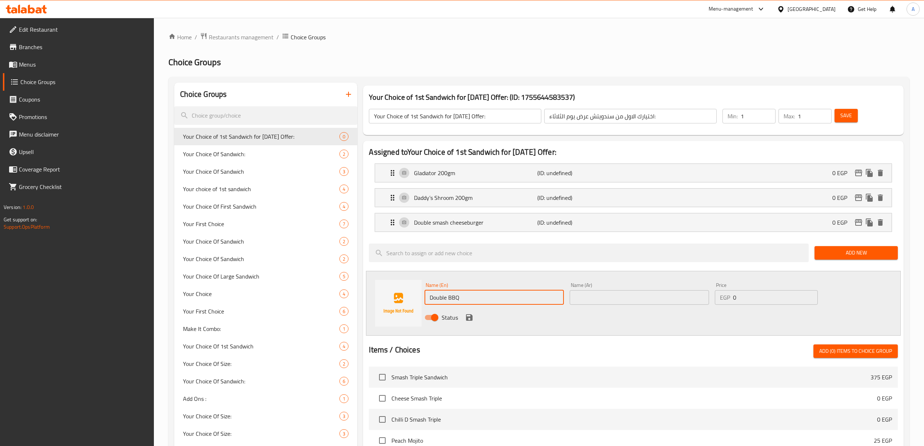
click at [615, 296] on input "text" at bounding box center [639, 297] width 139 height 15
drag, startPoint x: 466, startPoint y: 297, endPoint x: 449, endPoint y: 301, distance: 17.9
click at [449, 301] on input "Double BBQ" at bounding box center [493, 297] width 139 height 15
click at [603, 300] on input "دوبل" at bounding box center [639, 297] width 139 height 15
paste input "باربيكيو"
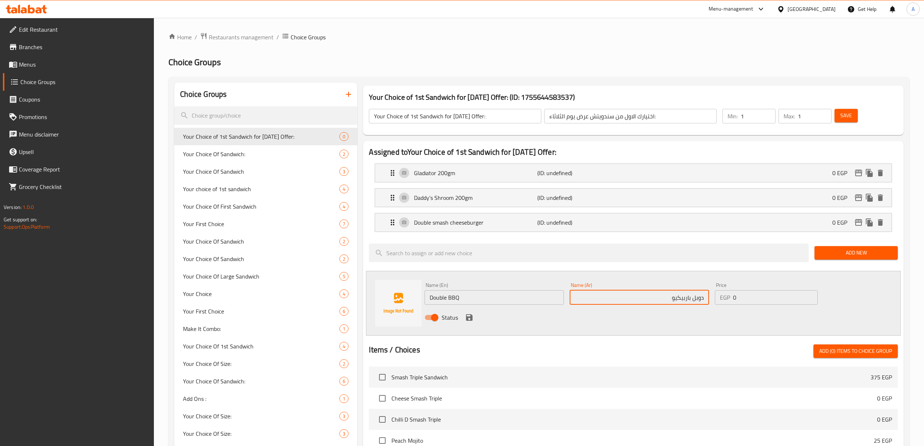
type input "دوبل باربيكيو"
click at [654, 327] on div "Status" at bounding box center [639, 317] width 435 height 20
click at [471, 320] on icon "save" at bounding box center [469, 317] width 7 height 7
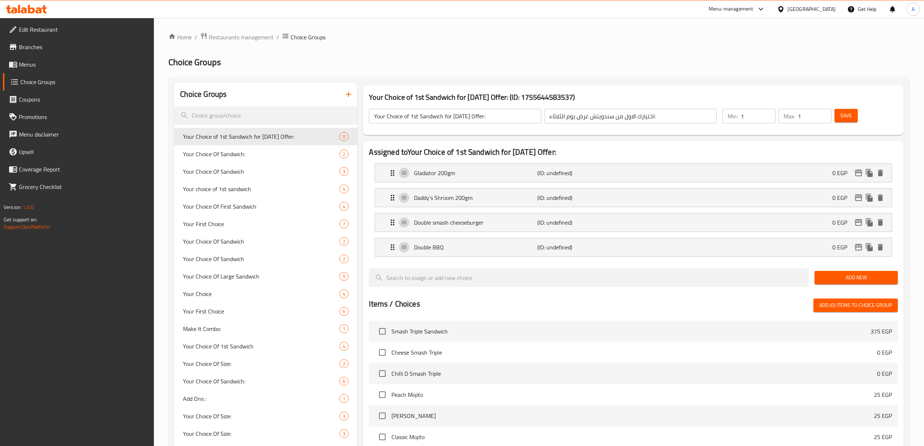
click at [368, 256] on div "Assigned to Your Choice of 1st Sandwich for Tuesday Offer: Gladiator 200gm (ID:…" at bounding box center [633, 366] width 540 height 450
drag, startPoint x: 686, startPoint y: 309, endPoint x: 689, endPoint y: 296, distance: 13.5
click at [686, 309] on div "Items / Choices Add (0) items to choice group" at bounding box center [633, 304] width 528 height 13
click at [845, 112] on span "Save" at bounding box center [846, 115] width 12 height 9
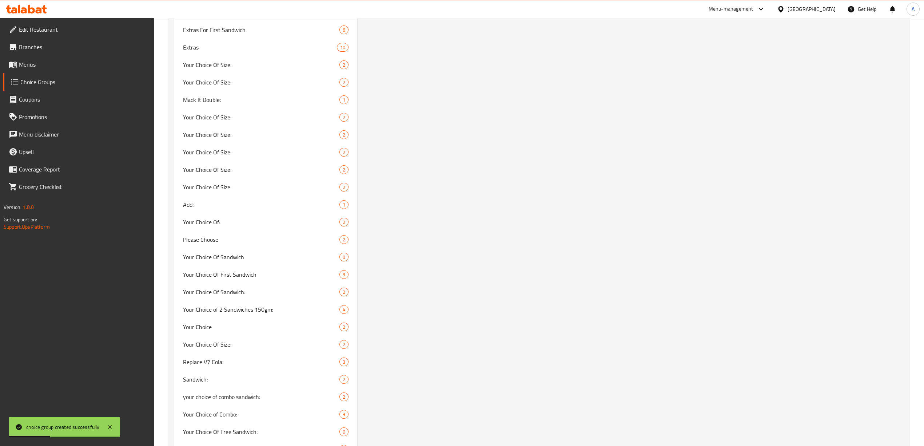
scroll to position [970, 0]
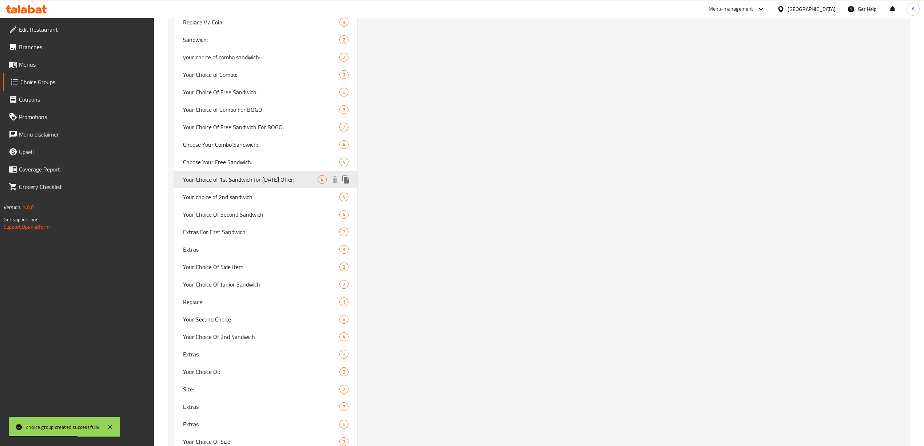
click at [344, 178] on icon "duplicate" at bounding box center [345, 179] width 7 height 8
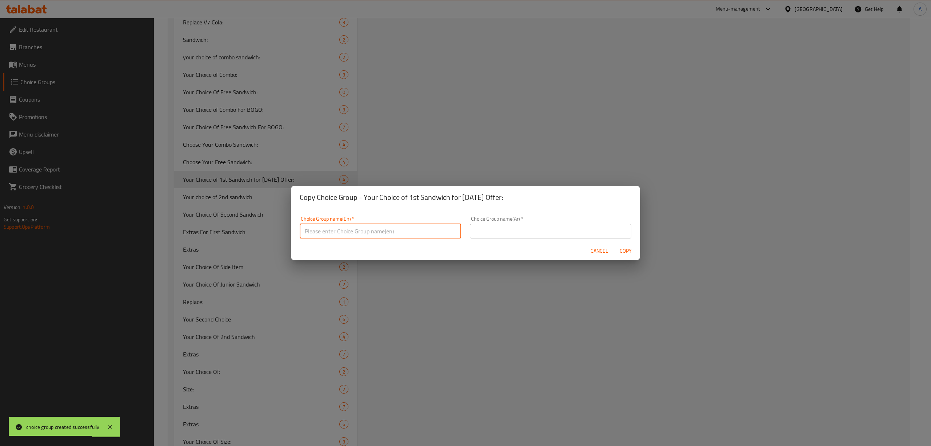
click at [332, 233] on input "text" at bounding box center [380, 231] width 161 height 15
drag, startPoint x: 439, startPoint y: 230, endPoint x: 297, endPoint y: 217, distance: 142.8
click at [297, 217] on div "Choice Group name(En)   * Your Choice of 2nd Sandwich for Tuesday Offer: Choice…" at bounding box center [380, 227] width 170 height 31
type input "Your Choice of 2nd Sandwich for Tuesday Offer:"
click at [508, 231] on input "text" at bounding box center [550, 231] width 161 height 15
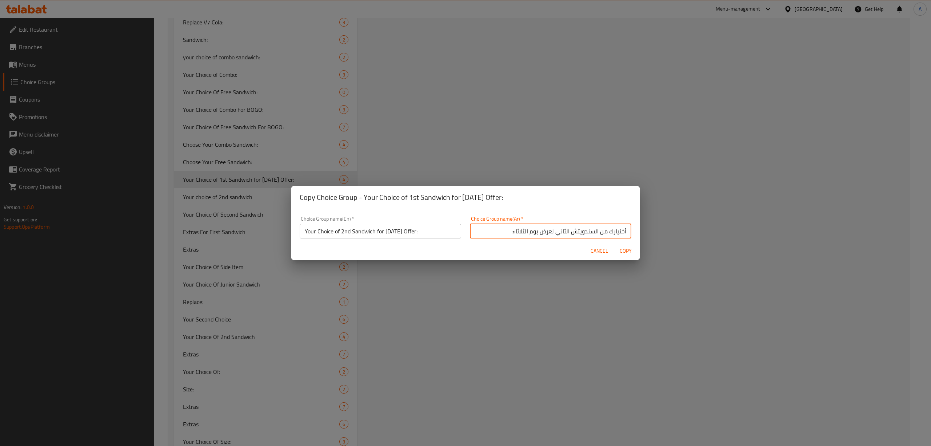
type input "أختيارك من السندويتش الثاني لعرض يوم الثلاثاء:"
click at [624, 250] on span "Copy" at bounding box center [625, 250] width 17 height 9
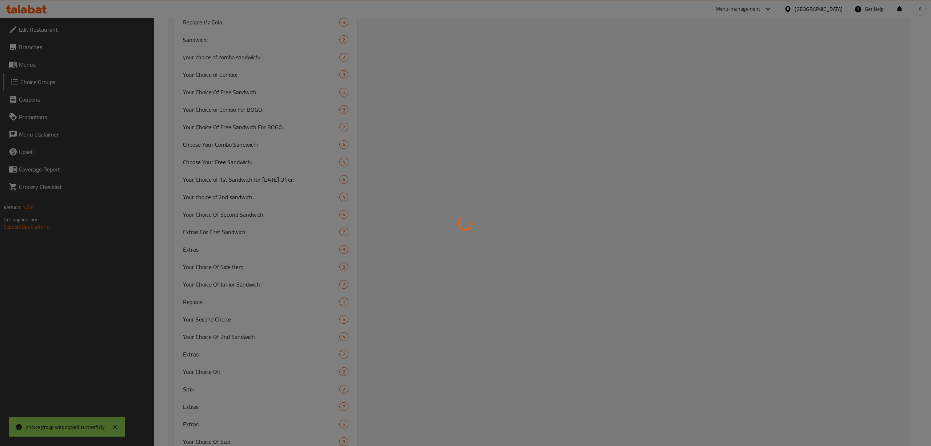
type input "Your Choice of 2nd Sandwich for Tuesday Offer:"
type input "أختيارك من السندويتش الثاني لعرض يوم الثلاثاء:"
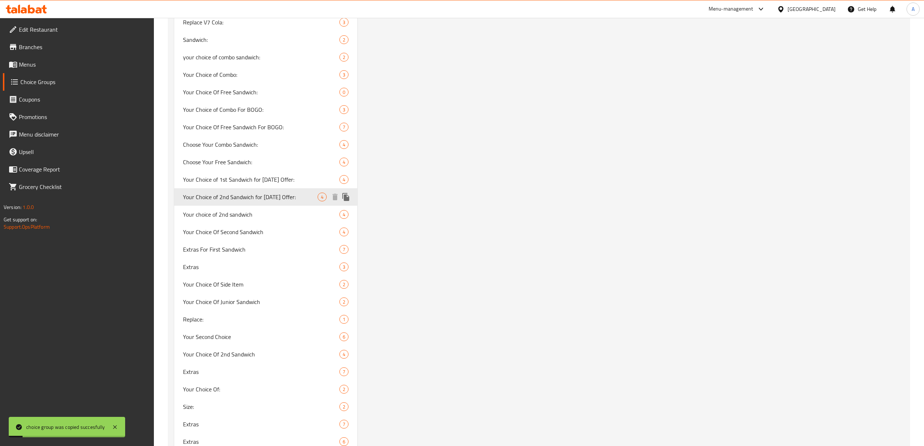
click at [278, 196] on span "Your Choice of 2nd Sandwich for Tuesday Offer:" at bounding box center [250, 196] width 135 height 9
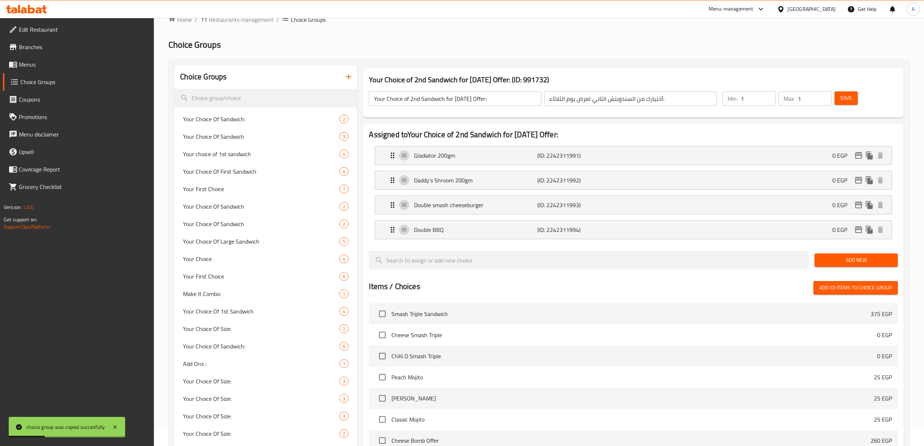
scroll to position [0, 0]
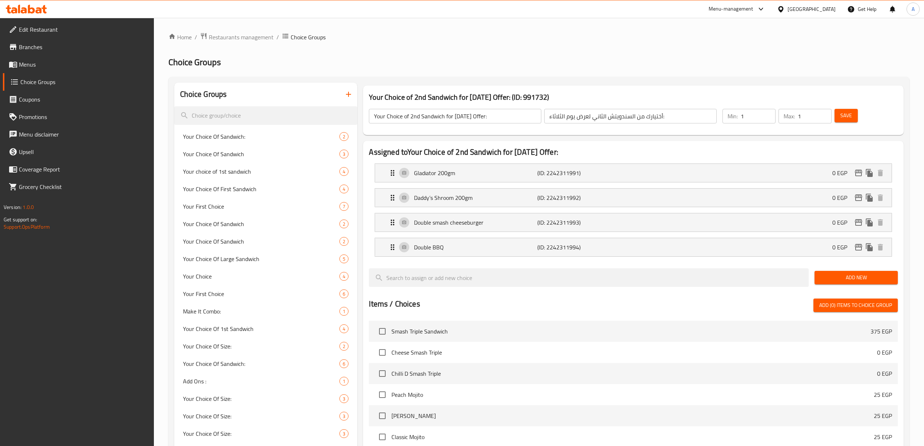
click at [592, 303] on div "Items / Choices Add (0) items to choice group" at bounding box center [633, 304] width 528 height 13
click at [488, 169] on p "Gladiator 200gm" at bounding box center [475, 172] width 123 height 9
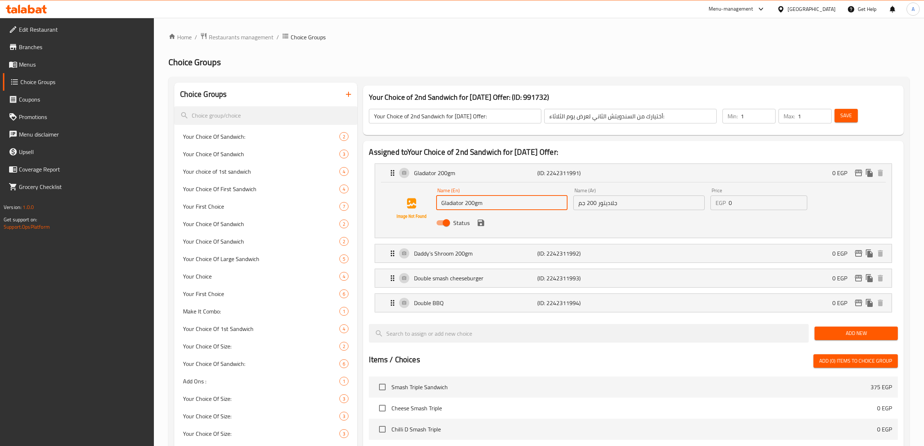
drag, startPoint x: 487, startPoint y: 204, endPoint x: 444, endPoint y: 183, distance: 48.3
paste input "Ranch chicken"
click at [668, 224] on div "Status" at bounding box center [638, 223] width 411 height 20
drag, startPoint x: 488, startPoint y: 201, endPoint x: 436, endPoint y: 201, distance: 52.4
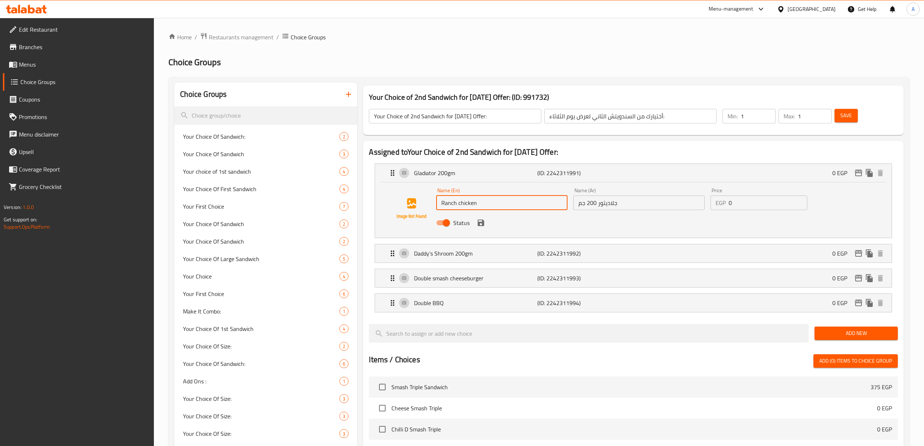
click at [436, 201] on input "Ranch chicken" at bounding box center [501, 202] width 131 height 15
type input "Ranch chicken"
click at [558, 203] on div "Name (En) Ranch chicken Name (En) Name (Ar) جلاديتور 200 جم Name (Ar) Price EGP…" at bounding box center [638, 209] width 411 height 48
paste input "جاج رانش"
click at [479, 226] on icon "save" at bounding box center [481, 222] width 7 height 7
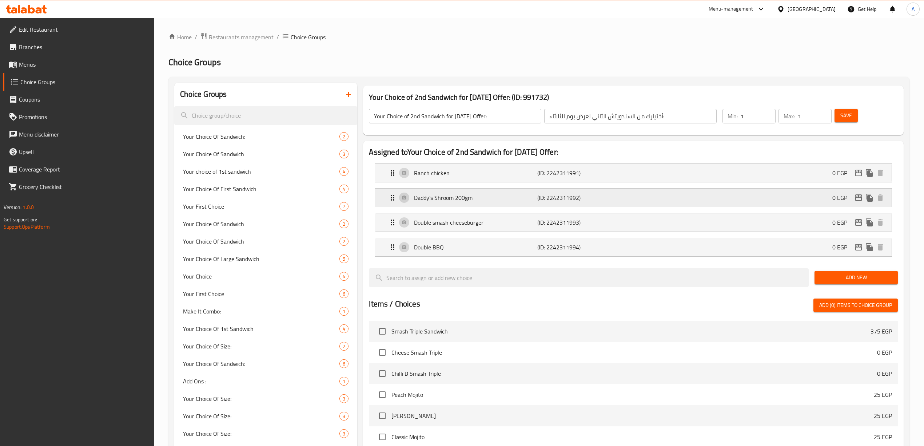
type input "دجاج رانش"
click at [509, 204] on div "Daddy’s Shroom 200gm (ID: 2242311992) 0 EGP" at bounding box center [635, 197] width 494 height 18
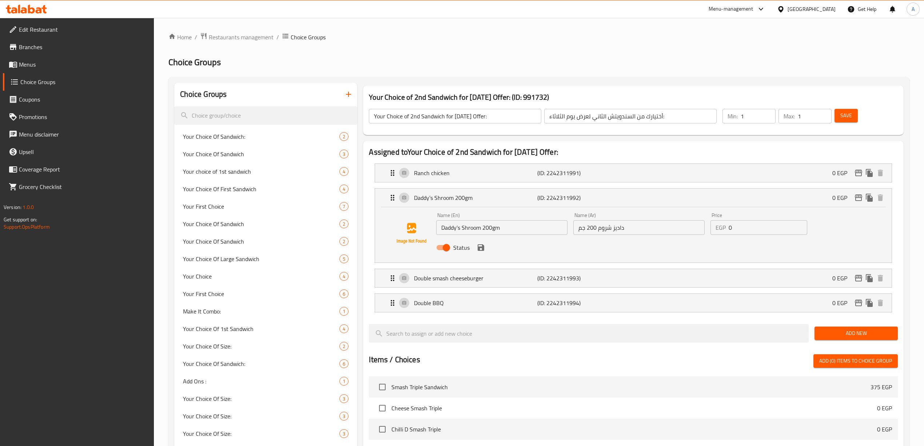
click at [599, 250] on div "Status" at bounding box center [638, 248] width 411 height 20
drag, startPoint x: 504, startPoint y: 231, endPoint x: 381, endPoint y: 220, distance: 123.4
click at [381, 220] on div "Name (En) Daddy’s Shroom 200gm Name (En) Name (Ar) داديز شروم 200 جم Name (Ar) …" at bounding box center [633, 234] width 516 height 55
paste input "FireBird chicken"
type input "Firebird chicken"
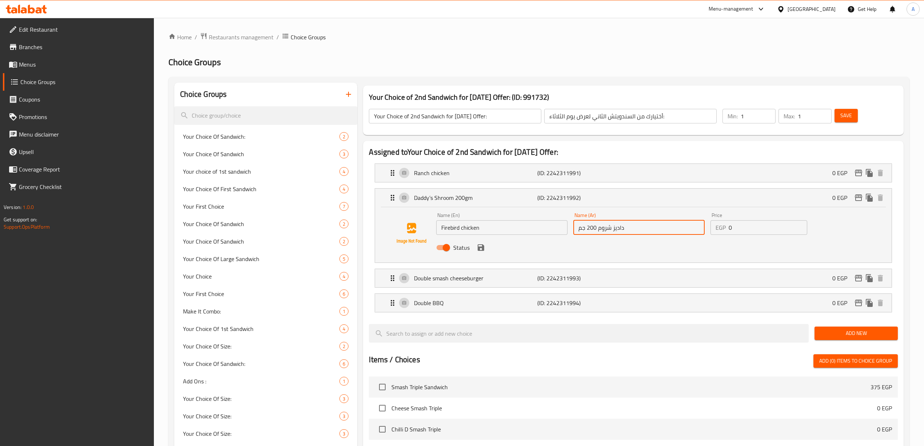
drag, startPoint x: 631, startPoint y: 226, endPoint x: 565, endPoint y: 216, distance: 66.7
click at [565, 216] on div "Name (En) Firebird chicken Name (En) Name (Ar) داديز شروم 200 جم Name (Ar) Pric…" at bounding box center [638, 233] width 411 height 48
type input "ف"
click at [480, 250] on icon "save" at bounding box center [480, 247] width 9 height 9
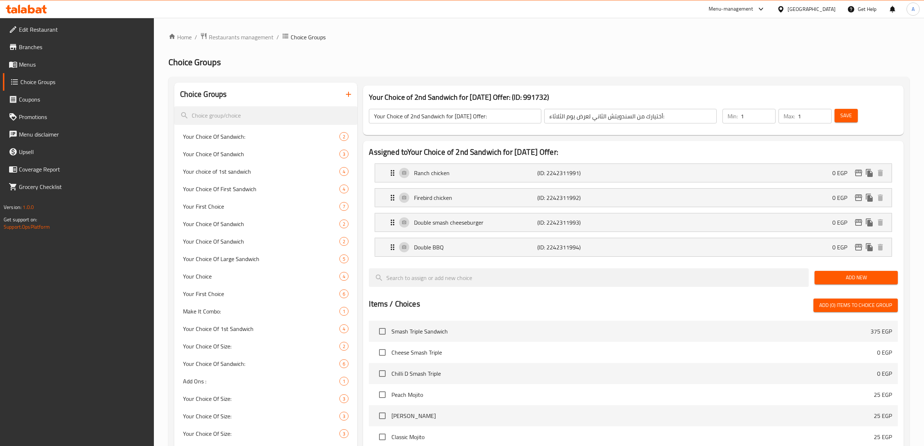
type input "دجاج فاير بيرد"
click at [483, 223] on p "Double smash cheeseburger" at bounding box center [475, 222] width 123 height 9
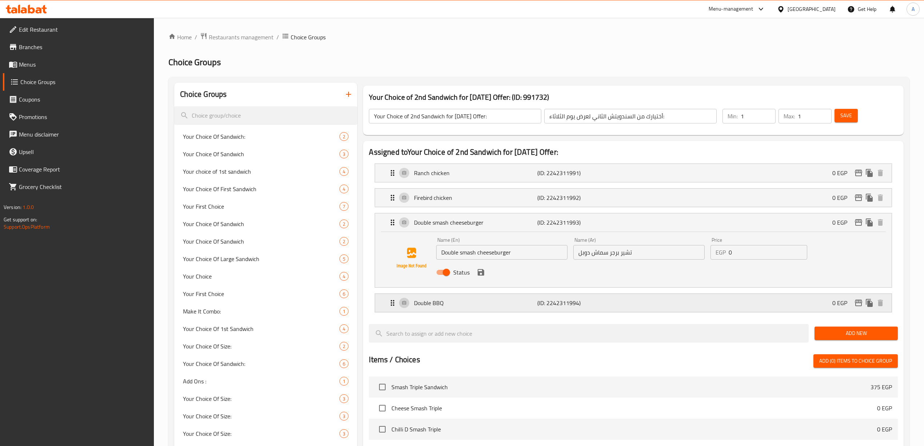
click at [489, 307] on p "Double BBQ" at bounding box center [475, 302] width 123 height 9
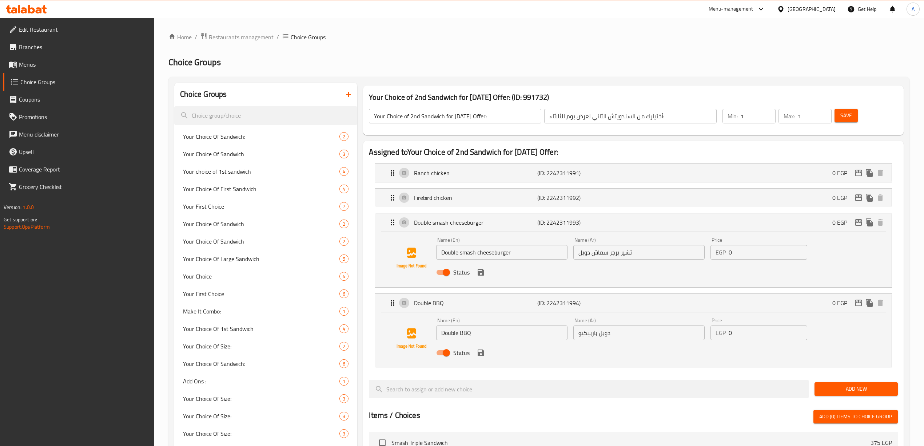
click at [715, 144] on div "Assigned to Your Choice of 2nd Sandwich for Tuesday Offer: Ranch chicken (ID: 2…" at bounding box center [633, 421] width 540 height 561
drag, startPoint x: 518, startPoint y: 252, endPoint x: 413, endPoint y: 245, distance: 105.0
click at [413, 245] on div "Name (En) Double smash cheeseburger Name (En) Name (Ar) تشير برجر سماش دوبل Nam…" at bounding box center [633, 257] width 493 height 49
paste input "Buffalo chicken"
type input "Buffalo chicken"
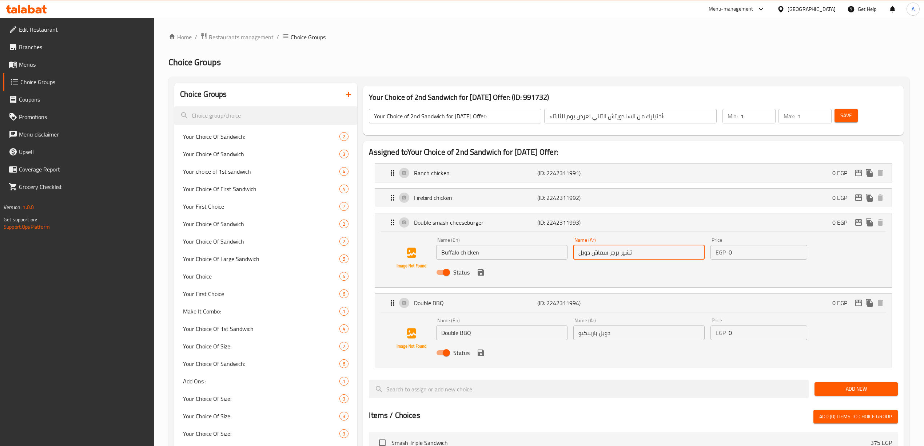
drag, startPoint x: 643, startPoint y: 255, endPoint x: 573, endPoint y: 252, distance: 69.9
click at [573, 252] on input "تشير برجر سماش دوبل" at bounding box center [638, 252] width 131 height 15
type input "ب"
type input "دجاج بافلو"
drag, startPoint x: 459, startPoint y: 254, endPoint x: 435, endPoint y: 255, distance: 24.0
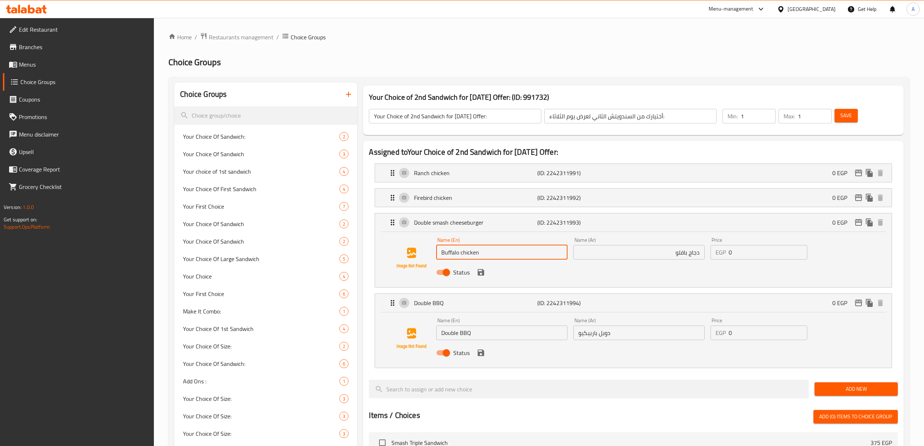
click at [435, 255] on div "Name (En) Buffalo chicken Name (En)" at bounding box center [501, 248] width 137 height 28
drag, startPoint x: 687, startPoint y: 255, endPoint x: 668, endPoint y: 255, distance: 19.3
click at [668, 255] on input "دجاج بافلو" at bounding box center [638, 252] width 131 height 15
click at [479, 270] on icon "save" at bounding box center [481, 272] width 7 height 7
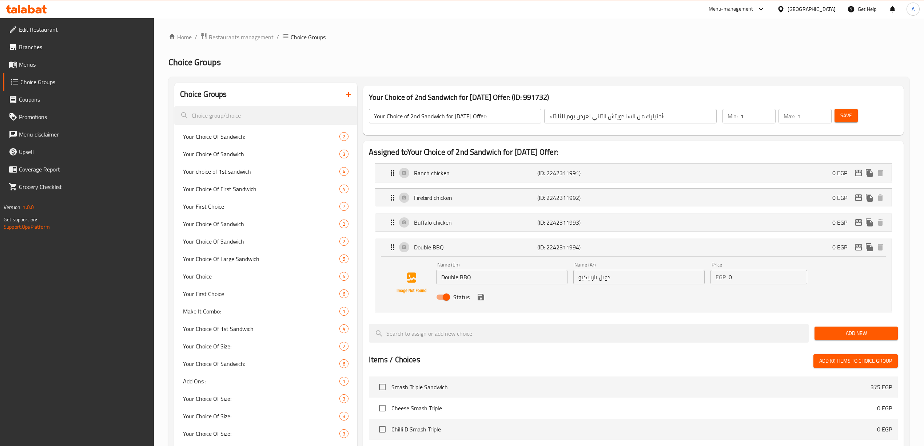
click at [594, 308] on div "Name (En) Double BBQ Name (En) Name (Ar) دوبل باربيكيو Name (Ar) Price EGP 0 Pr…" at bounding box center [633, 283] width 516 height 55
paste input "Smoke house 150gm"
click at [528, 307] on div "Status" at bounding box center [638, 297] width 411 height 20
click at [478, 280] on input "Smoke house 150gm" at bounding box center [501, 277] width 131 height 15
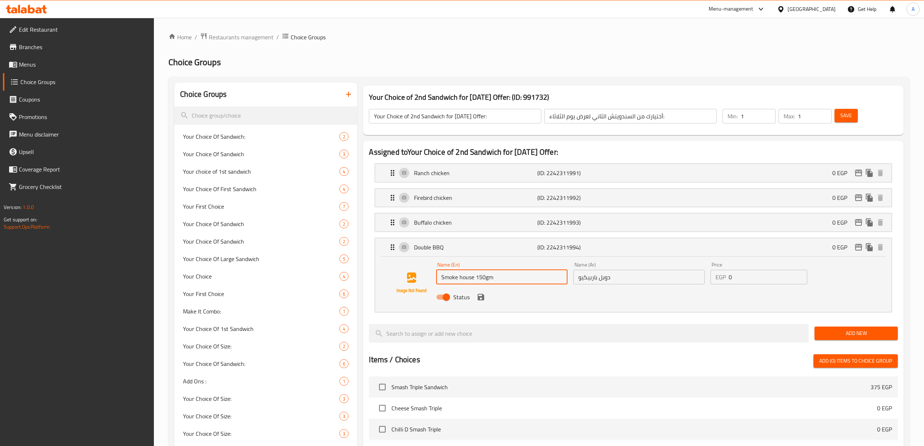
click at [477, 280] on input "Smoke house 150gm" at bounding box center [501, 277] width 131 height 15
click at [476, 279] on input "Smoke house 150gm" at bounding box center [501, 277] width 131 height 15
click at [477, 282] on input "Smoke house 150gm" at bounding box center [501, 277] width 131 height 15
click at [477, 279] on input "Smoke house 150gm" at bounding box center [501, 277] width 131 height 15
click at [478, 278] on input "Smoke house 150gm" at bounding box center [501, 277] width 131 height 15
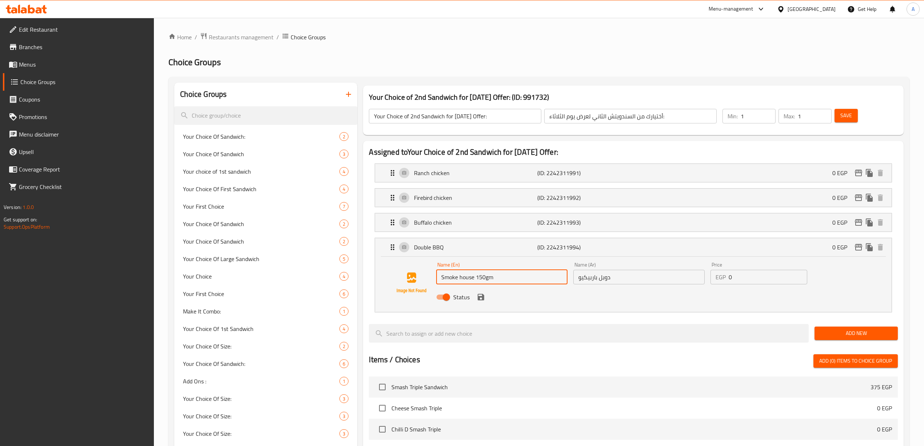
click at [476, 279] on input "Smoke house 150gm" at bounding box center [501, 277] width 131 height 15
type input "Smoke house 150gm"
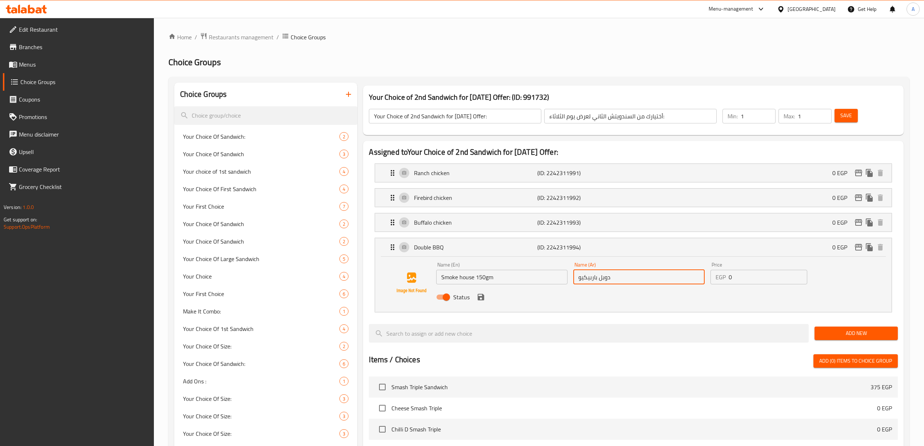
drag, startPoint x: 627, startPoint y: 276, endPoint x: 570, endPoint y: 279, distance: 57.5
click at [570, 279] on div "Name (En) Smoke house 150gm Name (En) Name (Ar) دوبل باربيكيو Name (Ar) Price E…" at bounding box center [638, 283] width 411 height 48
click at [673, 304] on div "Status" at bounding box center [638, 297] width 411 height 20
click at [480, 299] on icon "save" at bounding box center [480, 296] width 9 height 9
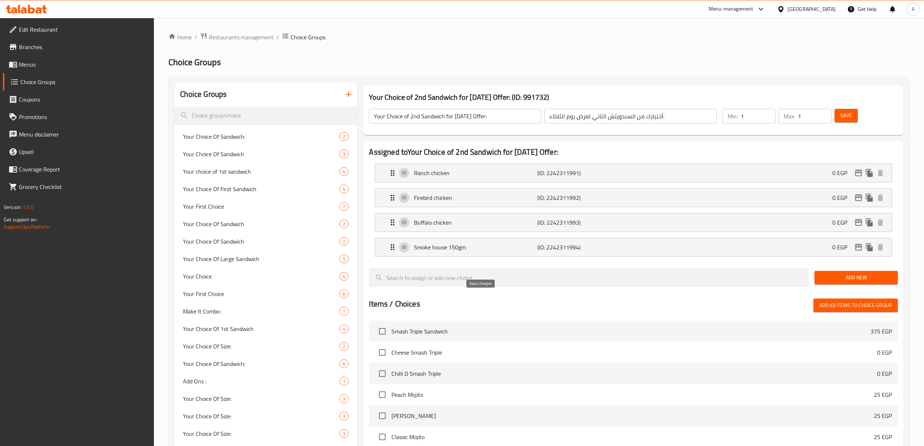
type input "سموك هاوس 150 جم"
click at [845, 114] on span "Save" at bounding box center [846, 115] width 12 height 9
click at [33, 56] on link "Menus" at bounding box center [78, 64] width 151 height 17
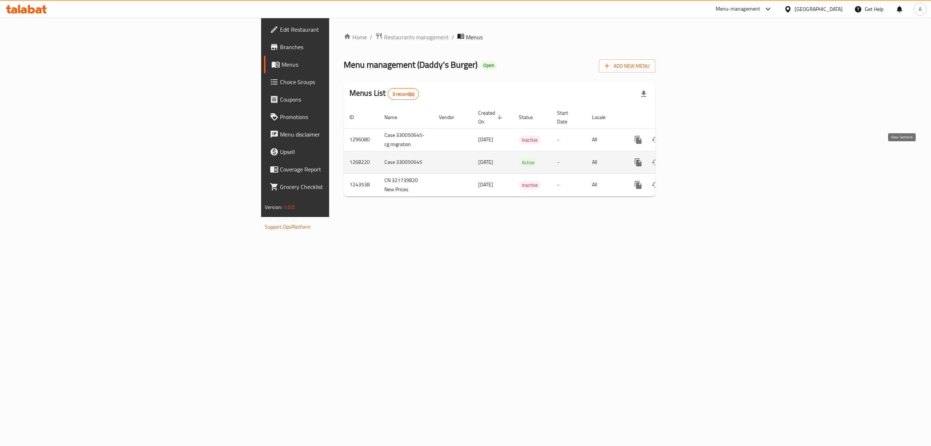
click at [695, 158] on icon "enhanced table" at bounding box center [690, 162] width 9 height 9
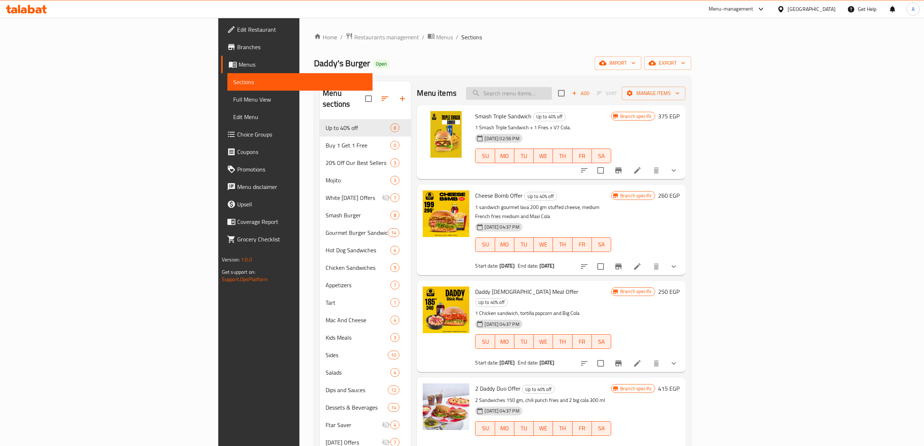
click at [552, 93] on input "search" at bounding box center [509, 93] width 86 height 13
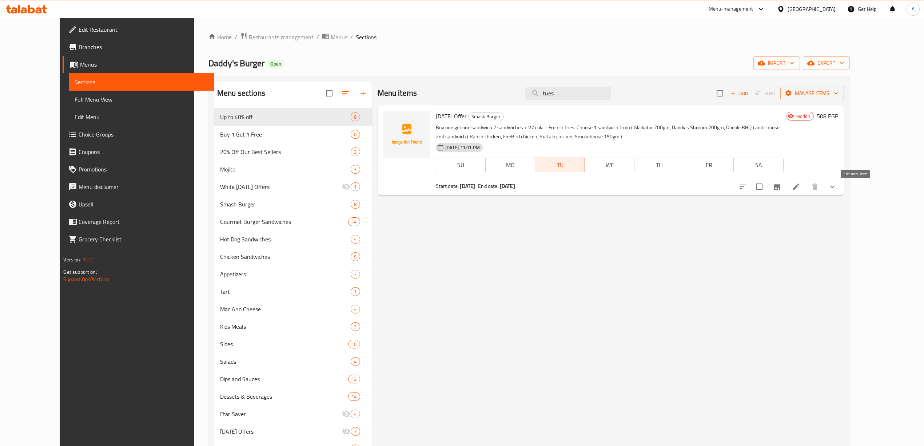
type input "tues"
click at [800, 186] on icon at bounding box center [795, 186] width 9 height 9
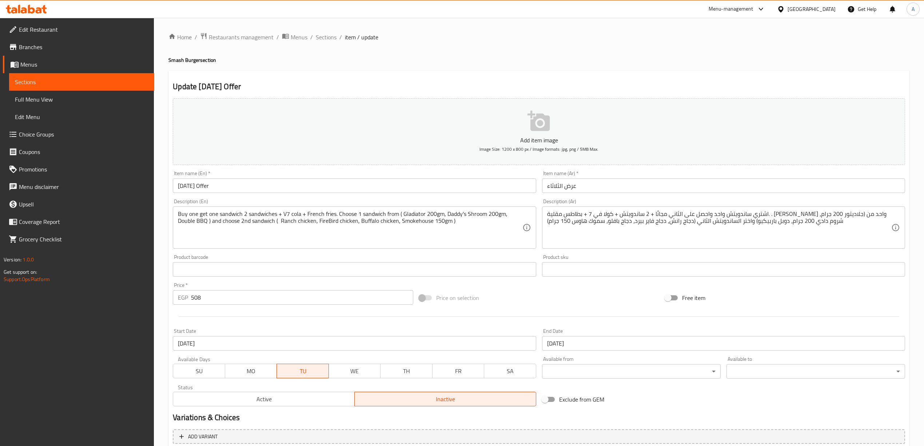
click at [284, 403] on span "Active" at bounding box center [264, 399] width 176 height 11
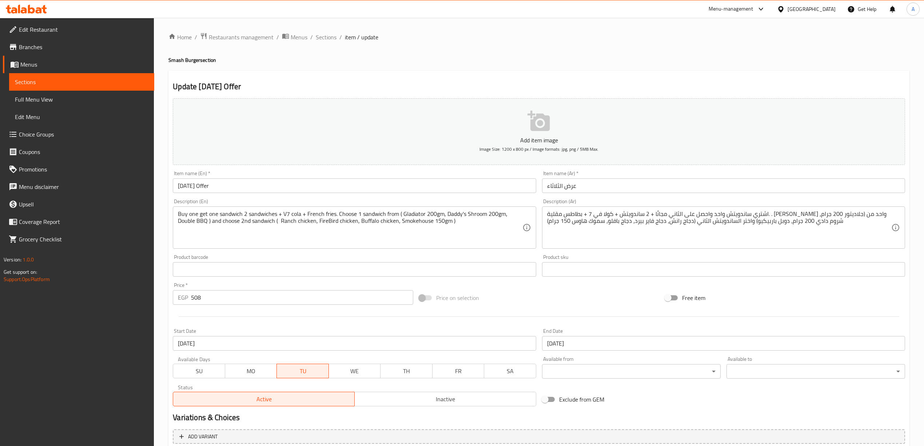
scroll to position [111, 0]
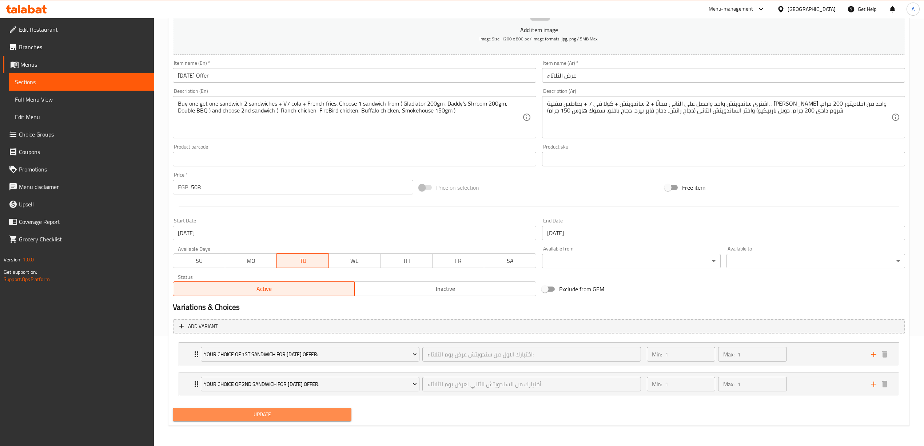
click at [252, 416] on span "Update" at bounding box center [262, 414] width 167 height 9
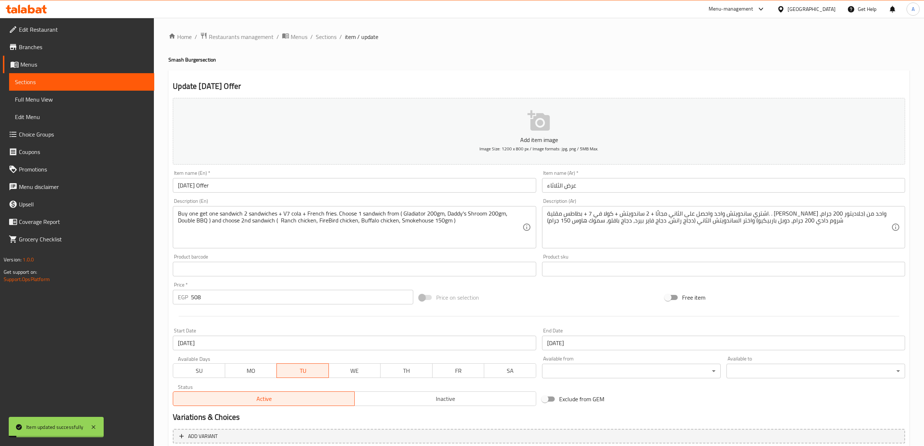
scroll to position [0, 0]
click at [322, 33] on span "Sections" at bounding box center [326, 37] width 21 height 9
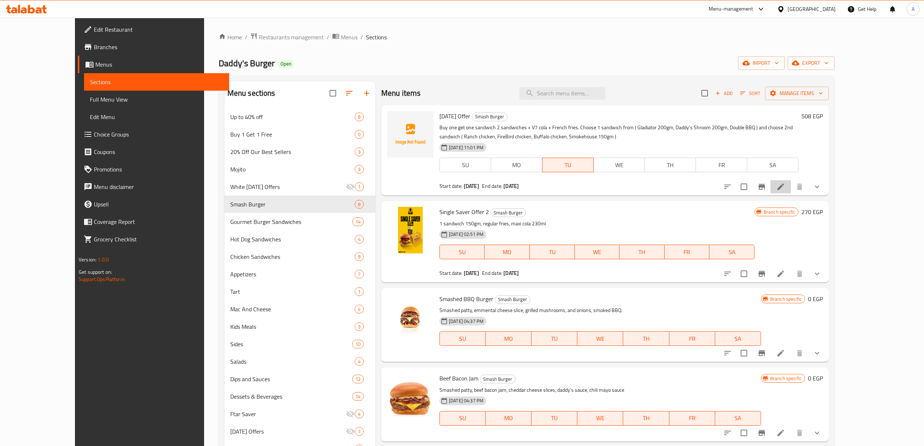
click at [791, 189] on li at bounding box center [780, 186] width 20 height 13
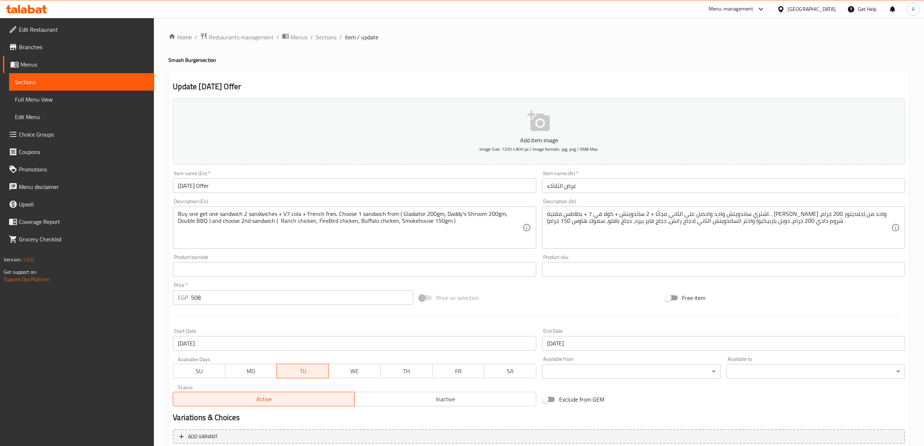
scroll to position [97, 0]
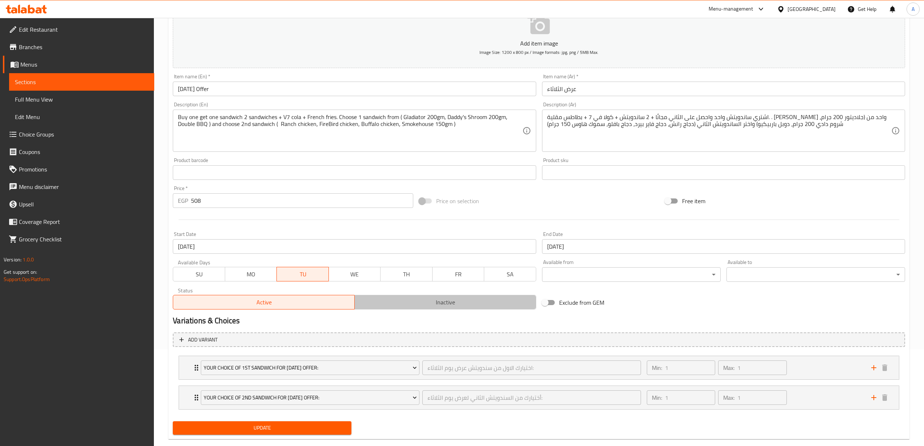
click at [444, 302] on span "Inactive" at bounding box center [446, 302] width 176 height 11
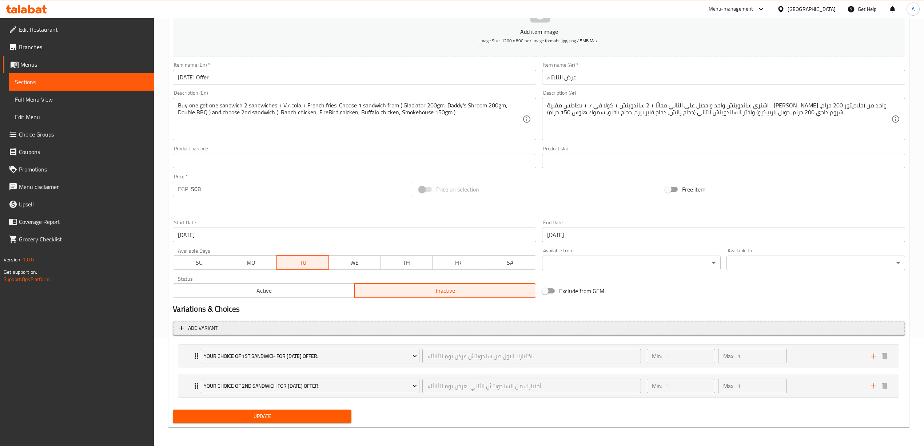
scroll to position [111, 0]
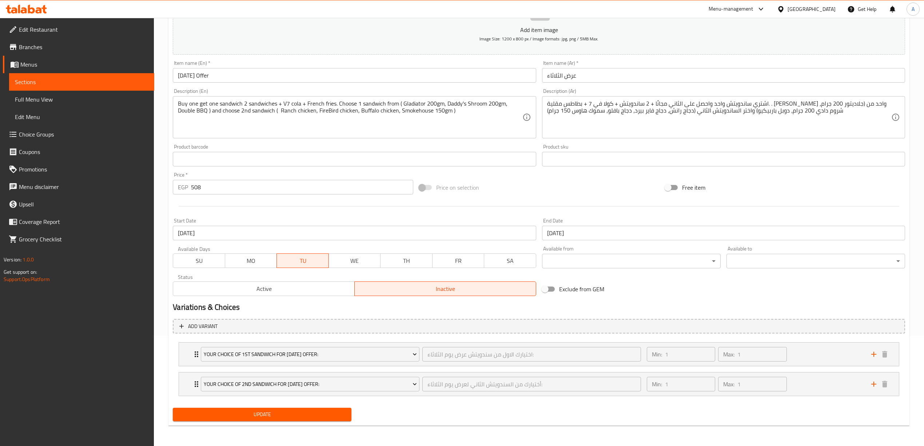
click at [249, 420] on button "Update" at bounding box center [262, 413] width 179 height 13
click at [162, 359] on div "Home / Restaurants management / Menus / Sections / item / update Smash Burger s…" at bounding box center [539, 177] width 770 height 538
click at [259, 287] on span "Active" at bounding box center [264, 288] width 176 height 11
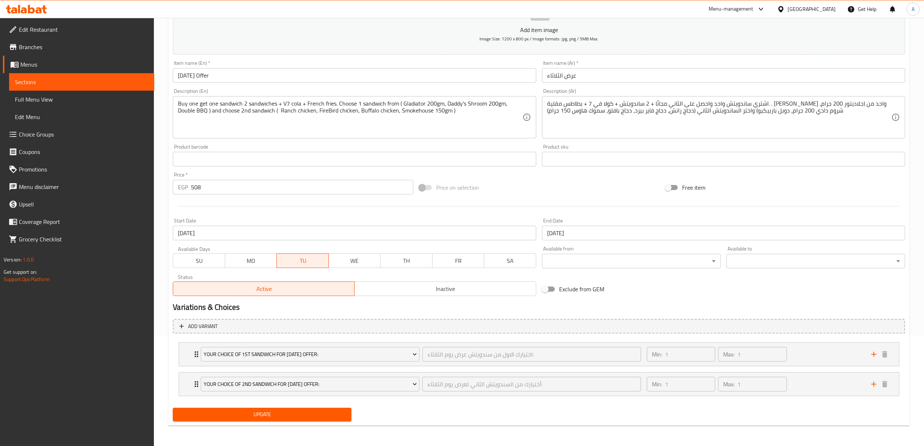
click at [282, 415] on span "Update" at bounding box center [262, 414] width 167 height 9
click at [415, 292] on span "Inactive" at bounding box center [446, 288] width 176 height 11
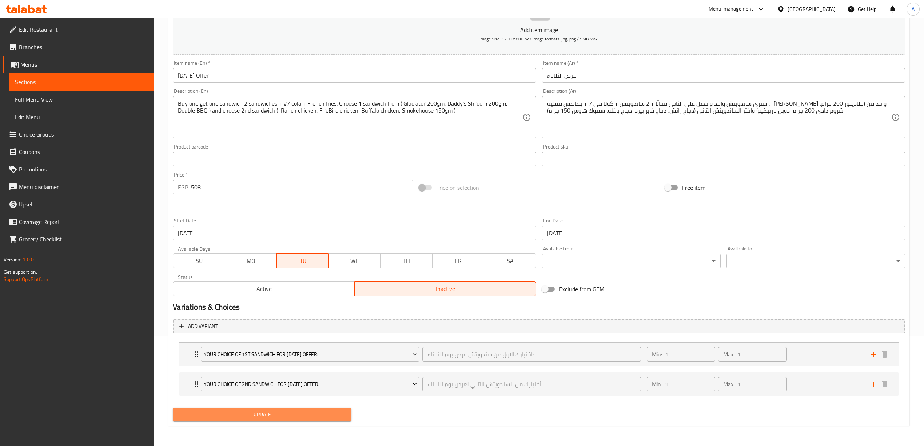
click at [270, 412] on span "Update" at bounding box center [262, 414] width 167 height 9
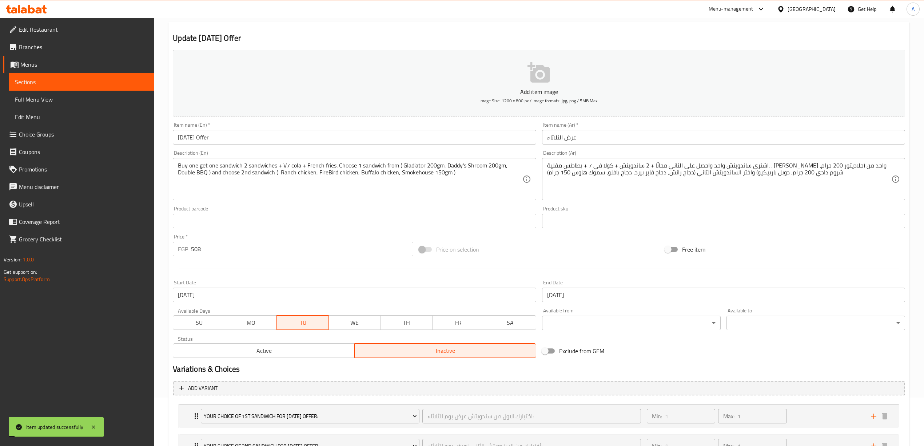
scroll to position [0, 0]
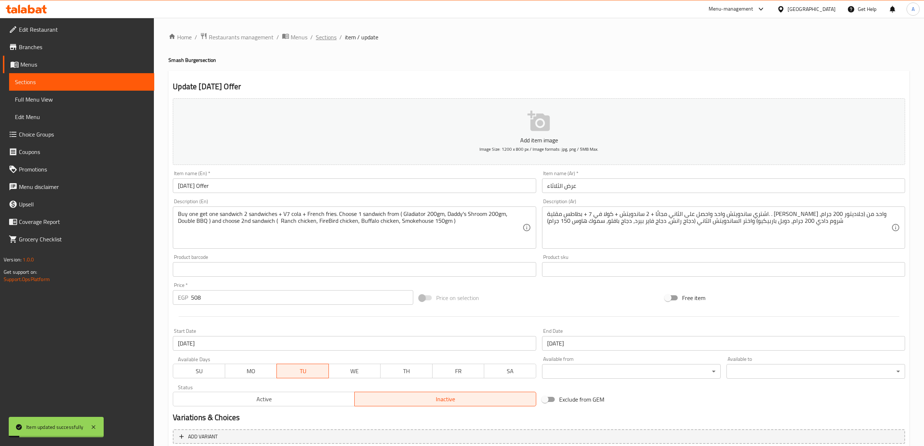
click at [329, 41] on span "Sections" at bounding box center [326, 37] width 21 height 9
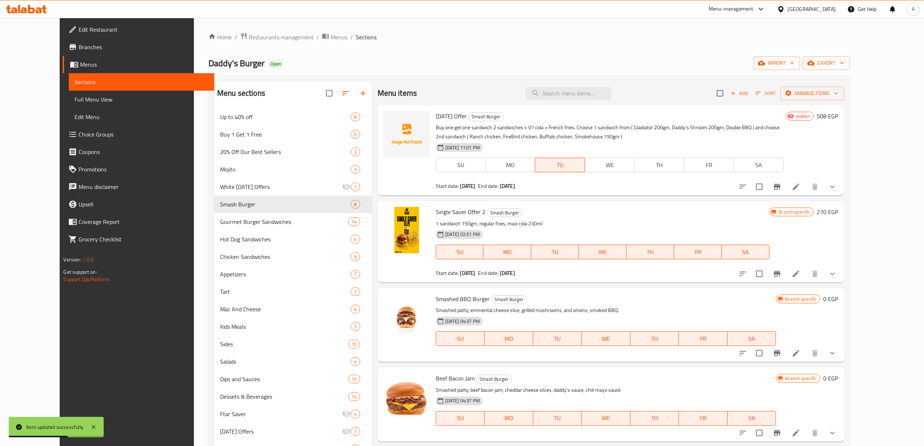
click at [669, 200] on div "Menu items Add Sort Manage items Tuesday Offer Smash Burger Buy one get one san…" at bounding box center [608, 304] width 472 height 446
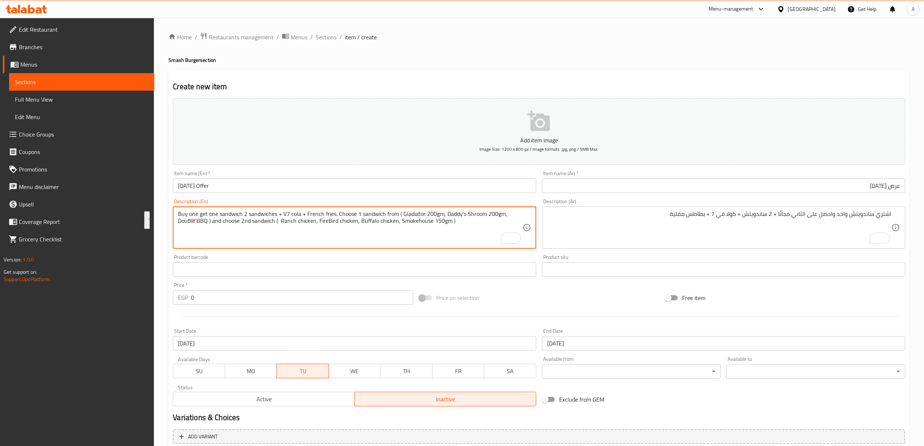
scroll to position [68, 0]
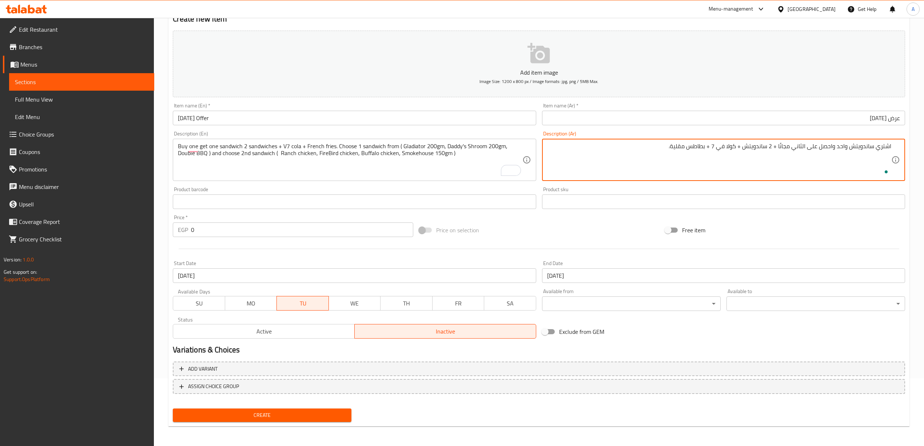
paste textarea ". اختر ساندويتش واحد من (جلاديتور 200 جرام، فطر دادي 200 جرام، دبل باربيكيو) وا…"
drag, startPoint x: 563, startPoint y: 146, endPoint x: 553, endPoint y: 148, distance: 10.0
click at [553, 148] on textarea "اشتري ساندويتش واحد واحصل على الثاني مجانًا + 2 ساندويتش + كولا في 7 + بطاطس مق…" at bounding box center [719, 160] width 344 height 35
click at [851, 156] on textarea "اشتري ساندويتش واحد واحصل على الثاني مجانًا + 2 ساندويتش + كولا في 7 + بطاطس مق…" at bounding box center [719, 160] width 344 height 35
type textarea "اشتري ساندويتش واحد واحصل على الثاني مجانًا + 2 ساندويتش + كولا في 7 + بطاطس مق…"
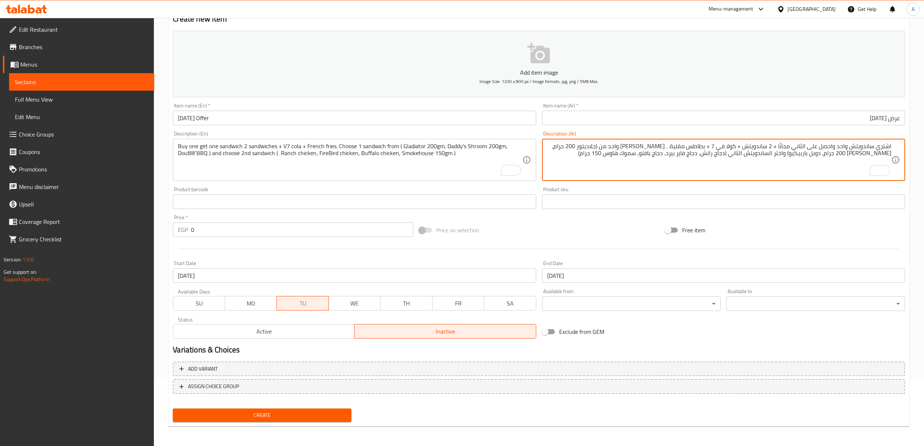
click at [803, 226] on div "Free item" at bounding box center [785, 230] width 246 height 20
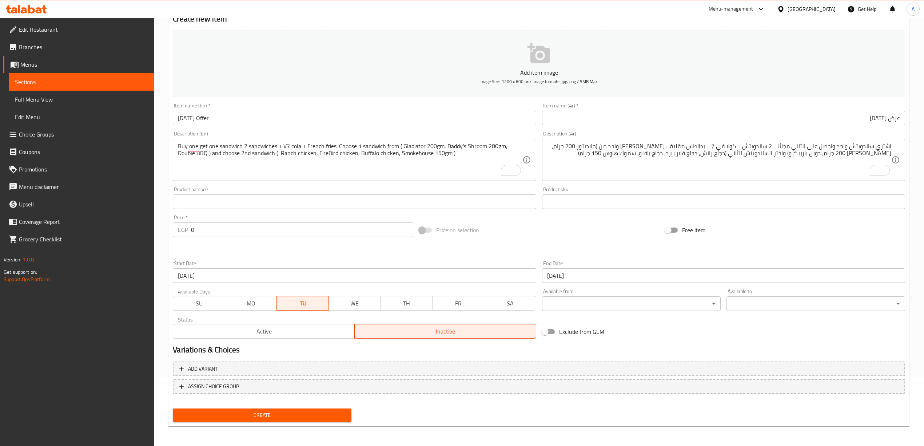
click at [261, 418] on span "Create" at bounding box center [262, 414] width 167 height 9
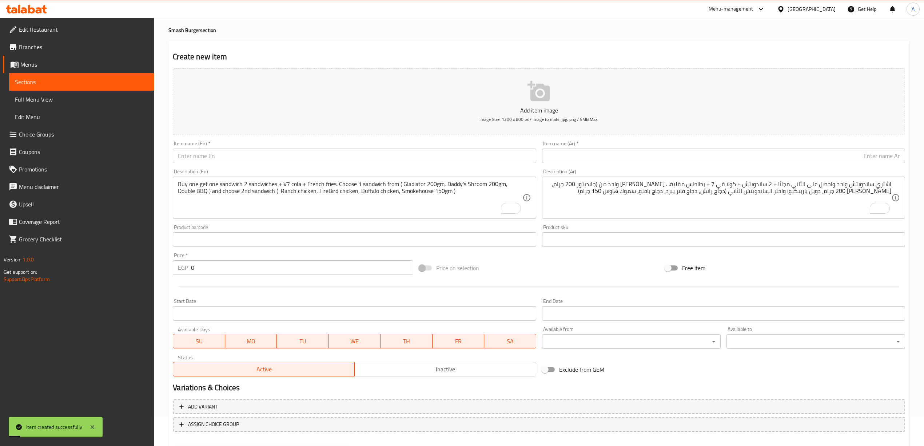
scroll to position [0, 0]
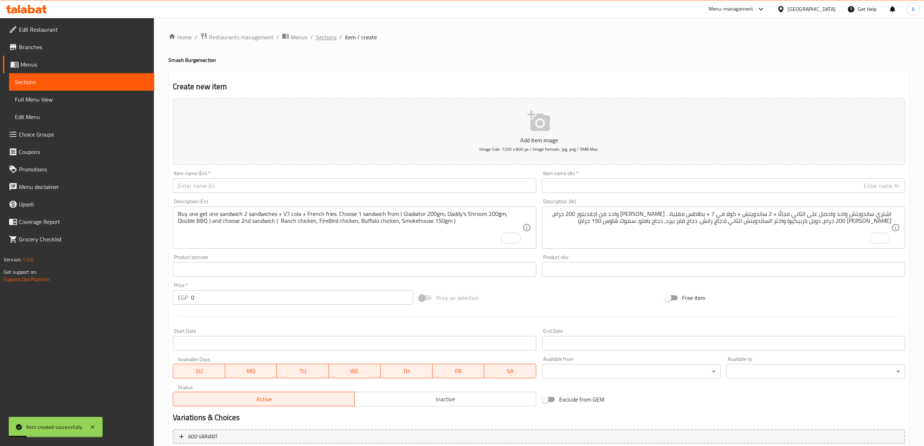
click at [329, 39] on span "Sections" at bounding box center [326, 37] width 21 height 9
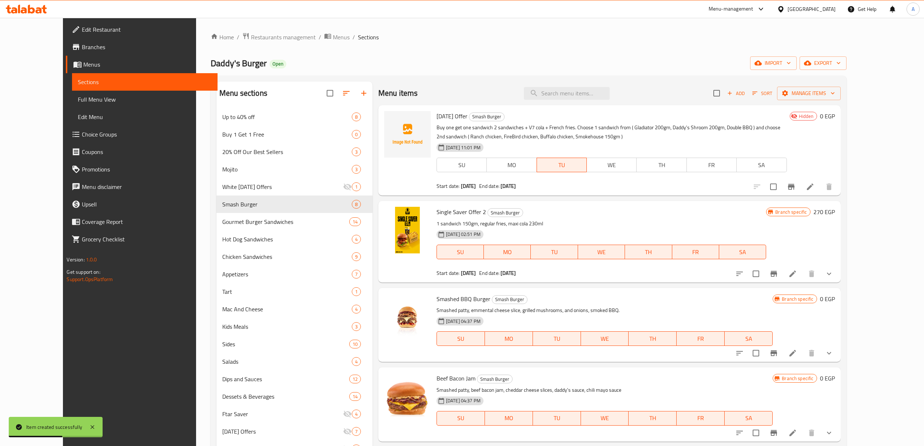
click at [586, 204] on div "Single Saver Offer 2 Smash Burger 1 sandwich 150gm, regular fries, maxi cola 23…" at bounding box center [609, 241] width 462 height 81
click at [447, 70] on div "Home / Restaurants management / Menus / Sections Daddy's Burger Open import exp…" at bounding box center [529, 282] width 636 height 500
click at [820, 192] on li at bounding box center [810, 186] width 20 height 13
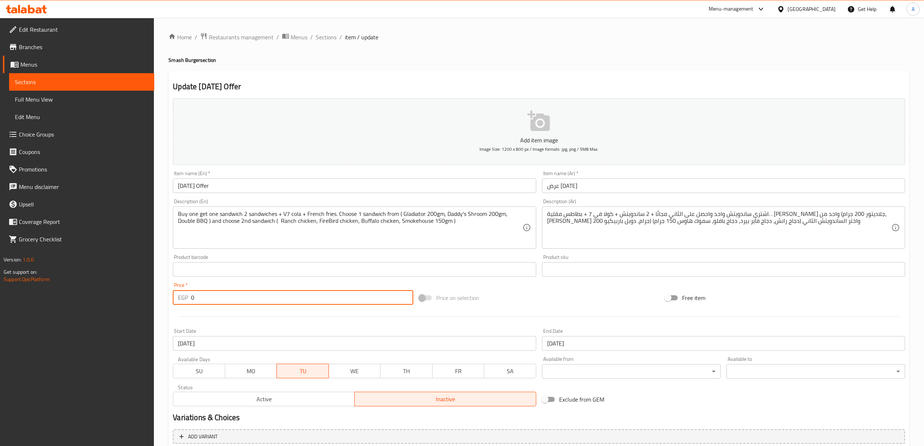
drag, startPoint x: 199, startPoint y: 296, endPoint x: 180, endPoint y: 296, distance: 18.2
click at [180, 296] on div "EGP 0 Price *" at bounding box center [293, 297] width 240 height 15
type input "508"
click at [231, 320] on div at bounding box center [539, 316] width 738 height 18
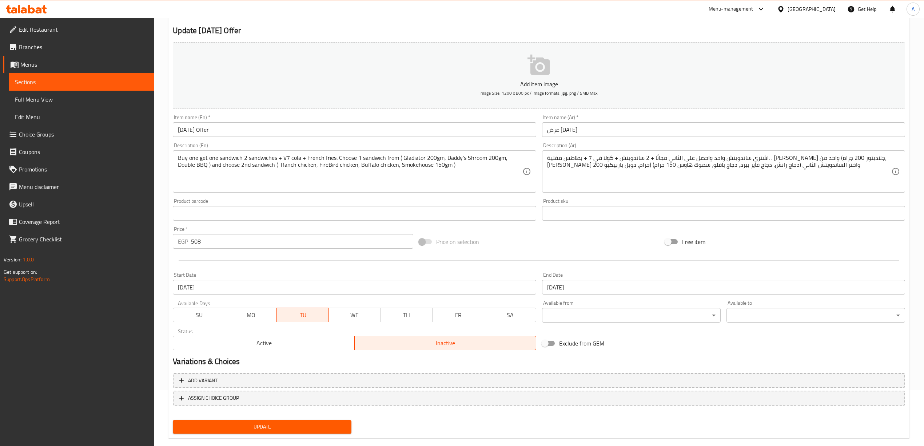
scroll to position [68, 0]
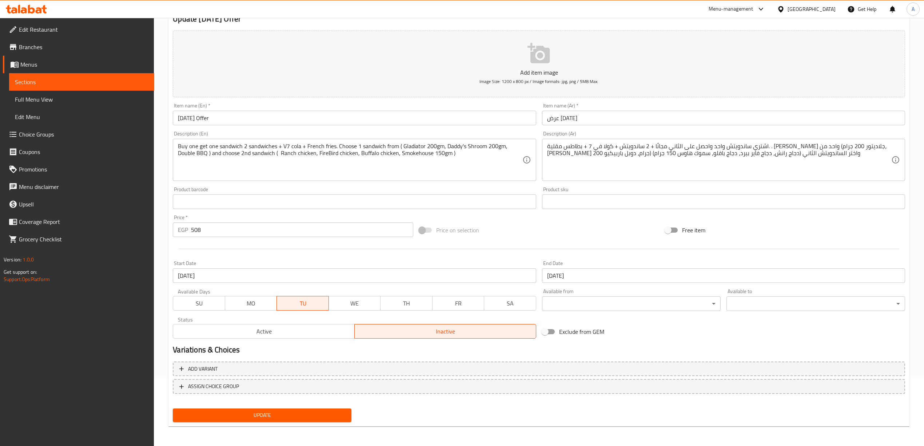
click at [583, 120] on input "عرض الثلاثاء" at bounding box center [723, 118] width 363 height 15
click at [518, 231] on div "Price on selection" at bounding box center [539, 230] width 246 height 20
click at [269, 414] on span "Update" at bounding box center [262, 414] width 167 height 9
click at [234, 384] on span "ASSIGN CHOICE GROUP" at bounding box center [213, 386] width 51 height 9
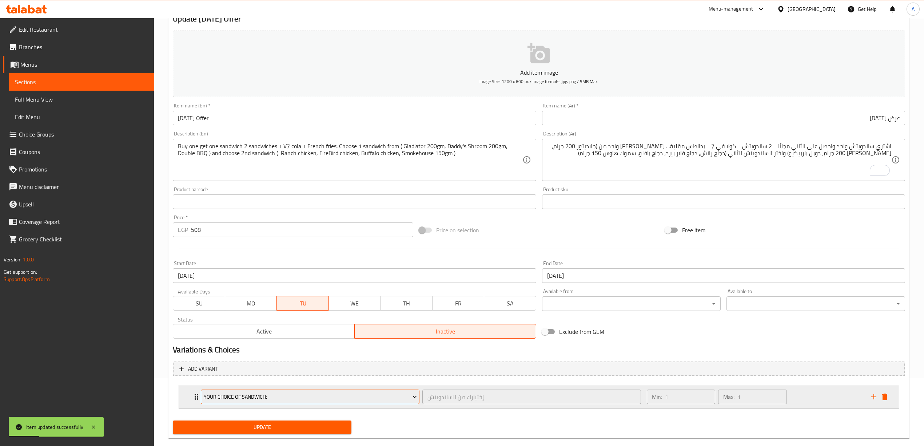
click at [252, 395] on span "Your Choice Of Sandwich:" at bounding box center [310, 396] width 213 height 9
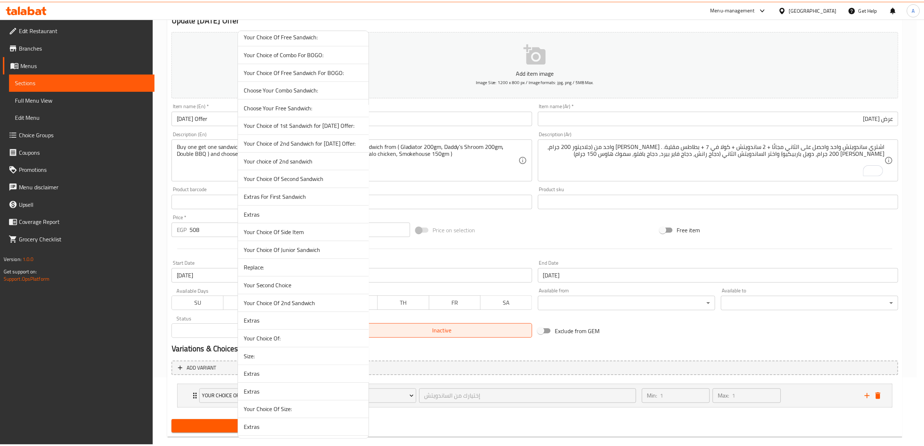
scroll to position [923, 0]
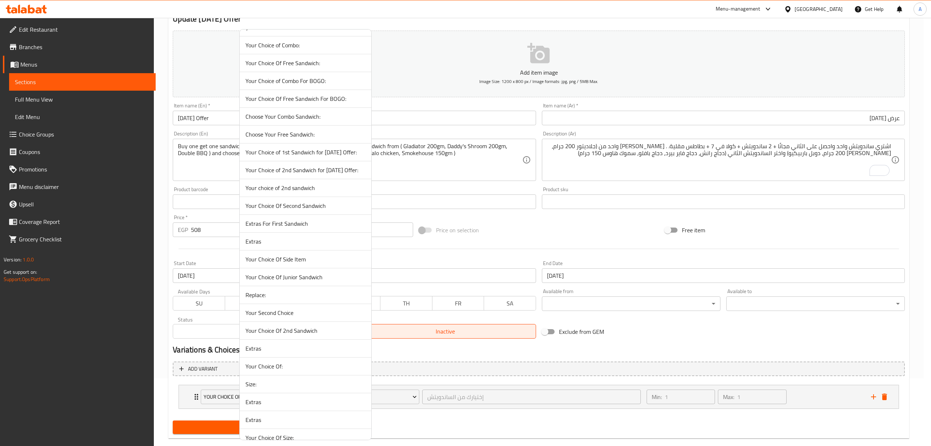
click at [334, 156] on span "Your Choice of 1st Sandwich for Tuesday Offer:" at bounding box center [306, 152] width 120 height 9
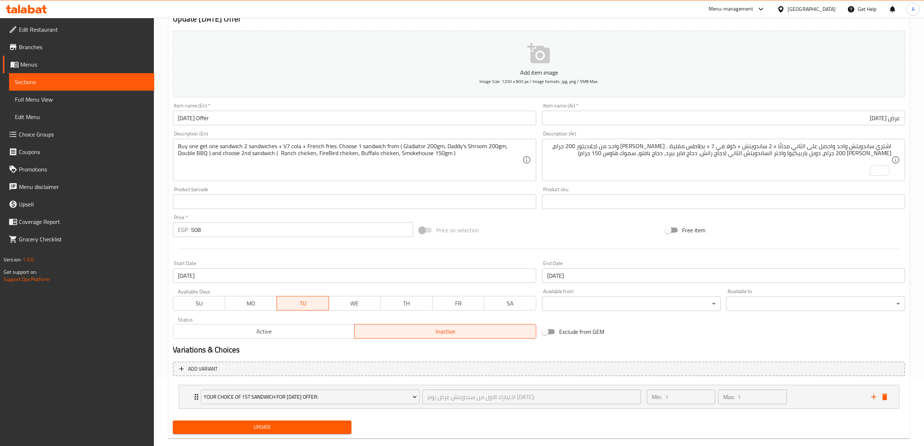
drag, startPoint x: 428, startPoint y: 416, endPoint x: 515, endPoint y: 414, distance: 86.6
click at [430, 416] on div "Add variant Your Choice of 1st Sandwich for Tuesday Offer: اختيارك الاول من سند…" at bounding box center [539, 387] width 738 height 59
click at [873, 395] on icon "add" at bounding box center [873, 396] width 9 height 9
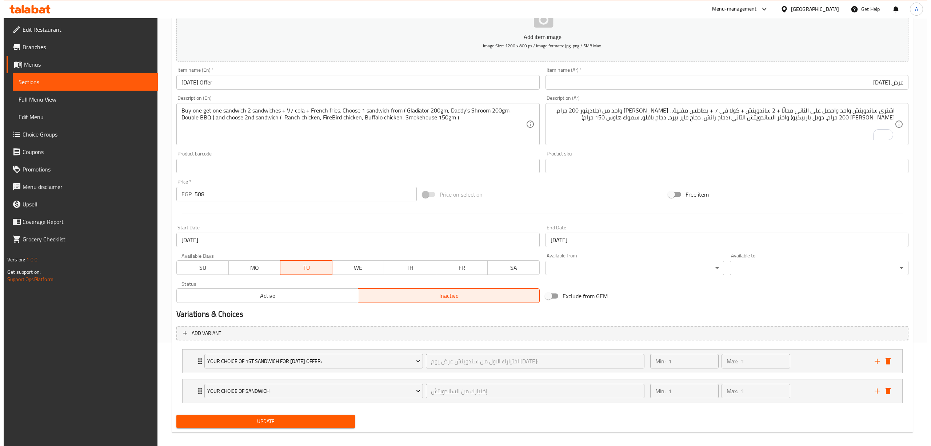
scroll to position [111, 0]
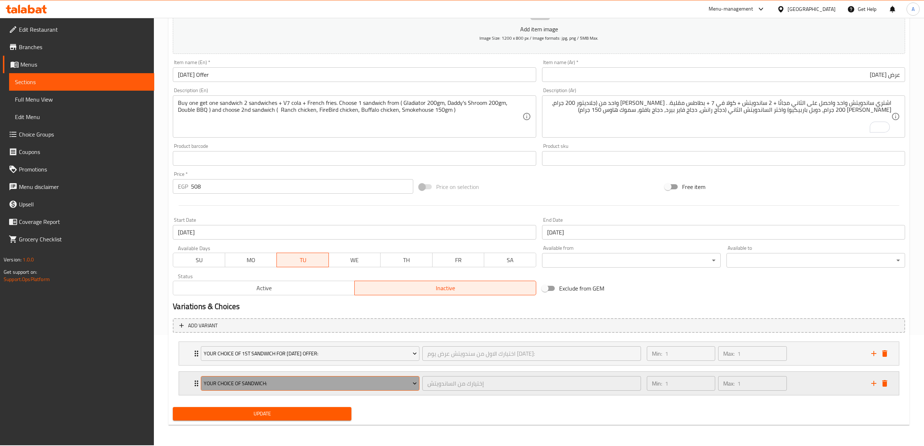
click at [291, 380] on span "Your Choice Of Sandwich:" at bounding box center [310, 383] width 213 height 9
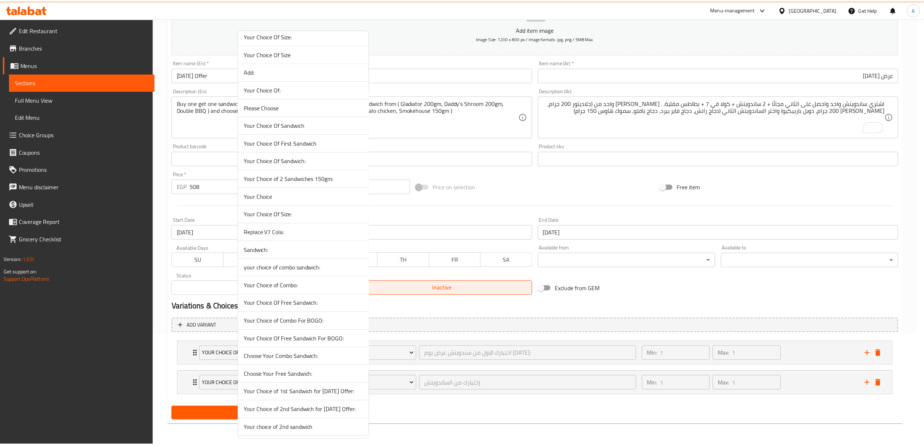
scroll to position [776, 0]
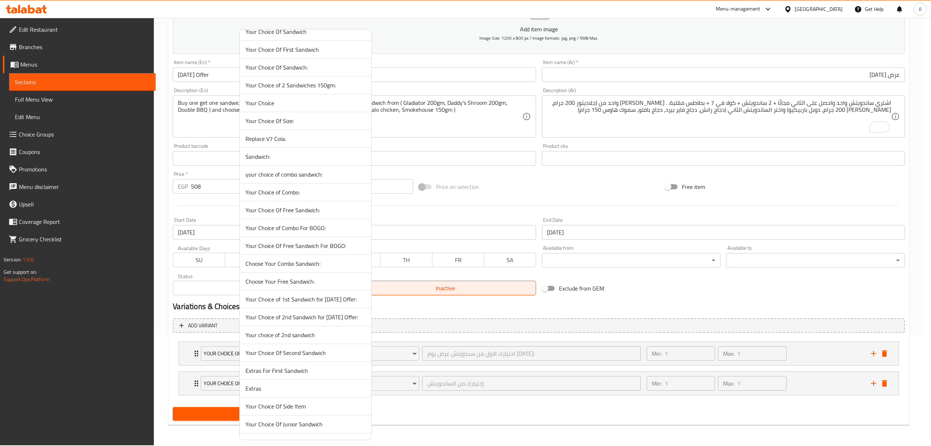
click at [340, 321] on span "Your Choice of 2nd Sandwich for Tuesday Offer:" at bounding box center [306, 316] width 120 height 9
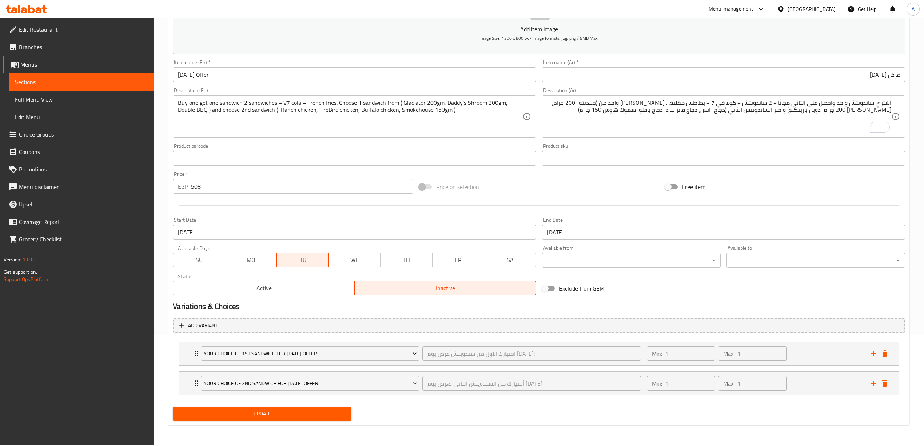
click at [172, 378] on div "Add variant Your Choice of 1st Sandwich for Tuesday Offer: اختيارك الاول من سند…" at bounding box center [539, 359] width 738 height 89
click at [292, 416] on span "Update" at bounding box center [262, 413] width 167 height 9
click at [812, 354] on div "Min: 1 ​ Max: 1 ​" at bounding box center [754, 353] width 224 height 23
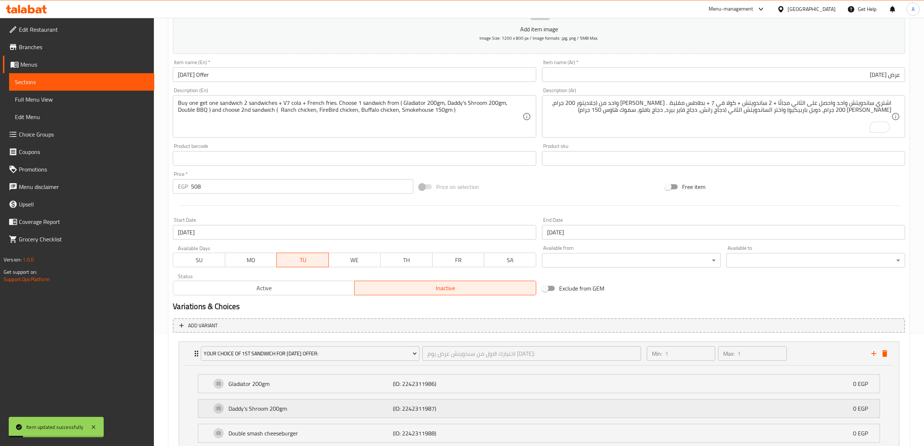
scroll to position [226, 0]
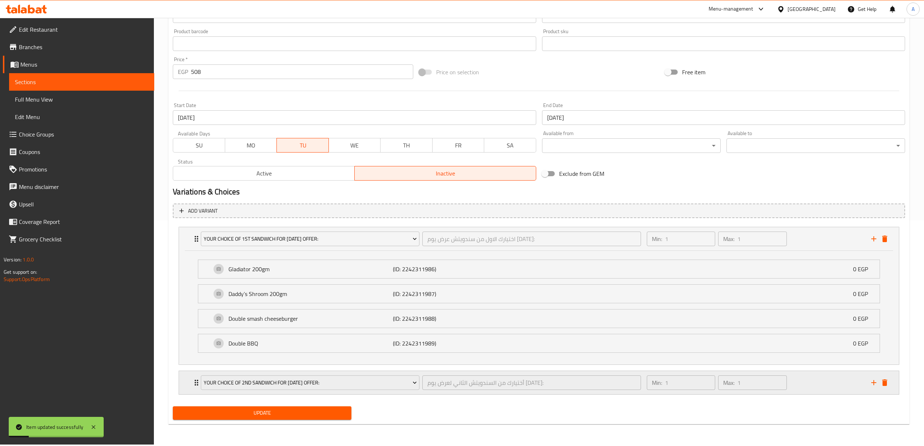
click at [821, 391] on div "Min: 1 ​ Max: 1 ​" at bounding box center [754, 382] width 224 height 23
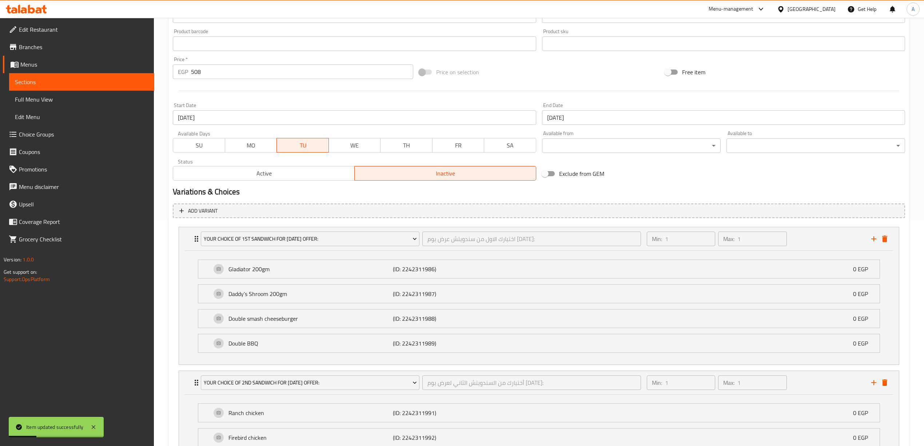
scroll to position [341, 0]
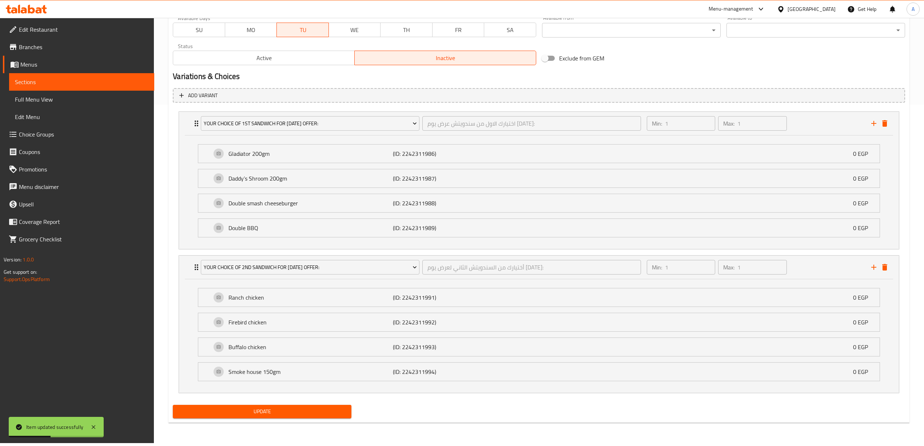
click at [270, 410] on span "Update" at bounding box center [262, 411] width 167 height 9
click at [156, 415] on div "Home / Restaurants management / Menus / Sections / item / update Smash Burger s…" at bounding box center [539, 60] width 770 height 766
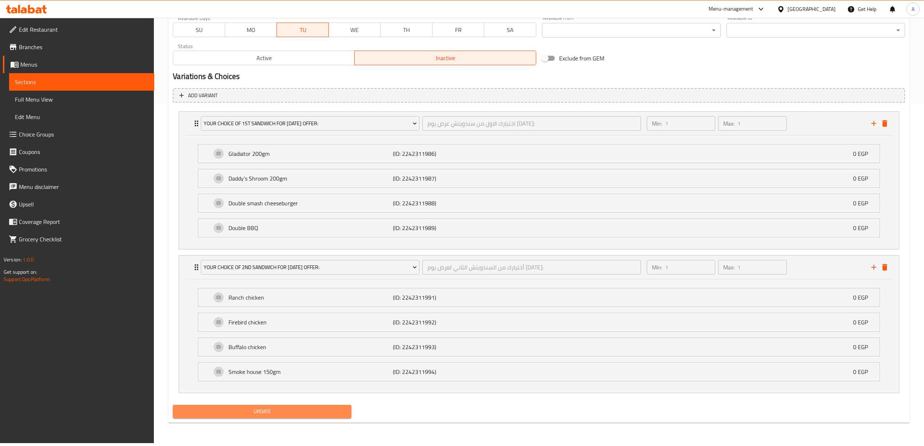
click at [265, 413] on span "Update" at bounding box center [262, 411] width 167 height 9
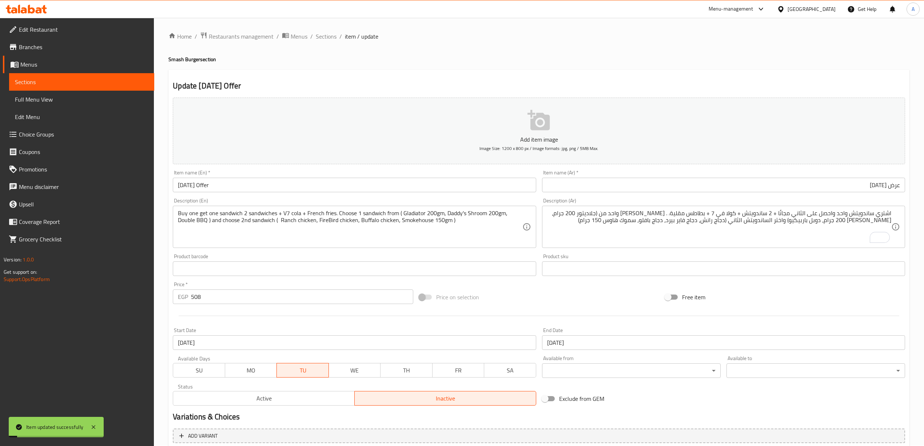
scroll to position [0, 0]
click at [321, 39] on span "Sections" at bounding box center [326, 37] width 21 height 9
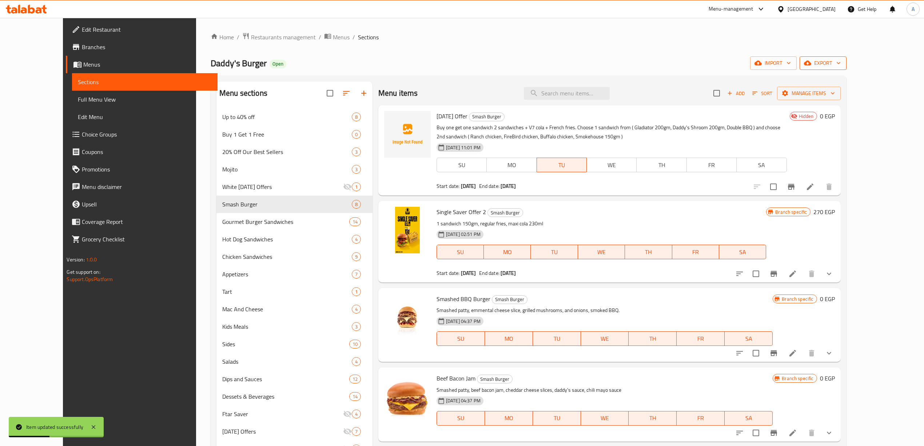
click at [841, 65] on span "export" at bounding box center [822, 63] width 35 height 9
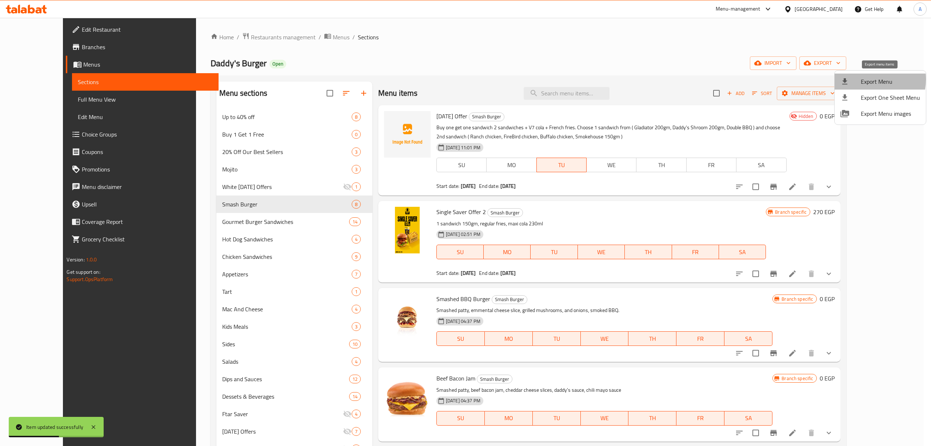
click at [865, 79] on span "Export Menu" at bounding box center [890, 81] width 59 height 9
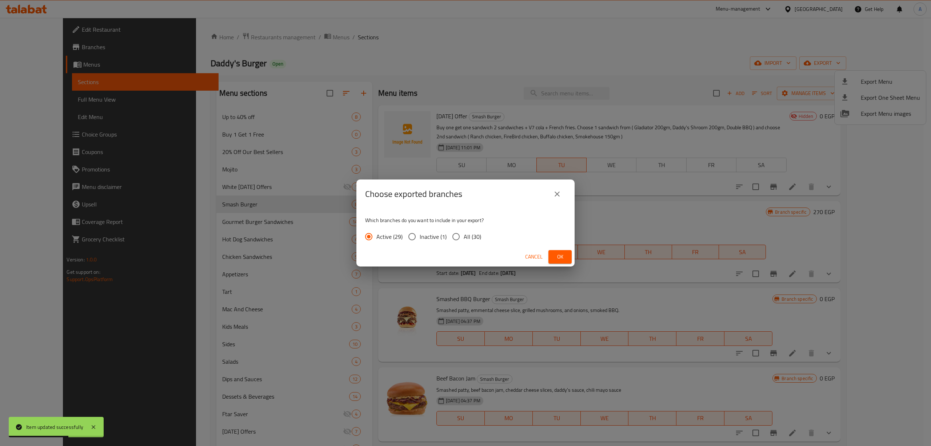
click at [456, 237] on input "All (30)" at bounding box center [455, 236] width 15 height 15
radio input "true"
click at [562, 256] on span "Ok" at bounding box center [560, 256] width 12 height 9
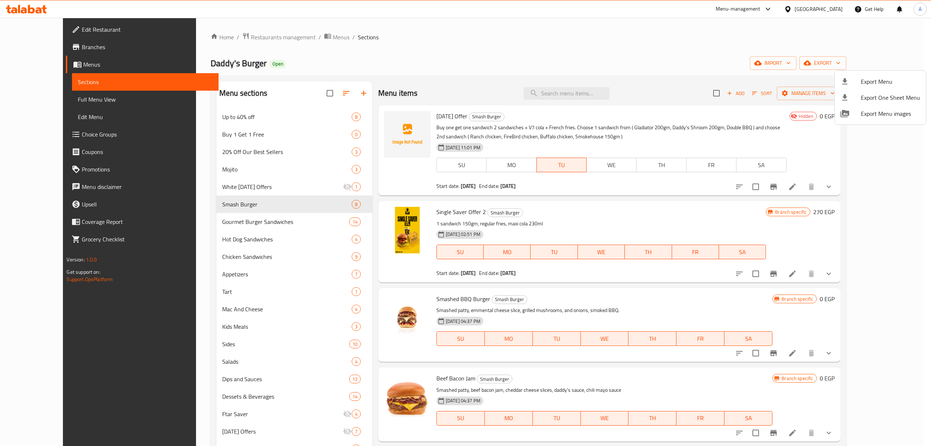
click at [517, 55] on div at bounding box center [465, 223] width 931 height 446
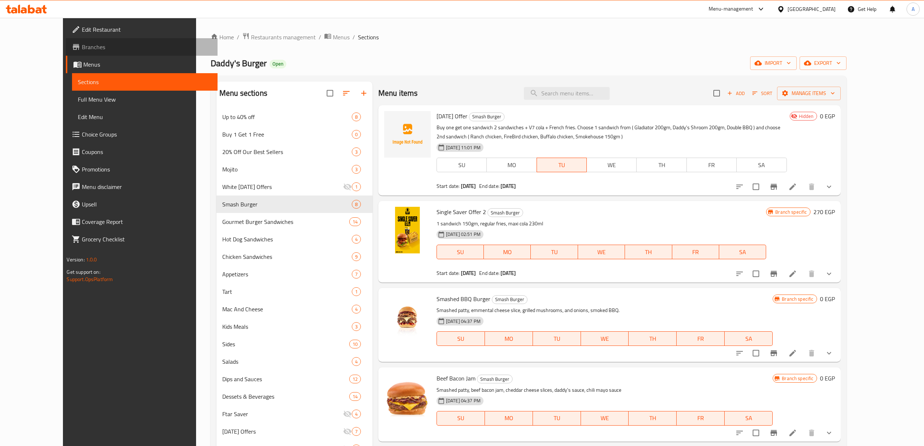
click at [82, 44] on span "Branches" at bounding box center [146, 47] width 129 height 9
